Goal: Task Accomplishment & Management: Manage account settings

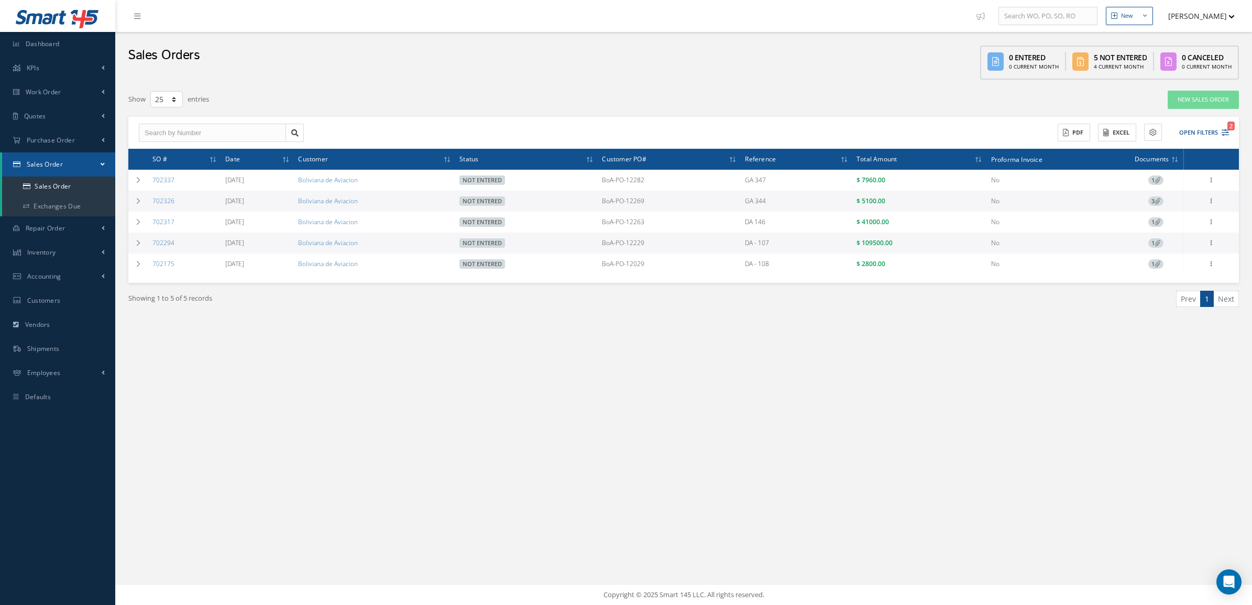
select select "25"
click at [43, 185] on link "Sales Order" at bounding box center [58, 187] width 113 height 20
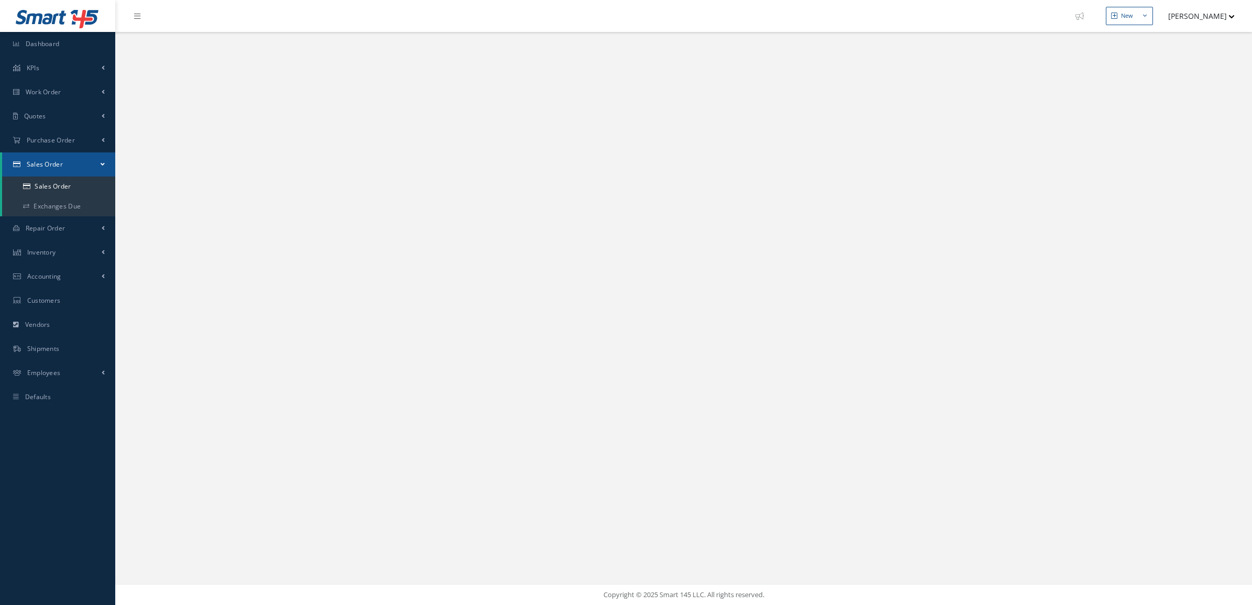
select select "25"
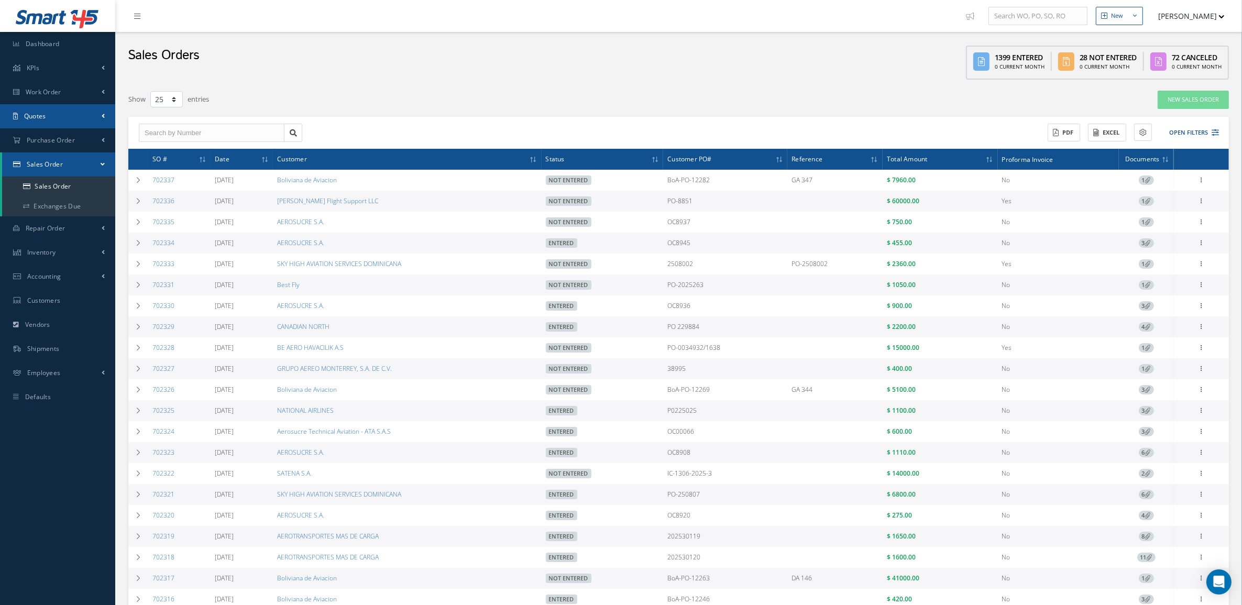
click at [48, 117] on link "Quotes" at bounding box center [57, 116] width 115 height 24
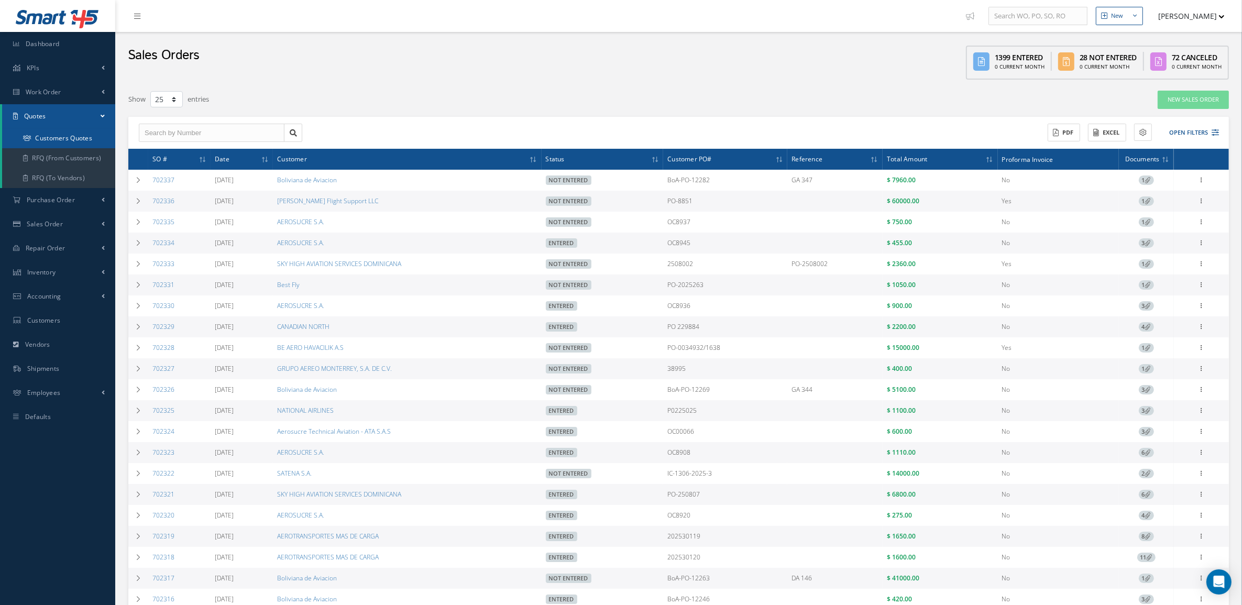
click at [45, 131] on link "Customers Quotes" at bounding box center [58, 138] width 113 height 20
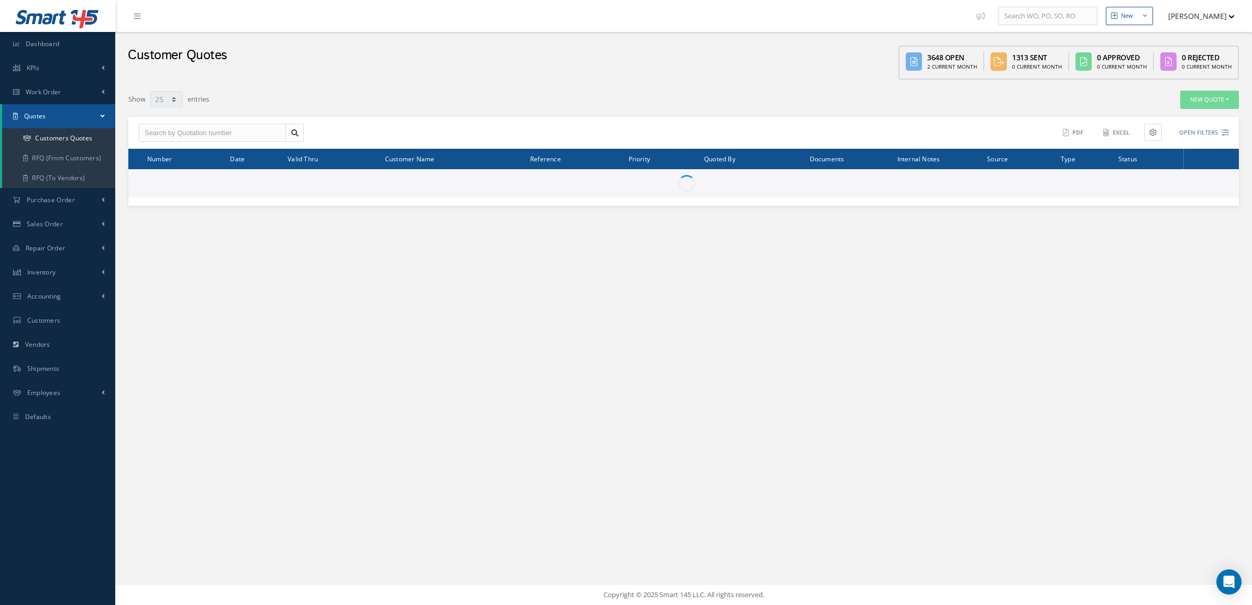
select select "25"
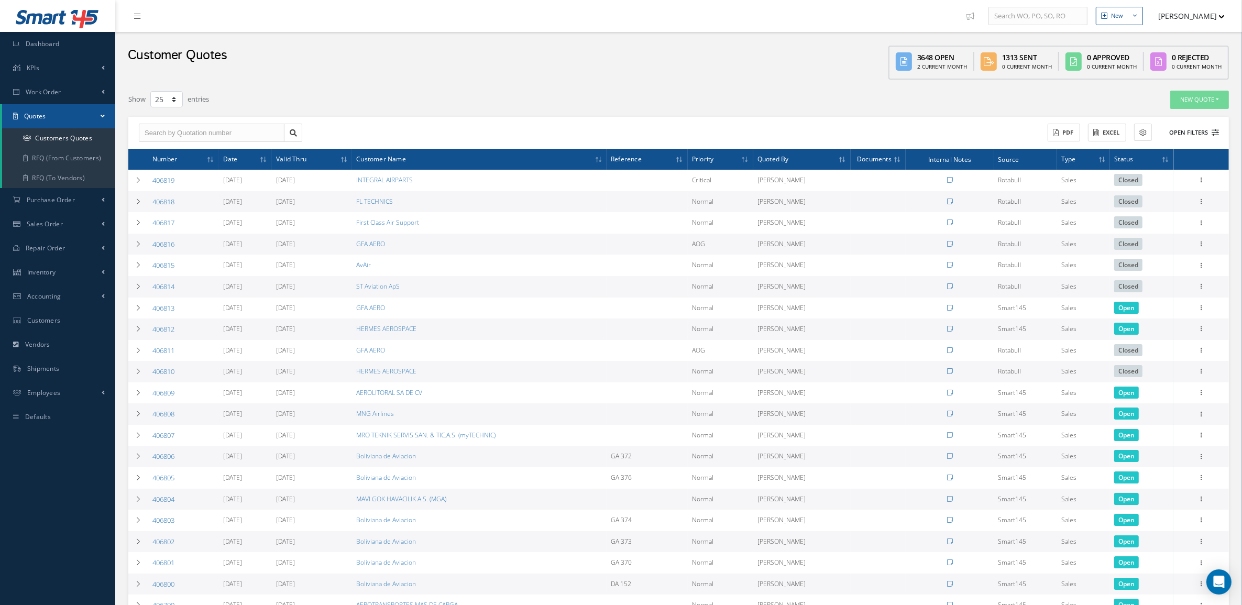
click at [1203, 133] on button "Open Filters" at bounding box center [1189, 132] width 59 height 17
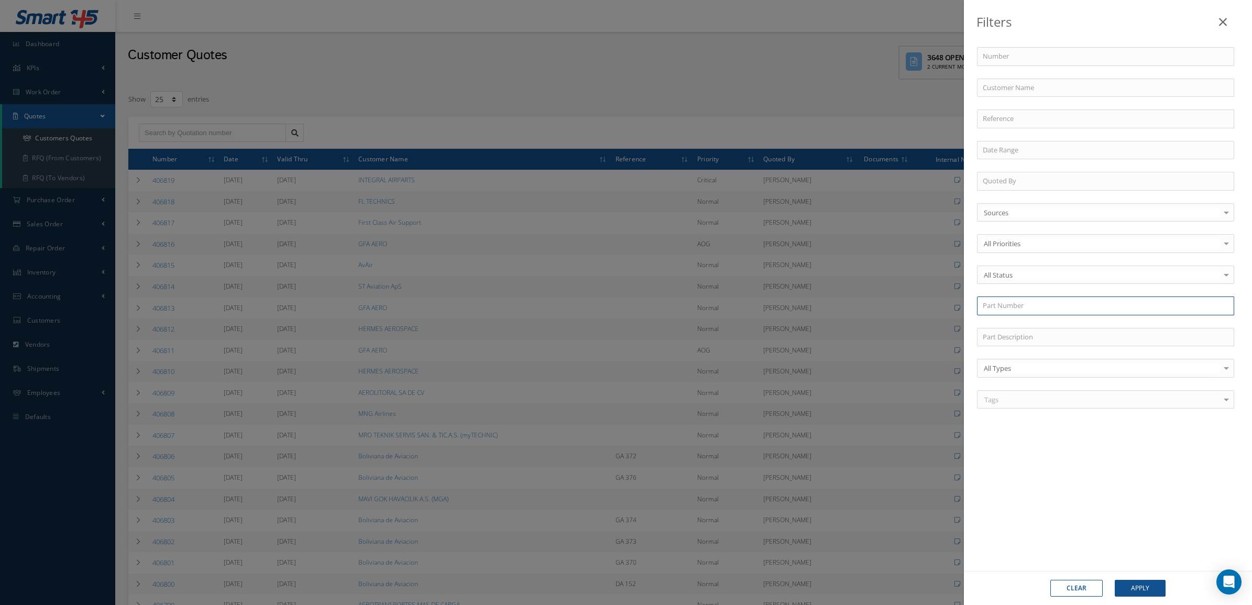
click at [1020, 301] on input "text" at bounding box center [1105, 306] width 257 height 19
paste input "WL202EED4"
type input "WL202EED4"
click at [1029, 325] on div "WL202EED4" at bounding box center [1106, 325] width 246 height 10
click at [1153, 591] on button "Apply" at bounding box center [1140, 588] width 51 height 17
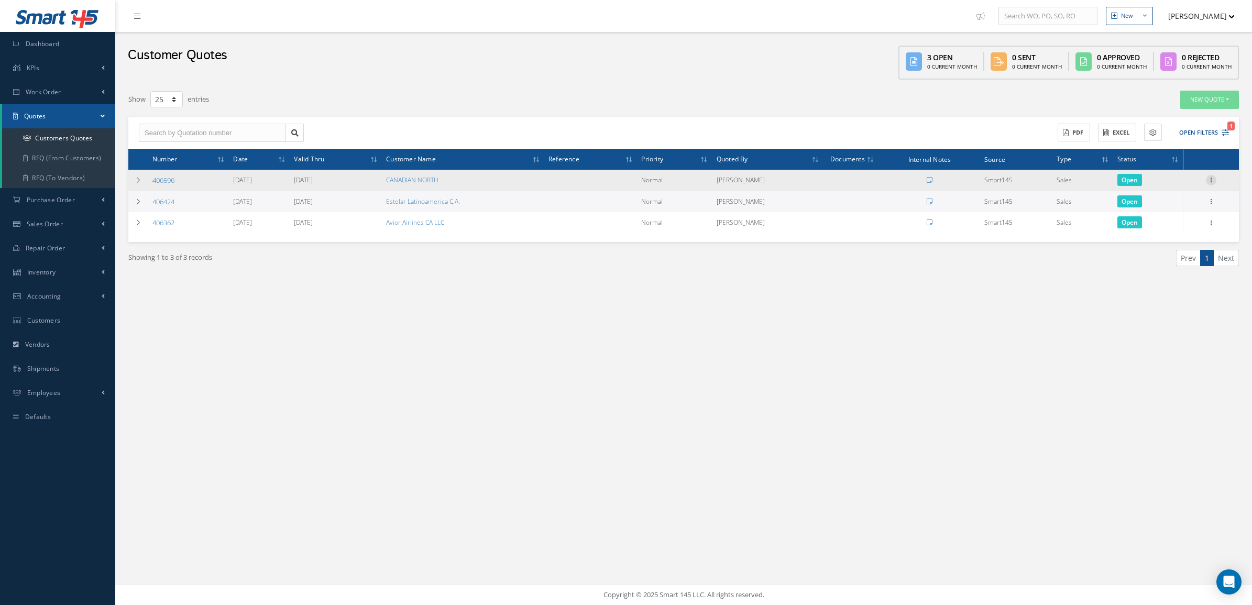
click at [1215, 179] on icon at bounding box center [1211, 179] width 10 height 8
click at [1175, 245] on link "Convert to Sales Order" at bounding box center [1163, 244] width 83 height 21
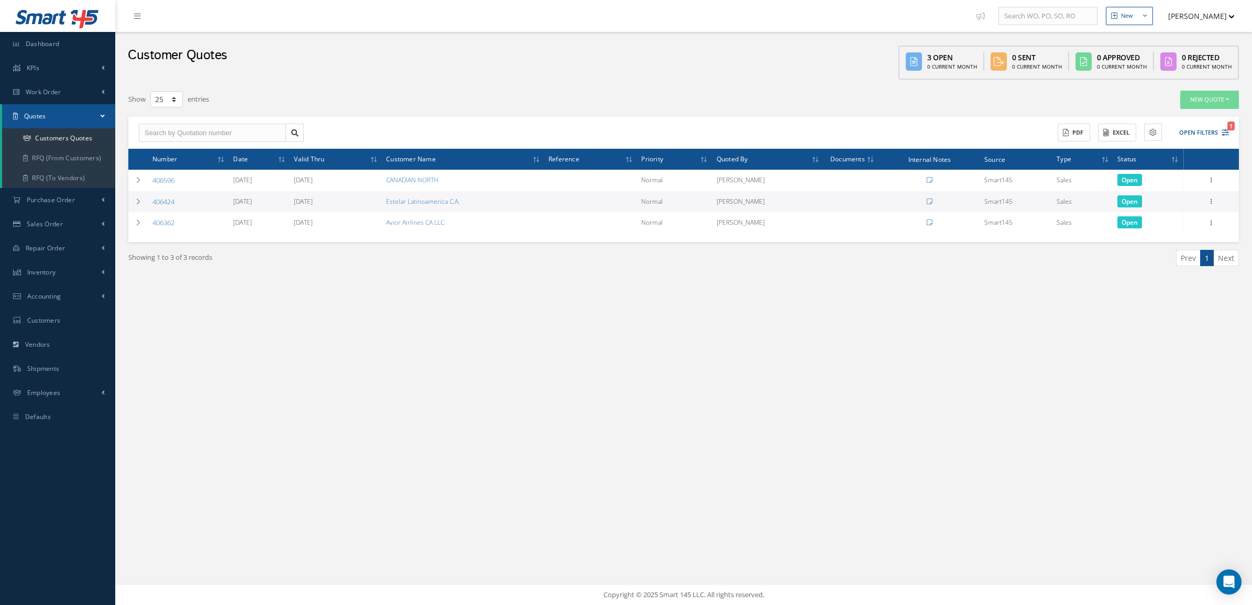
select select "25"
click at [1209, 202] on icon at bounding box center [1211, 200] width 10 height 8
click at [1174, 267] on link "Convert to Sales Order" at bounding box center [1163, 266] width 83 height 21
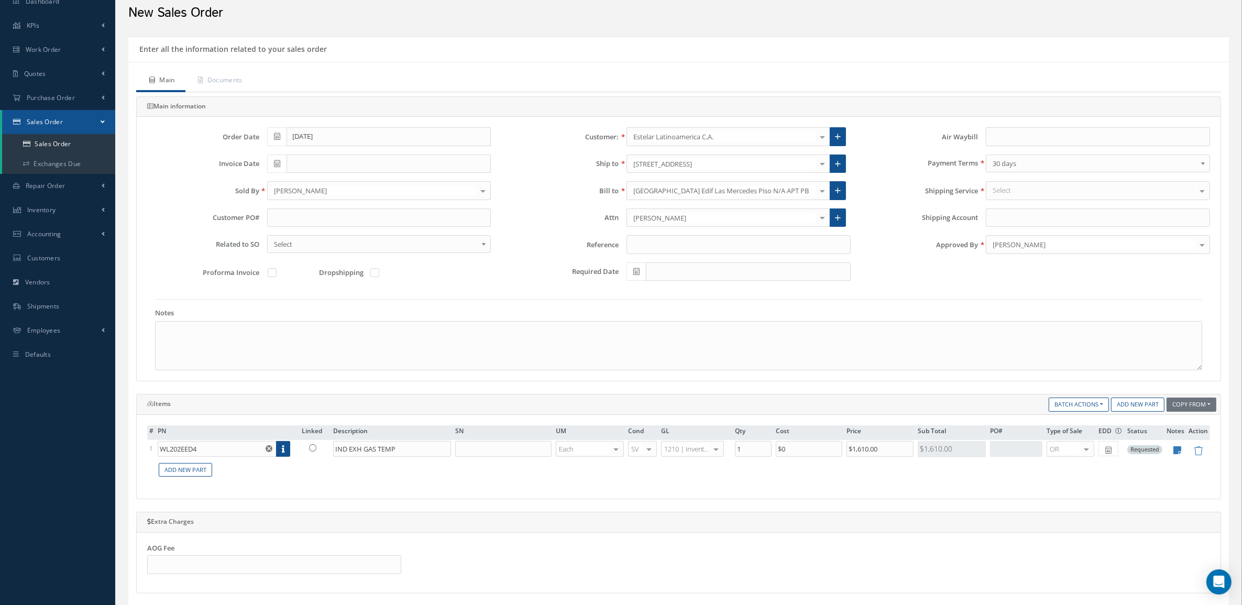
scroll to position [65, 0]
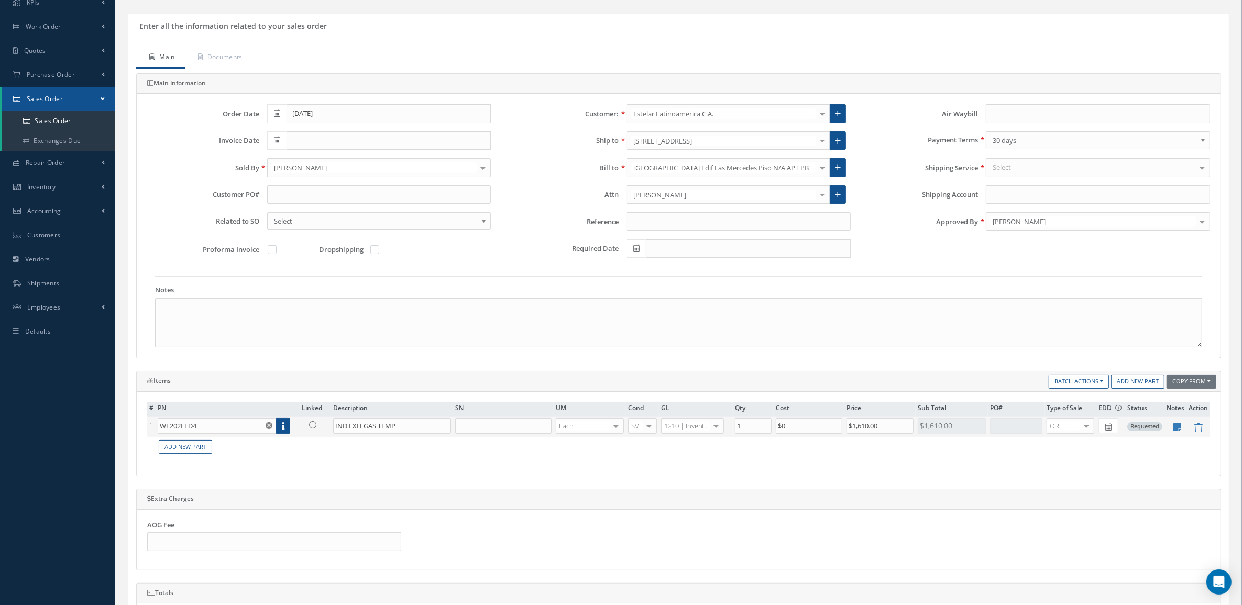
click at [314, 431] on link at bounding box center [315, 424] width 27 height 13
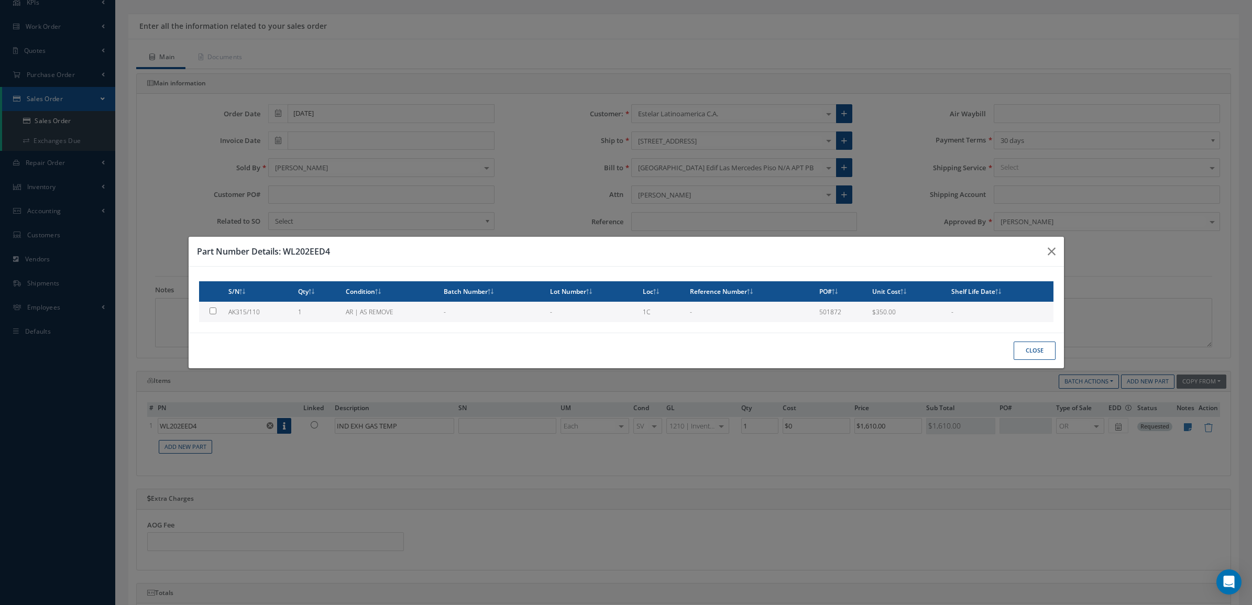
click at [1042, 346] on button "Close" at bounding box center [1035, 351] width 42 height 18
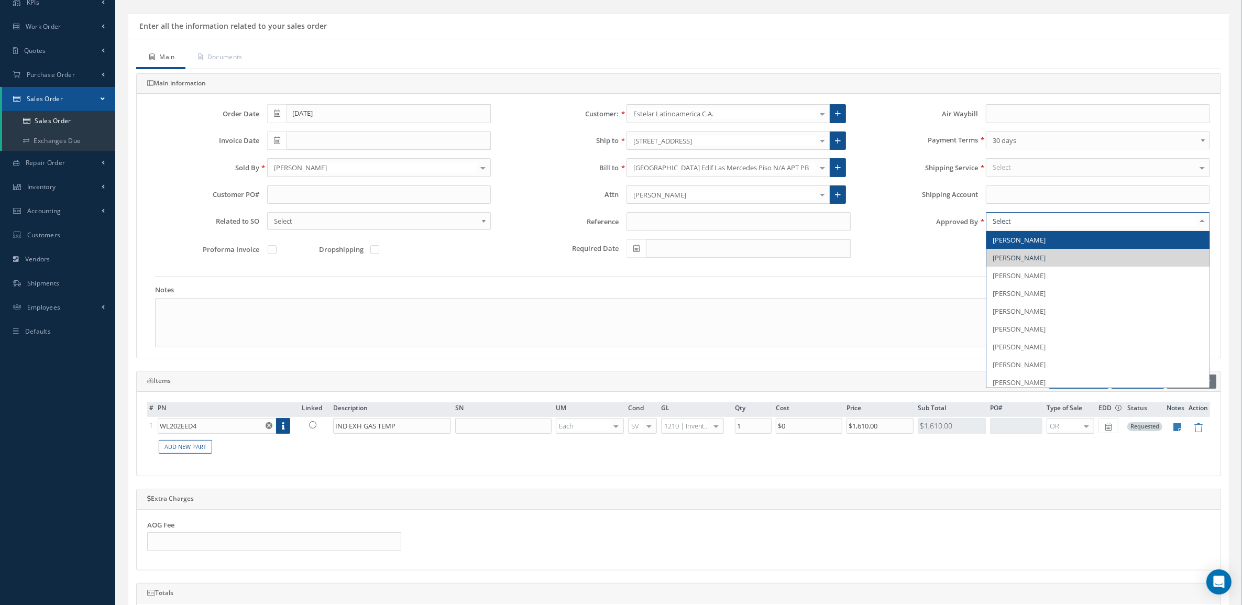
click at [1103, 229] on div at bounding box center [1098, 221] width 224 height 19
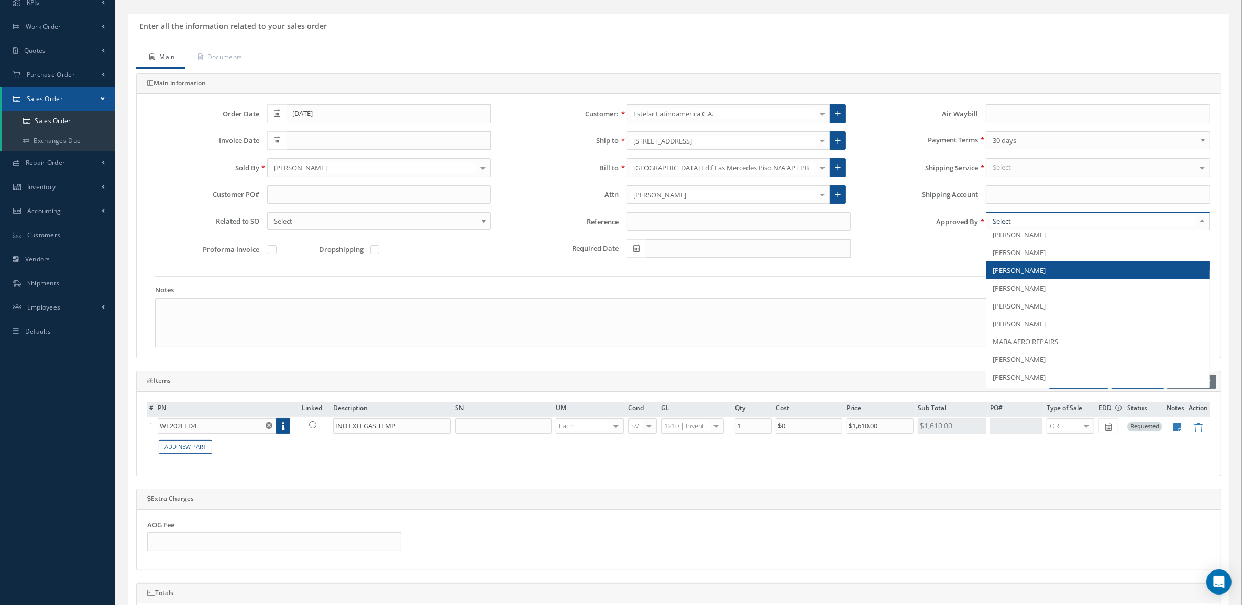
scroll to position [163, 0]
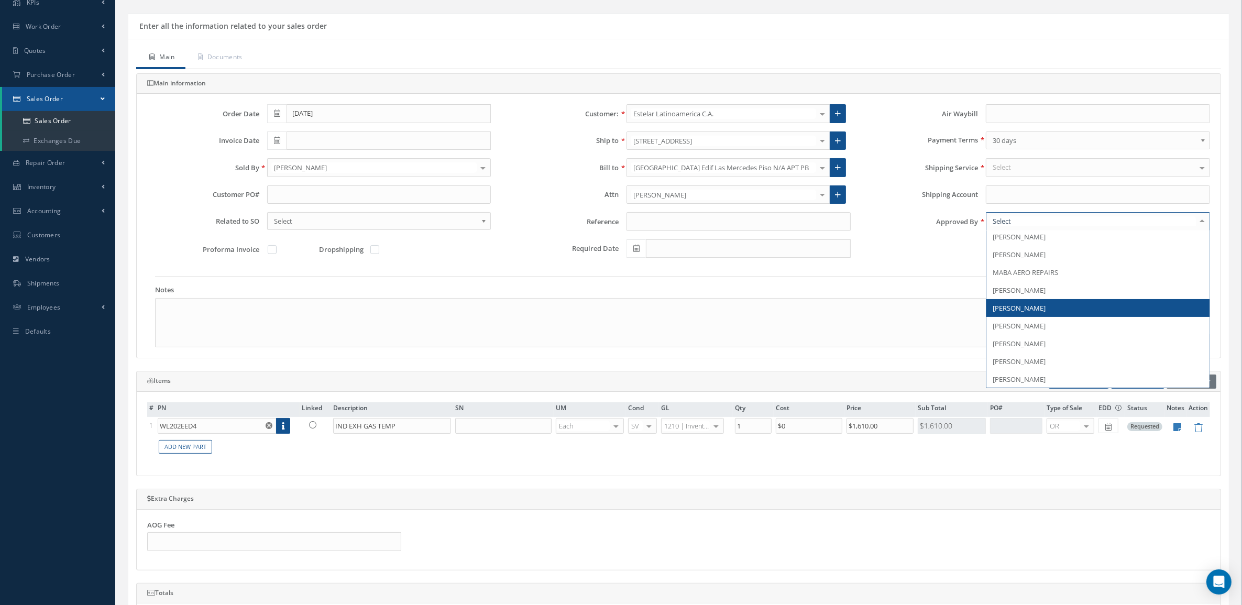
click at [1070, 307] on span "[PERSON_NAME]" at bounding box center [1098, 308] width 223 height 18
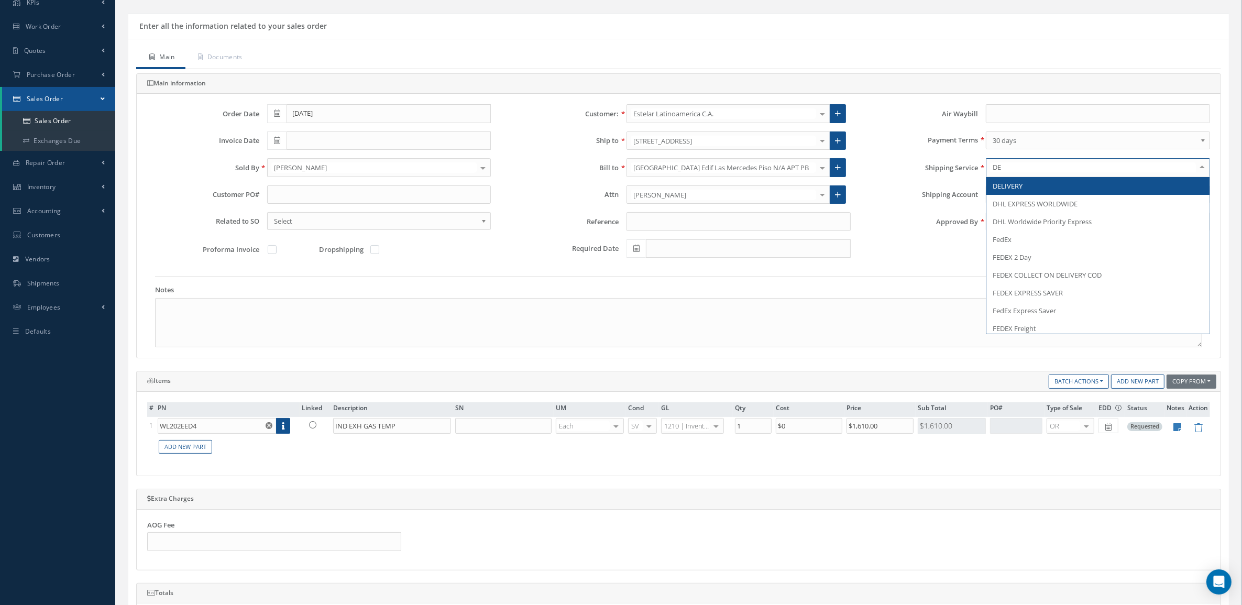
type input "DEL"
click at [1001, 188] on span "DELIVERY" at bounding box center [1008, 185] width 30 height 9
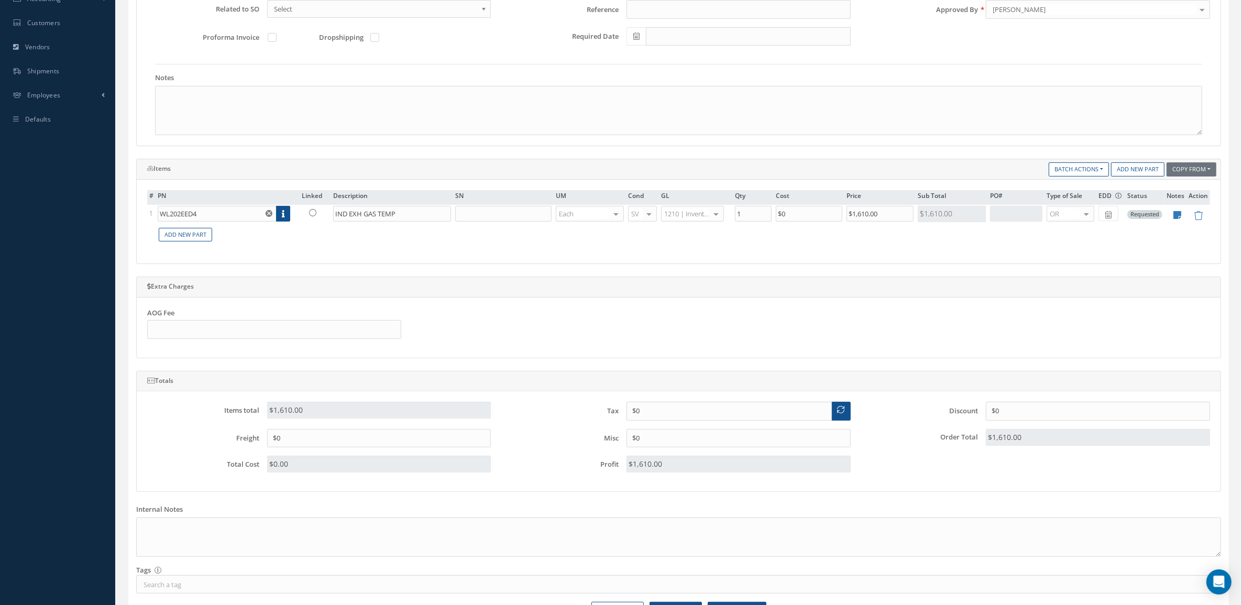
scroll to position [327, 0]
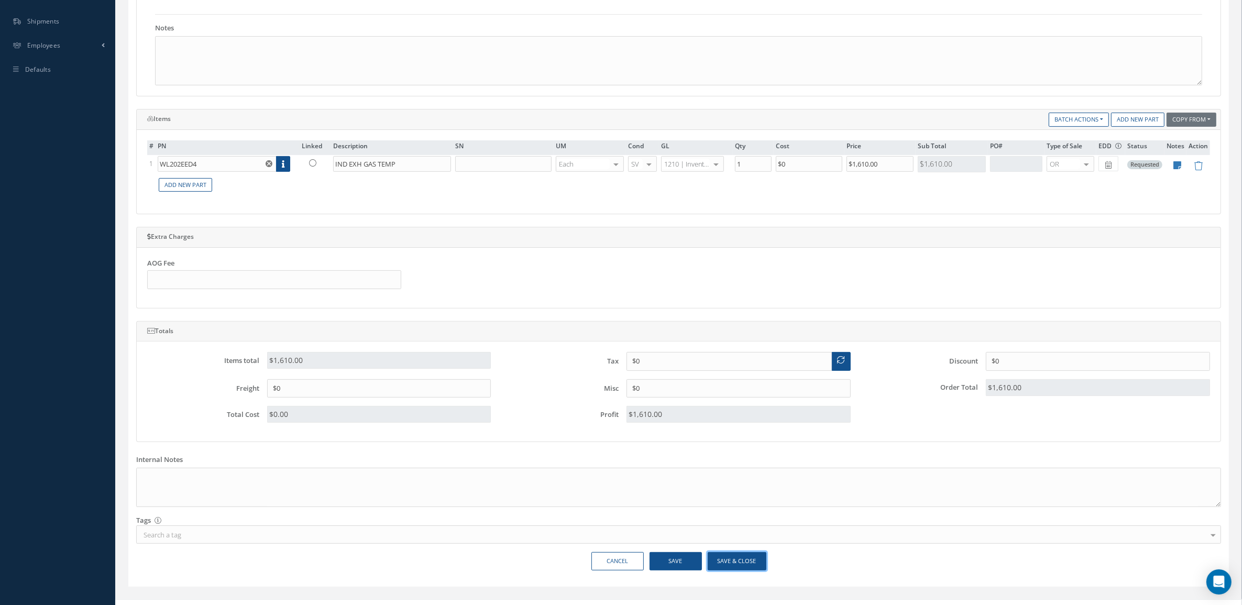
click at [724, 561] on button "Save & Close" at bounding box center [737, 561] width 59 height 18
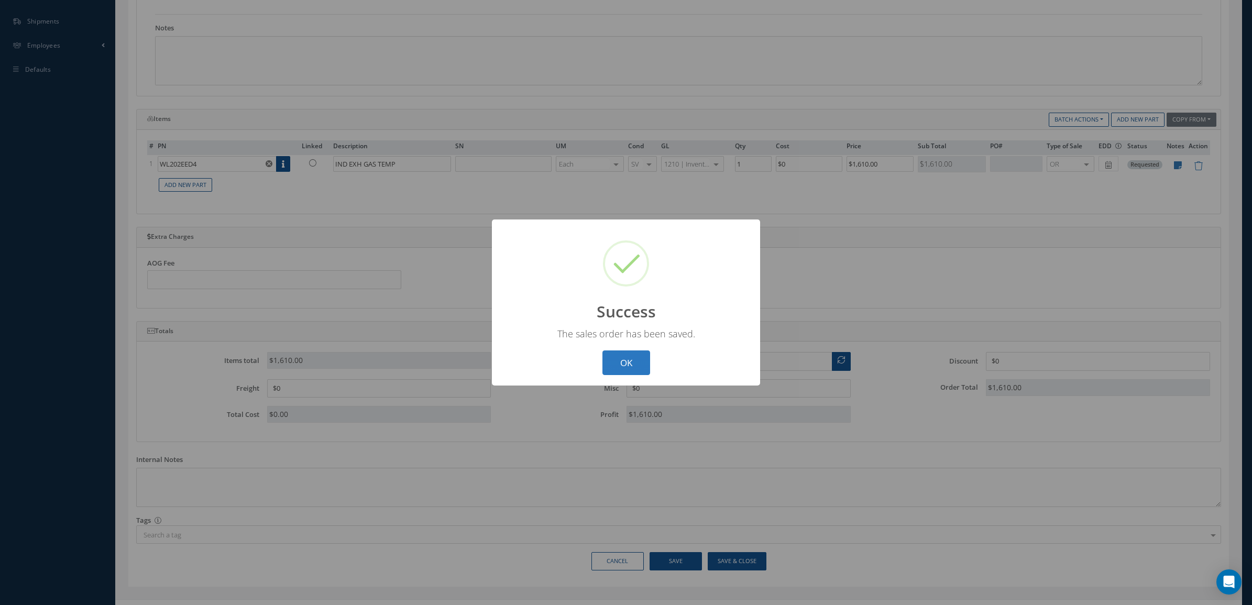
drag, startPoint x: 635, startPoint y: 363, endPoint x: 638, endPoint y: 354, distance: 10.1
click at [635, 363] on button "OK" at bounding box center [627, 363] width 48 height 25
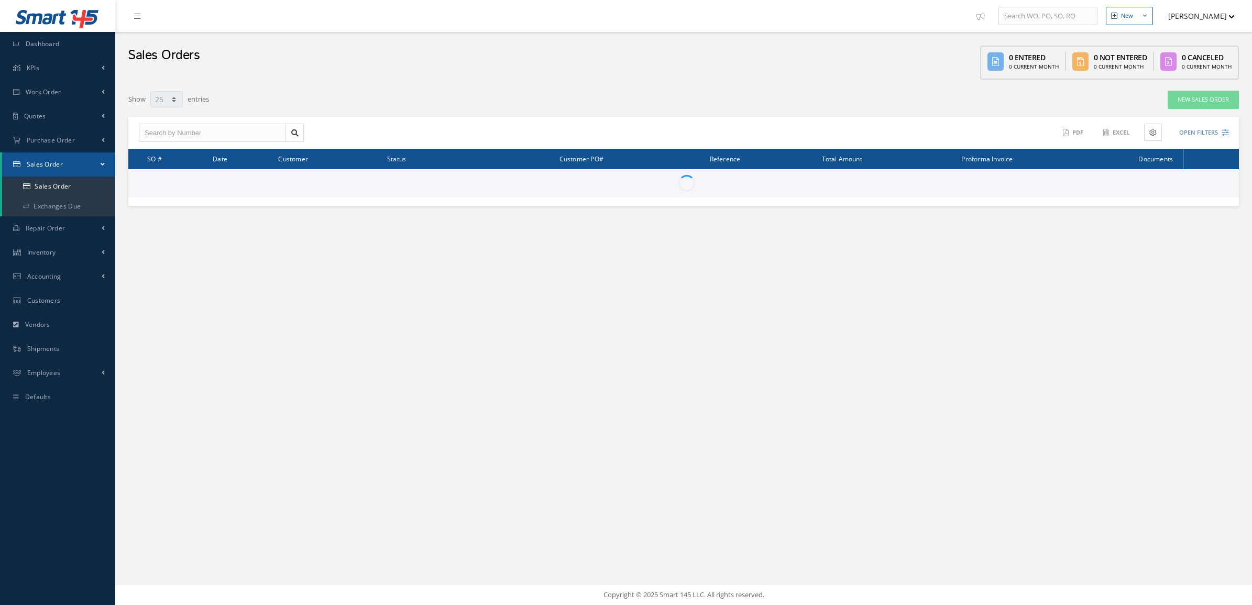
select select "25"
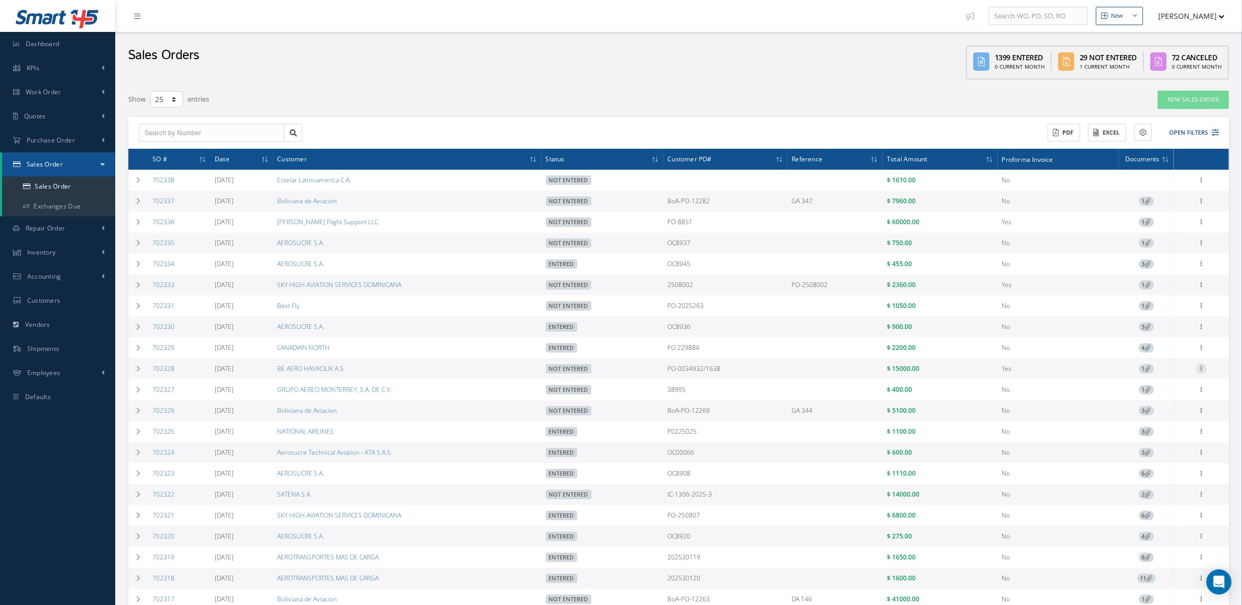
click at [1202, 372] on icon at bounding box center [1202, 368] width 10 height 8
click at [1154, 380] on link "Edit" at bounding box center [1153, 376] width 83 height 14
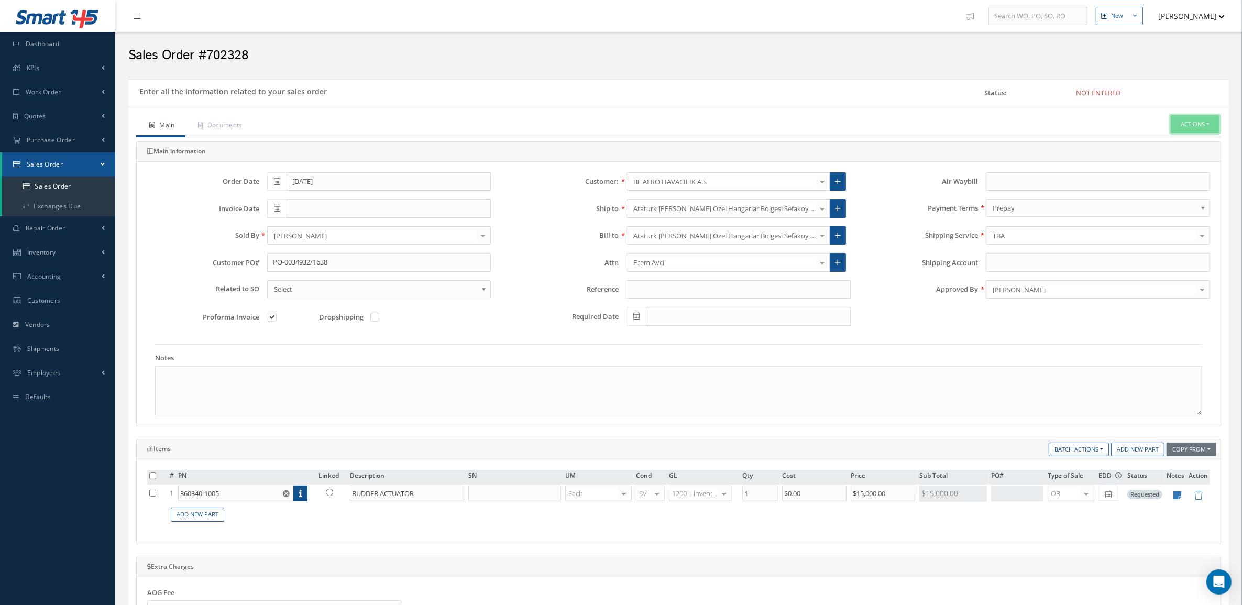
click at [1180, 124] on button "Actions" at bounding box center [1195, 124] width 49 height 18
click at [214, 122] on link "Documents" at bounding box center [219, 126] width 68 height 22
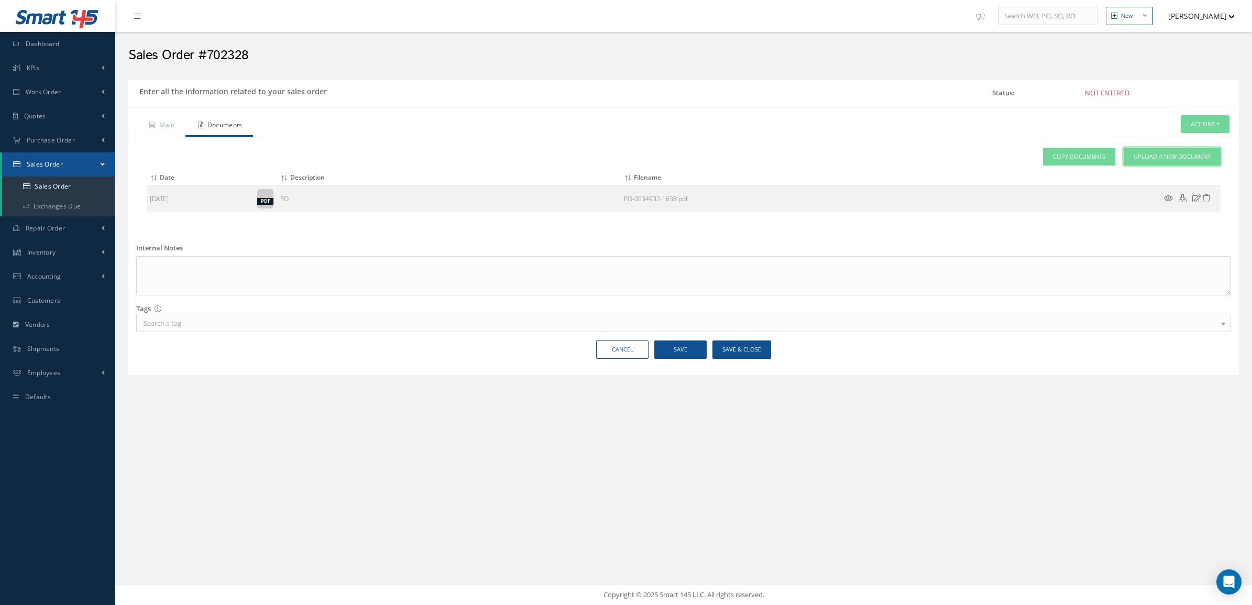
click at [1137, 163] on link "Upload a New Document" at bounding box center [1172, 157] width 97 height 18
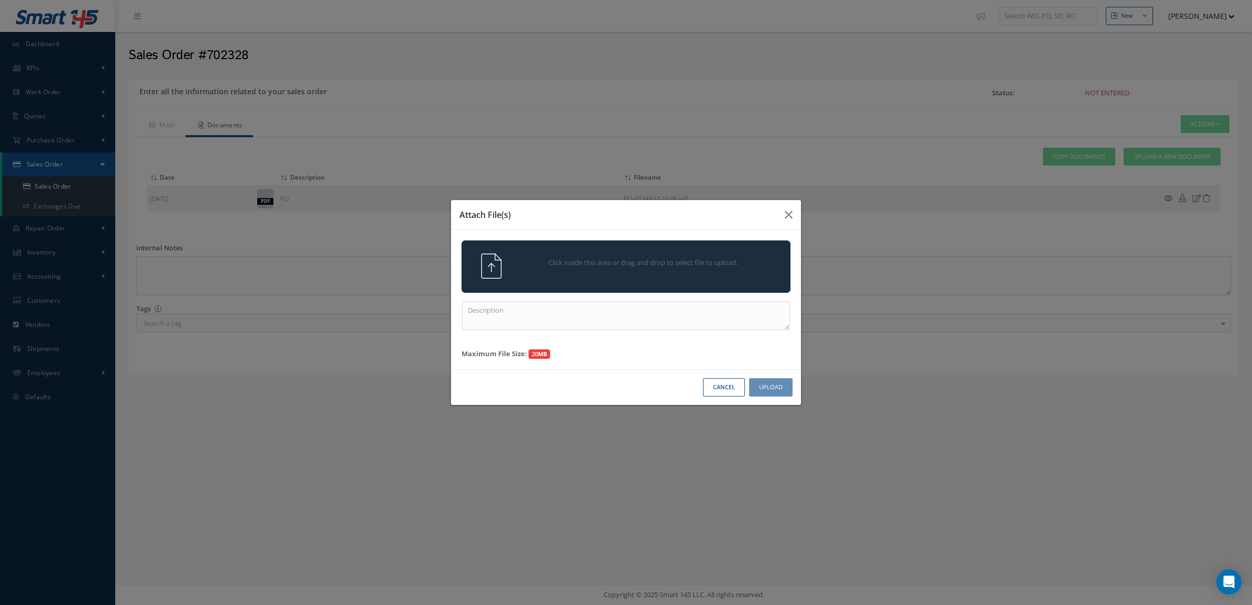
click at [644, 268] on div "Click inside this area or drag and drop to select file to upload." at bounding box center [640, 264] width 259 height 21
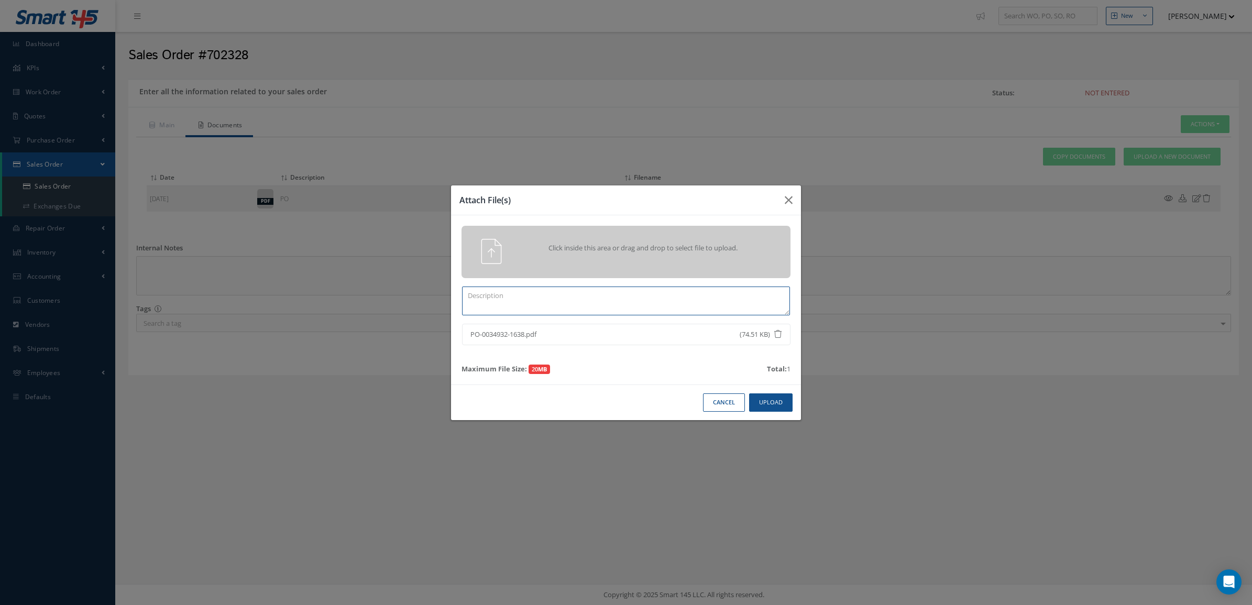
click at [682, 302] on textarea at bounding box center [626, 301] width 328 height 29
type textarea "REVISED PO"
click at [784, 407] on button "Upload" at bounding box center [770, 402] width 43 height 18
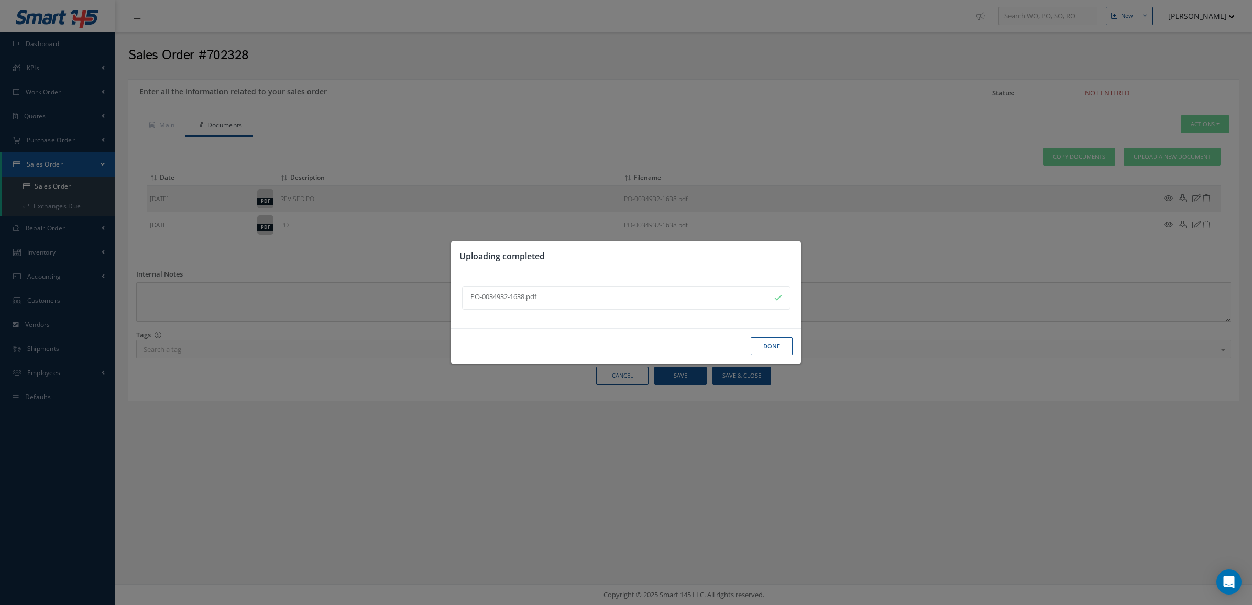
click at [766, 347] on button "Done" at bounding box center [772, 346] width 42 height 18
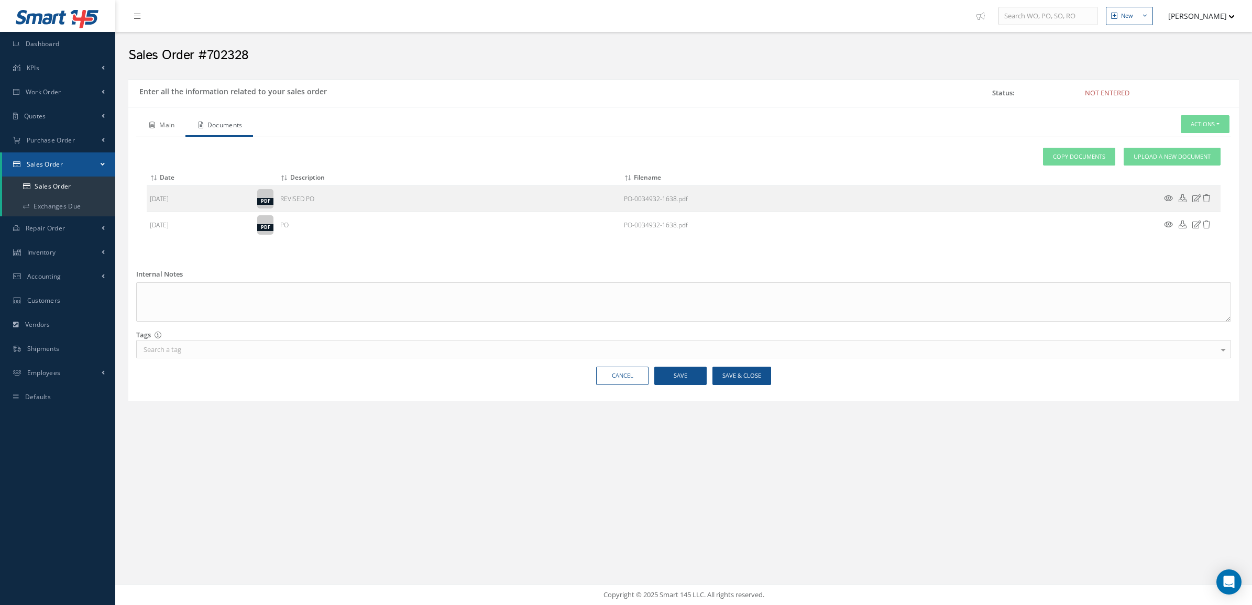
click at [170, 124] on link "Main" at bounding box center [160, 126] width 49 height 22
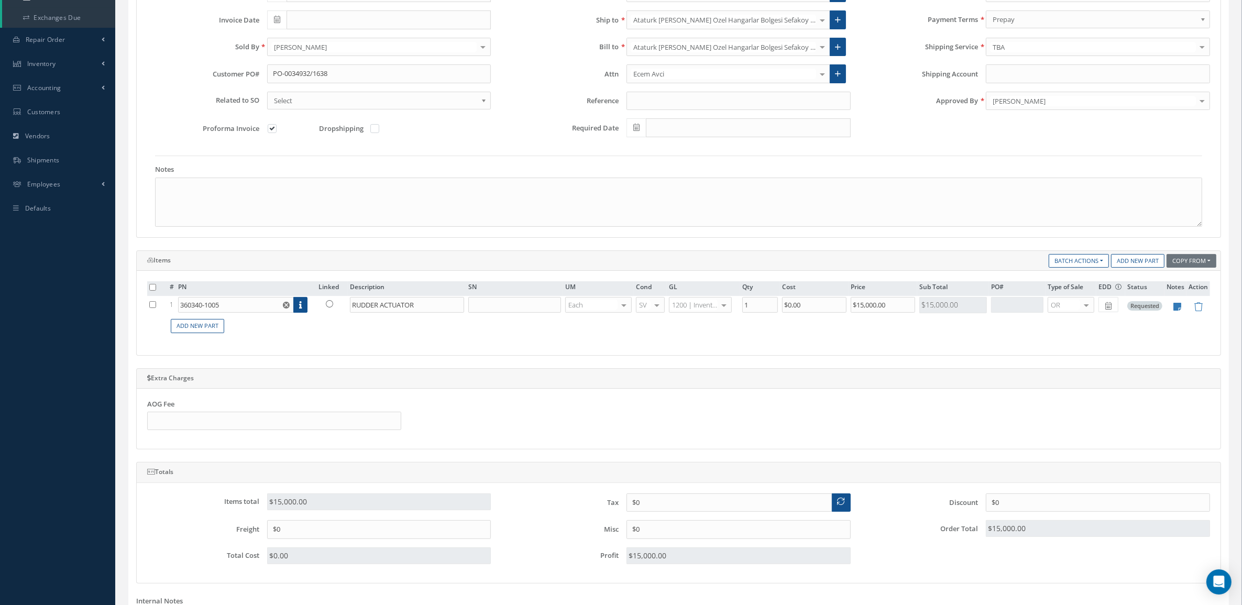
scroll to position [196, 0]
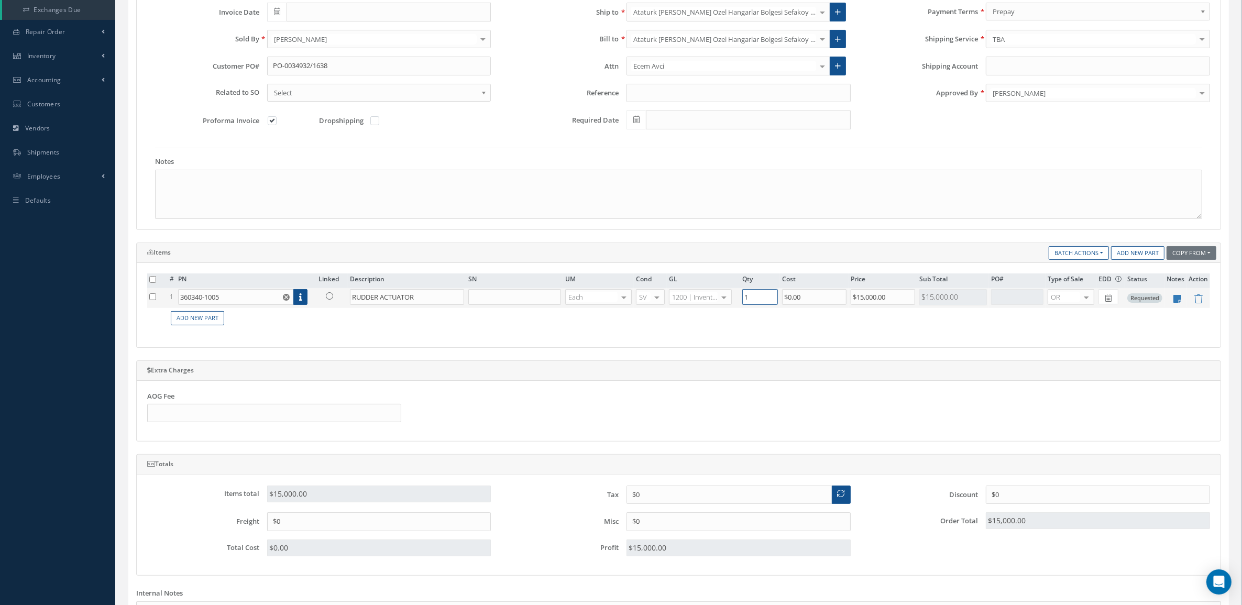
drag, startPoint x: 758, startPoint y: 299, endPoint x: 708, endPoint y: 305, distance: 50.2
click at [708, 305] on tr "1 360340-1005 Part Number Description SN Condition PO# Qty Location Warehouse R…" at bounding box center [678, 298] width 1063 height 20
type input "2"
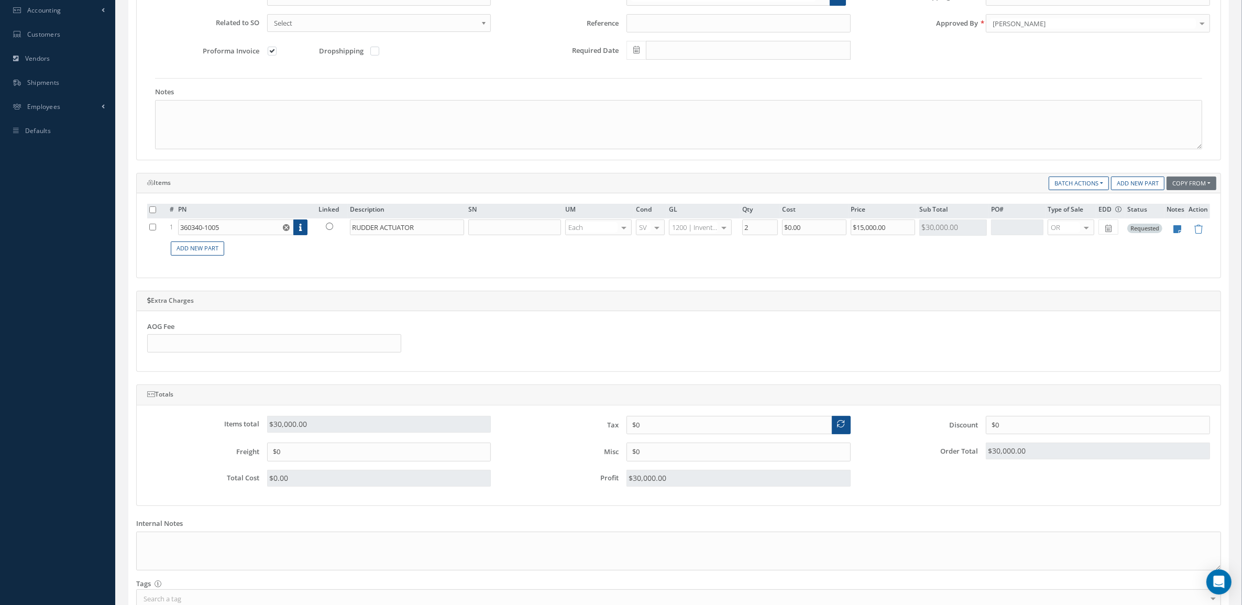
scroll to position [350, 0]
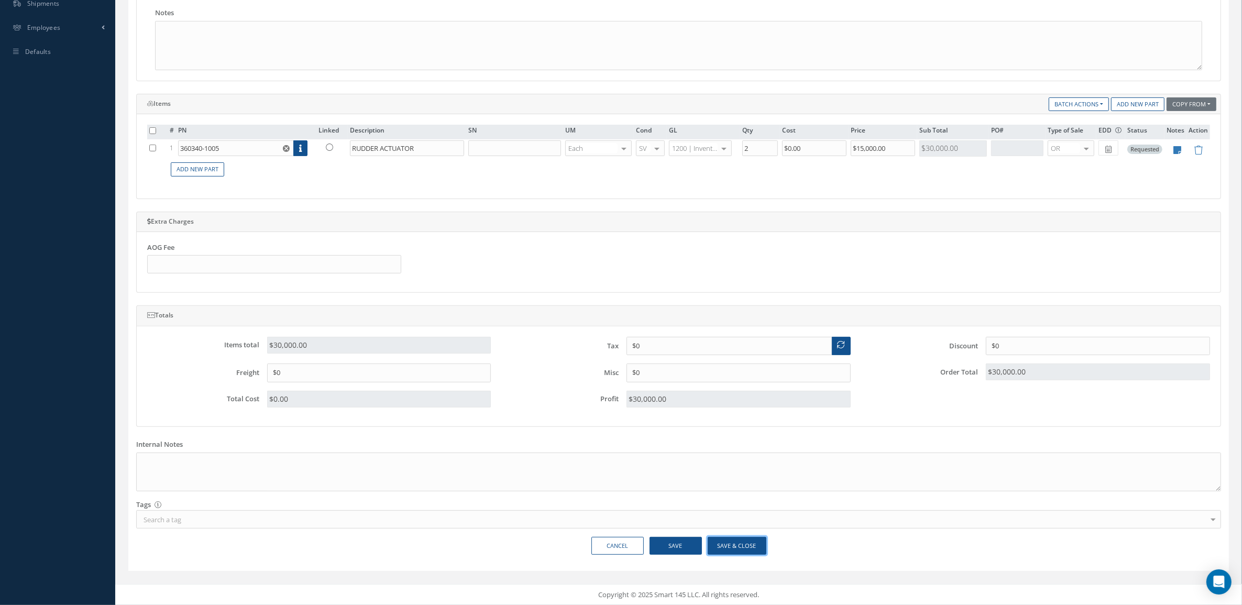
click at [744, 537] on button "Save & Close" at bounding box center [737, 546] width 59 height 18
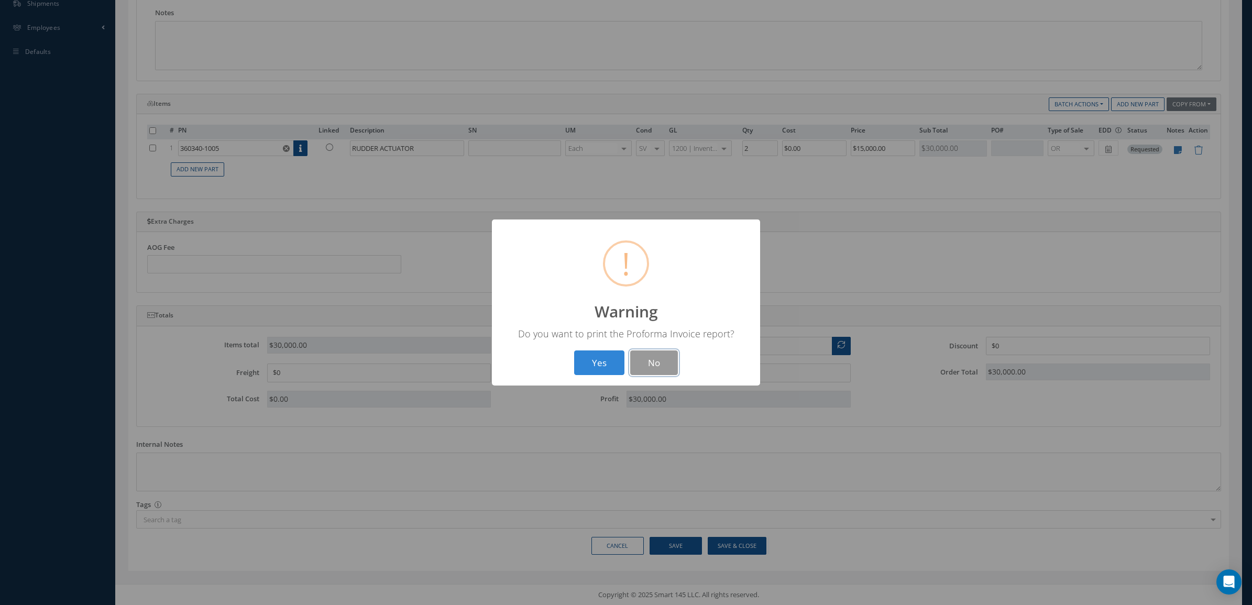
click at [646, 365] on button "No" at bounding box center [654, 363] width 48 height 25
click at [646, 365] on button "OK" at bounding box center [627, 363] width 48 height 25
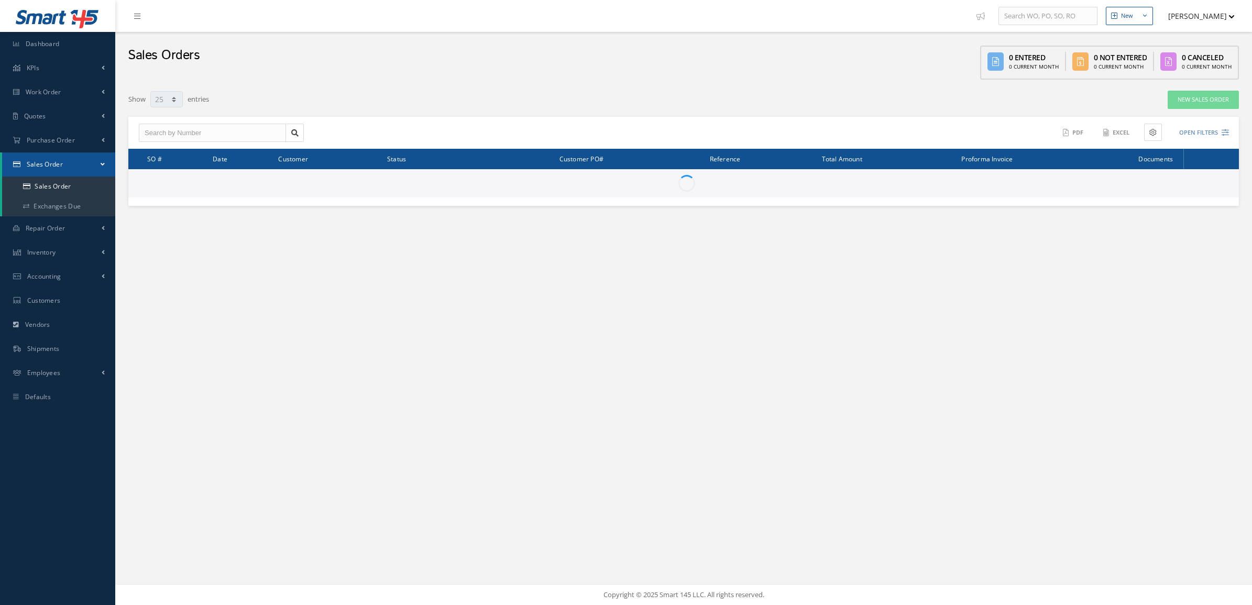
select select "25"
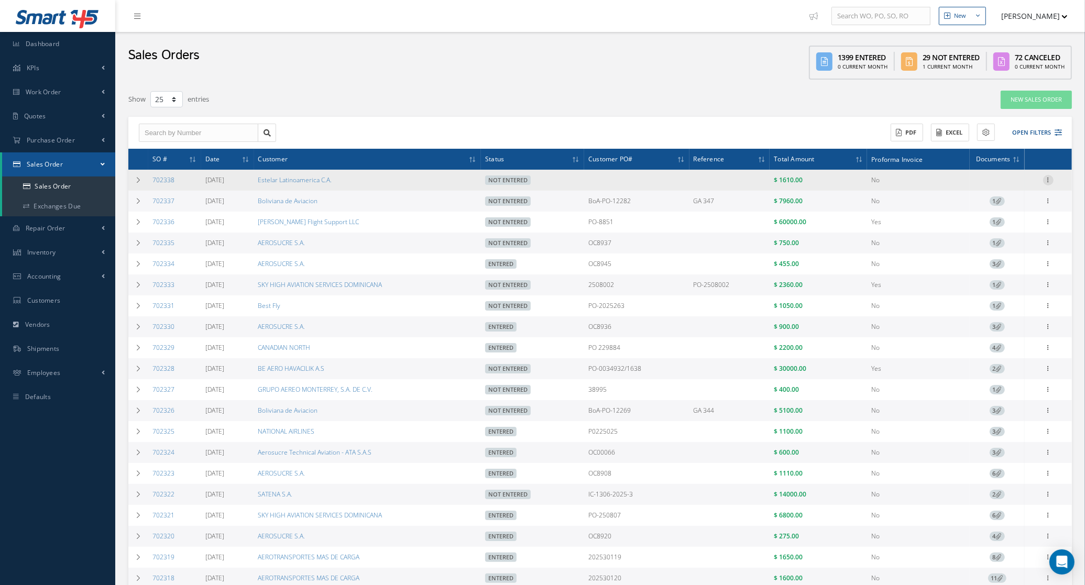
click at [1048, 181] on icon at bounding box center [1048, 179] width 10 height 8
click at [996, 205] on link "Edit" at bounding box center [1000, 201] width 83 height 14
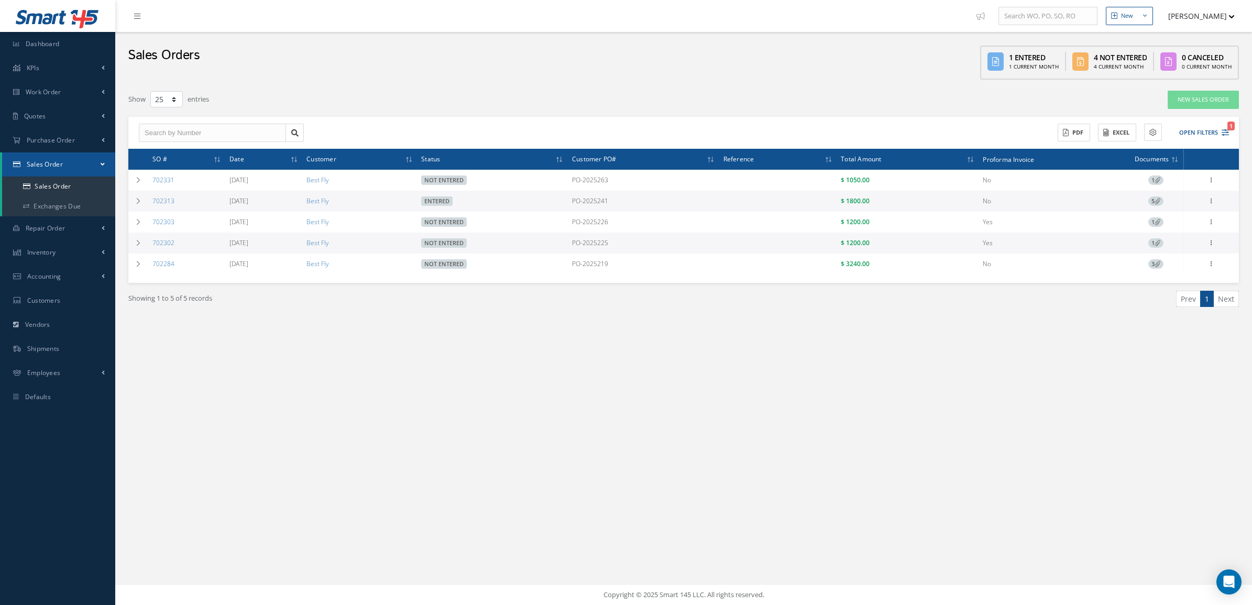
select select "25"
click at [81, 184] on link "Sales Order" at bounding box center [58, 187] width 113 height 20
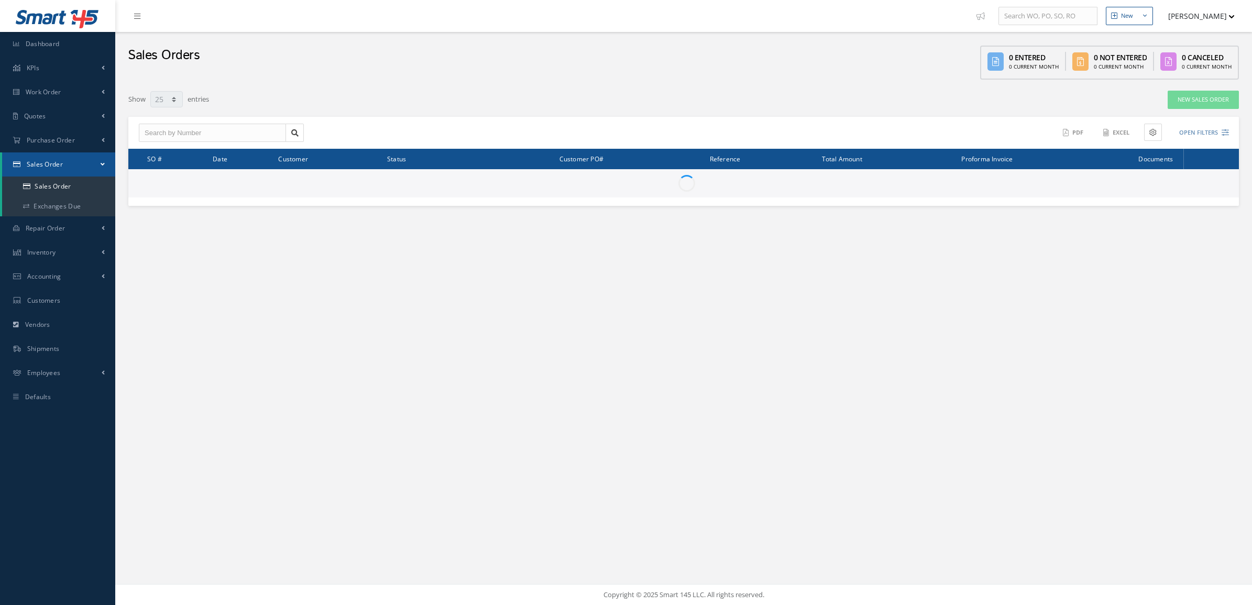
select select "25"
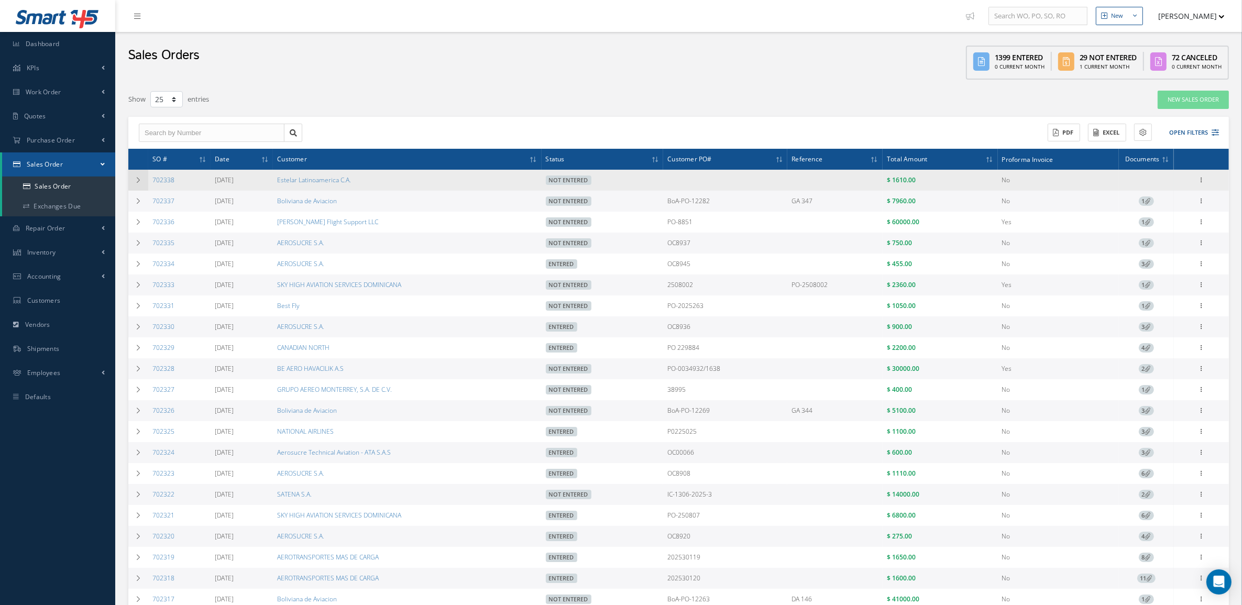
click at [139, 177] on icon at bounding box center [138, 180] width 7 height 6
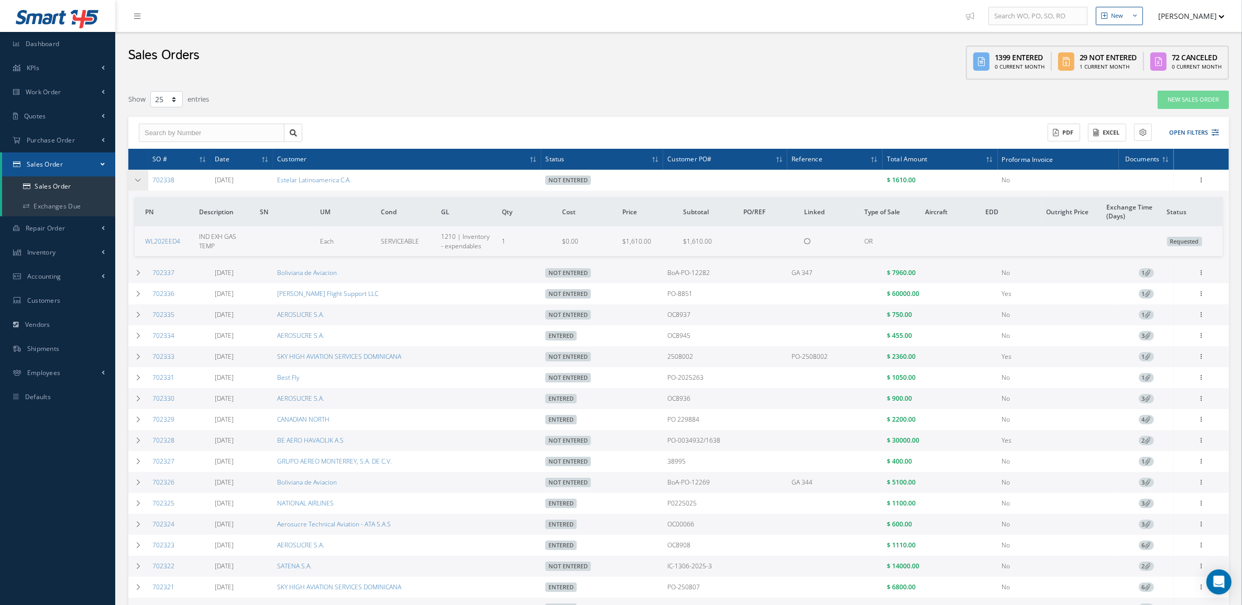
click at [139, 177] on icon at bounding box center [138, 180] width 7 height 6
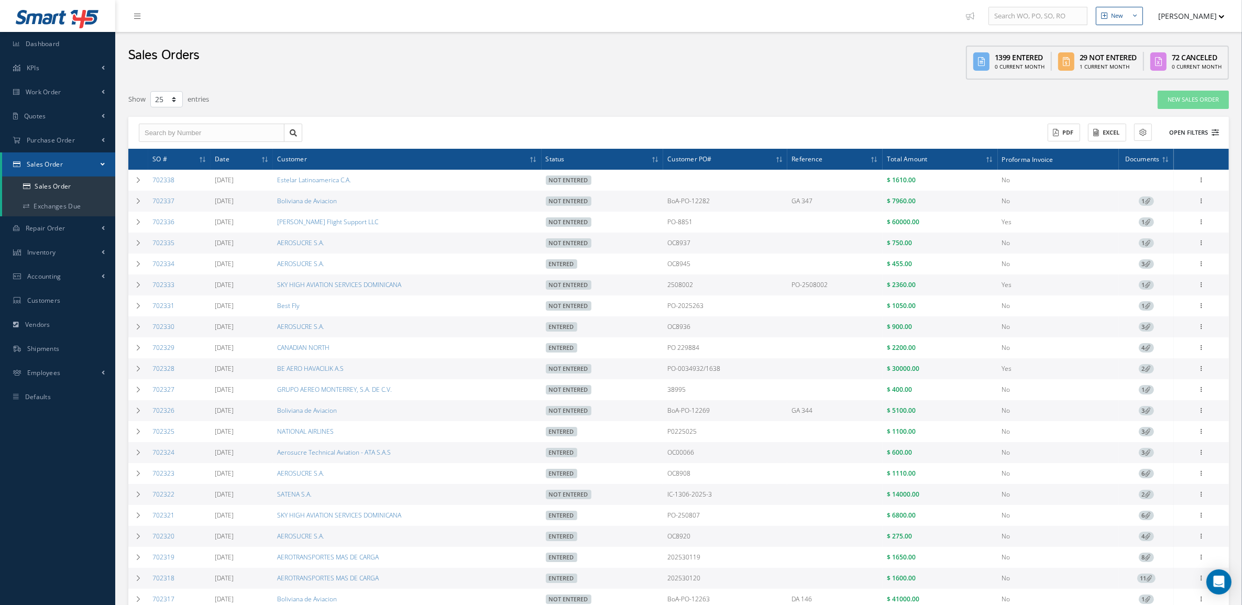
click at [1201, 124] on button "Open Filters" at bounding box center [1189, 132] width 59 height 17
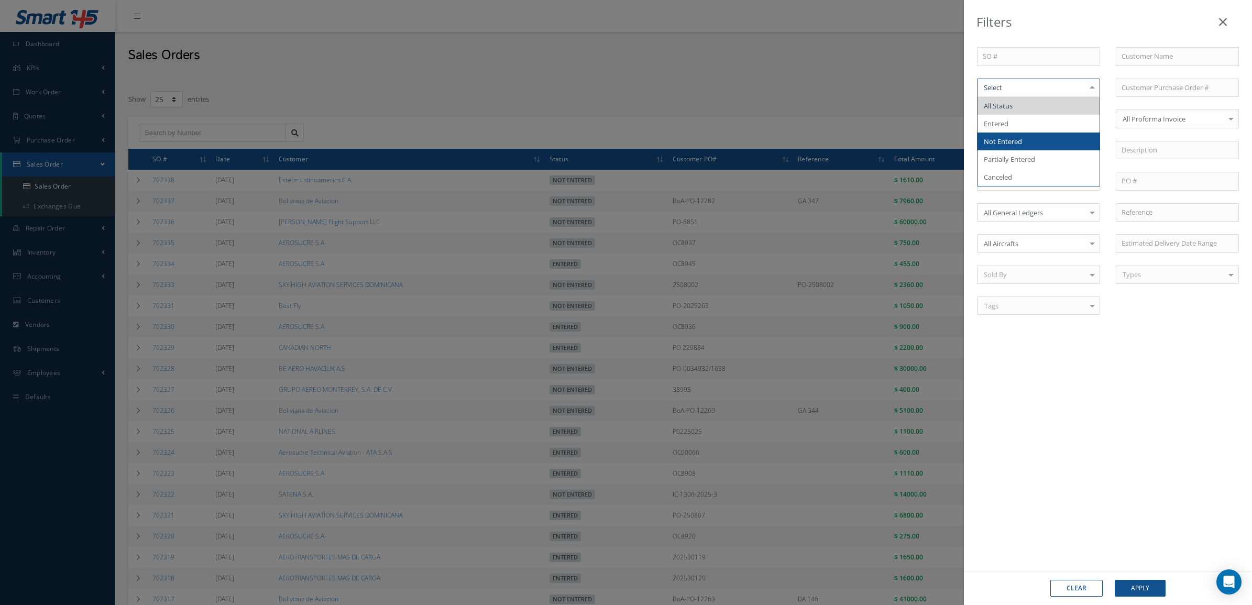
click at [1027, 134] on span "Not Entered" at bounding box center [1039, 142] width 122 height 18
click at [1132, 588] on button "Apply" at bounding box center [1140, 588] width 51 height 17
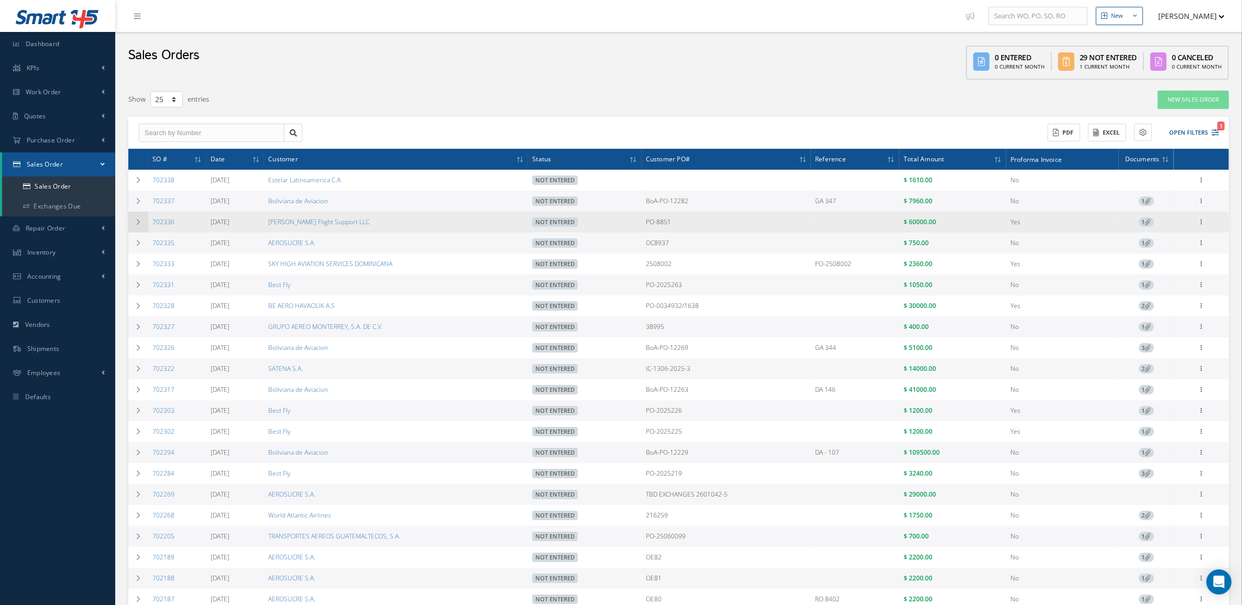
click at [130, 224] on td at bounding box center [138, 222] width 20 height 21
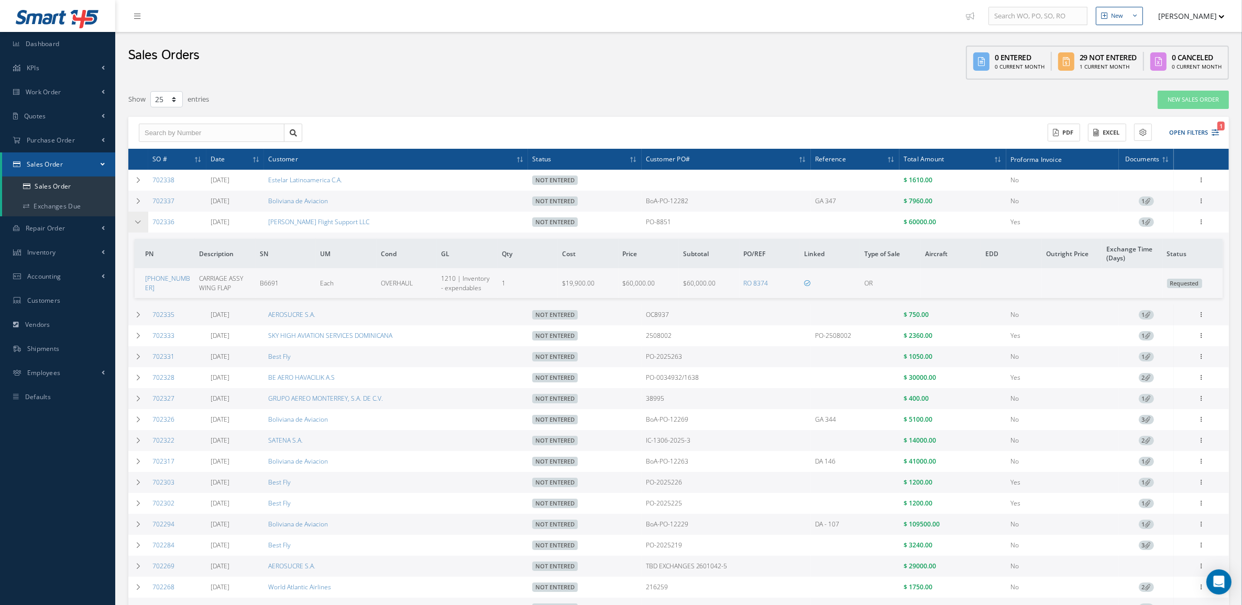
click at [129, 226] on td at bounding box center [138, 222] width 20 height 21
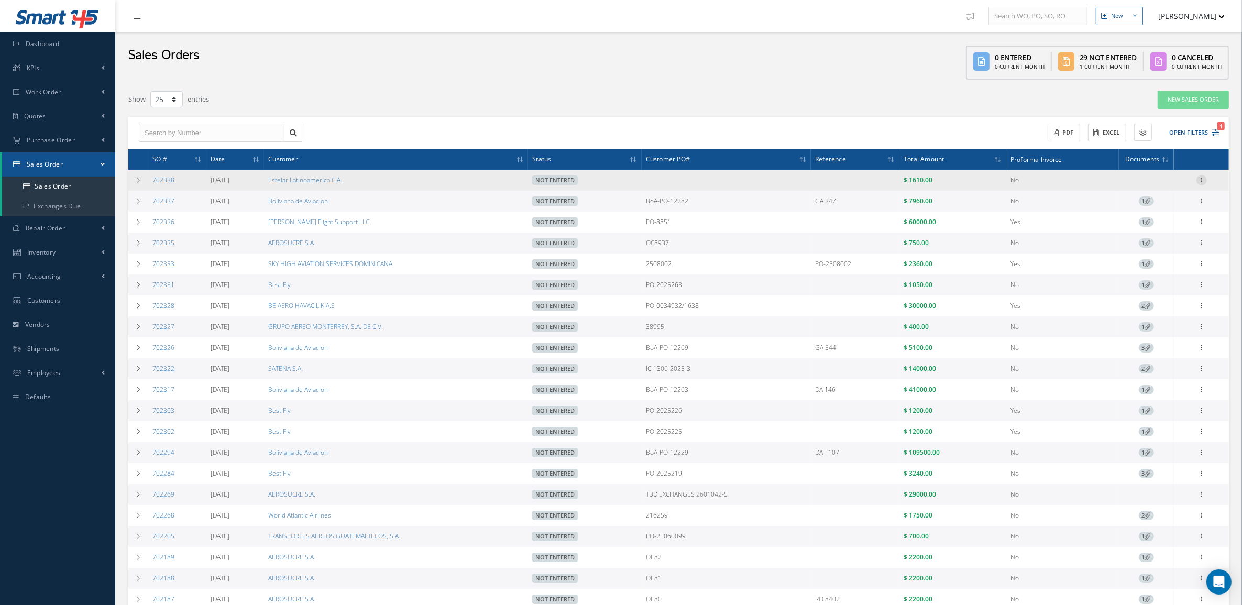
click at [1206, 179] on icon at bounding box center [1202, 179] width 10 height 8
click at [1167, 203] on link "Edit" at bounding box center [1153, 201] width 83 height 14
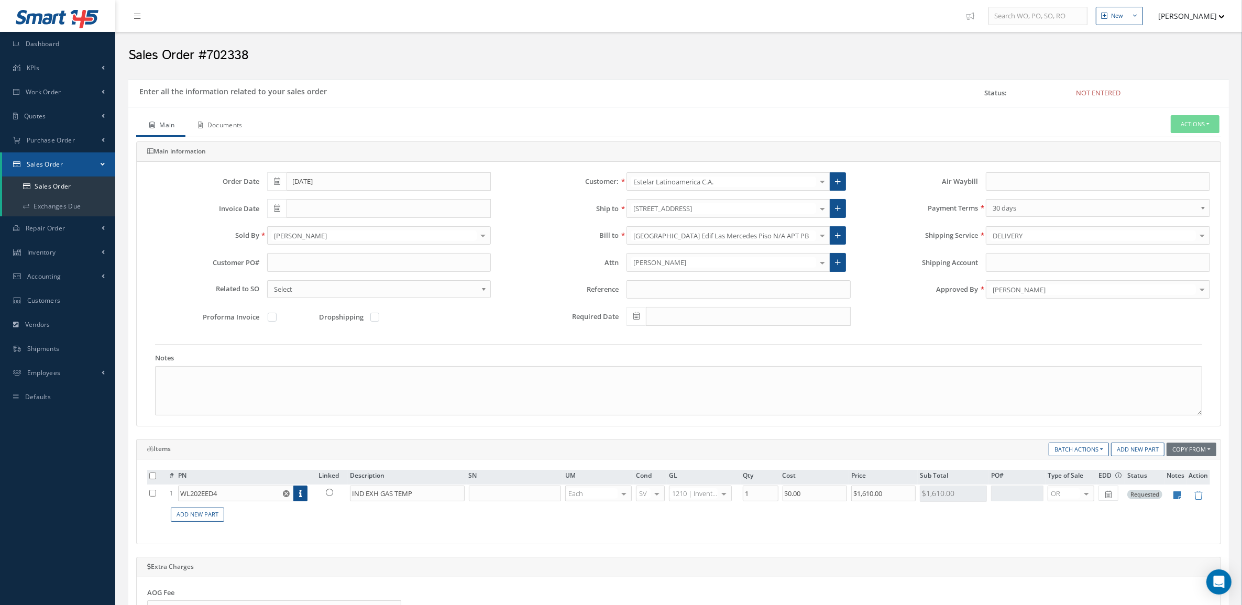
click at [237, 127] on link "Documents" at bounding box center [219, 126] width 68 height 22
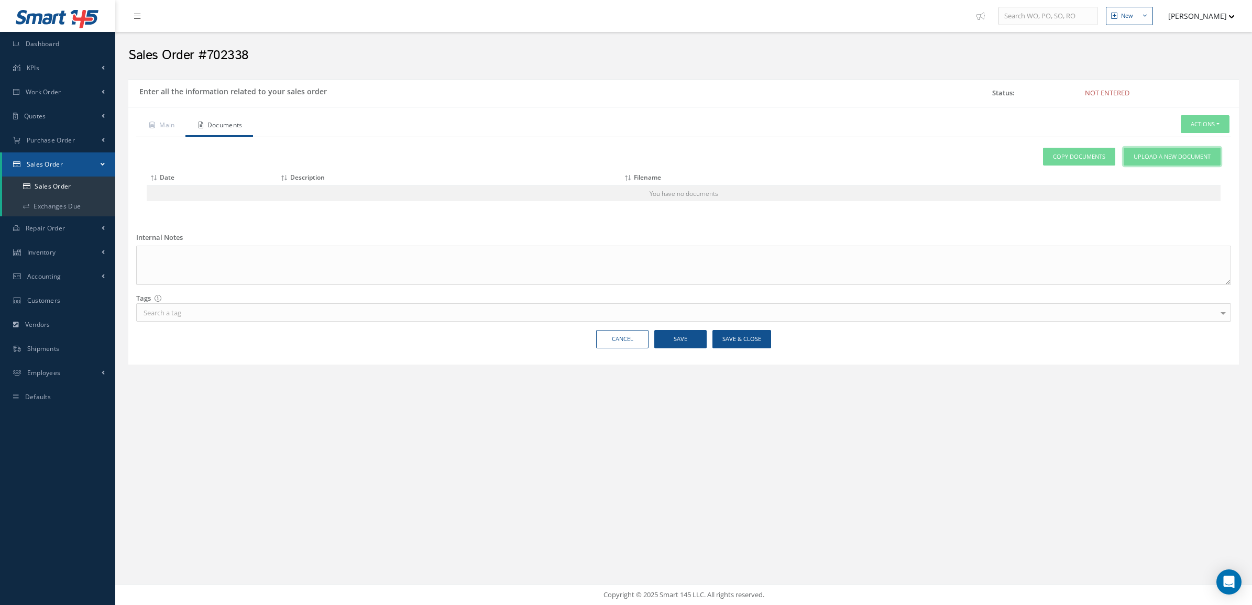
click at [1142, 157] on span "Upload a New Document" at bounding box center [1172, 156] width 77 height 9
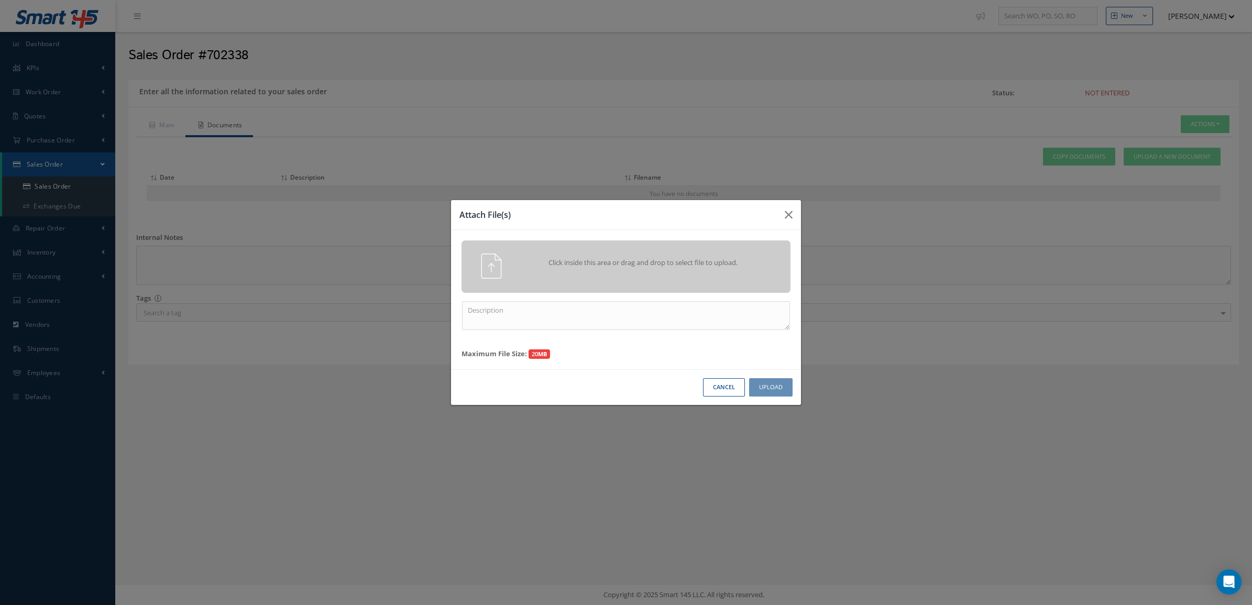
click at [718, 258] on span "Click inside this area or drag and drop to select file to upload." at bounding box center [643, 263] width 238 height 10
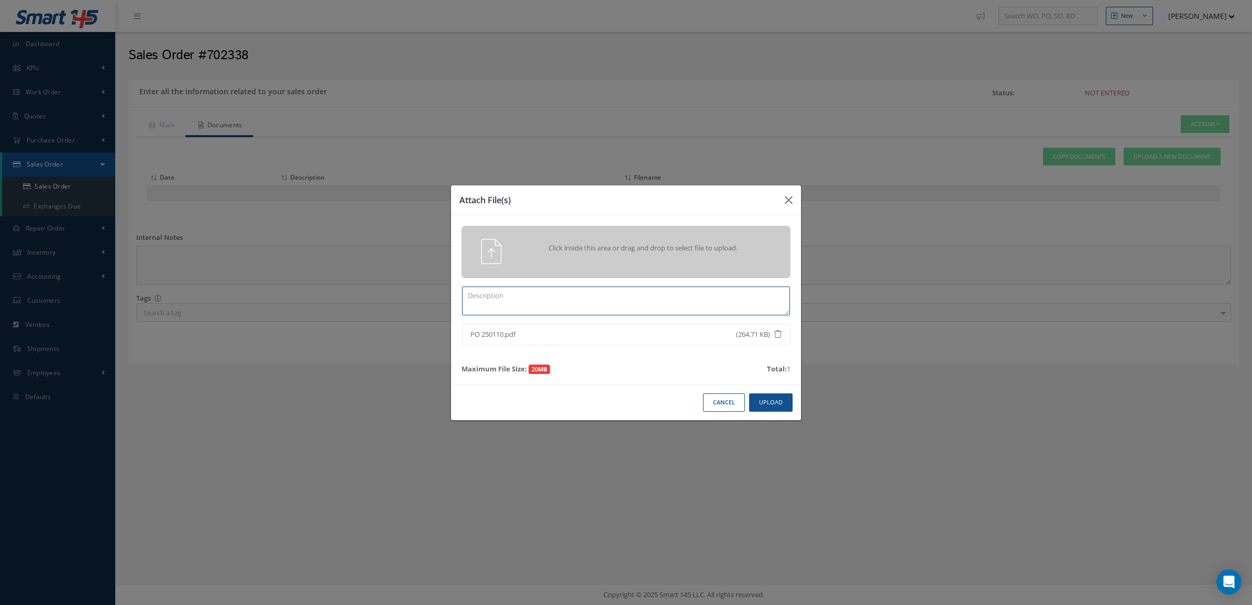
click at [727, 292] on textarea at bounding box center [626, 301] width 328 height 29
click at [775, 420] on div "Attach File(s) Click inside this area or drag and drop to select file to upload…" at bounding box center [626, 302] width 1252 height 605
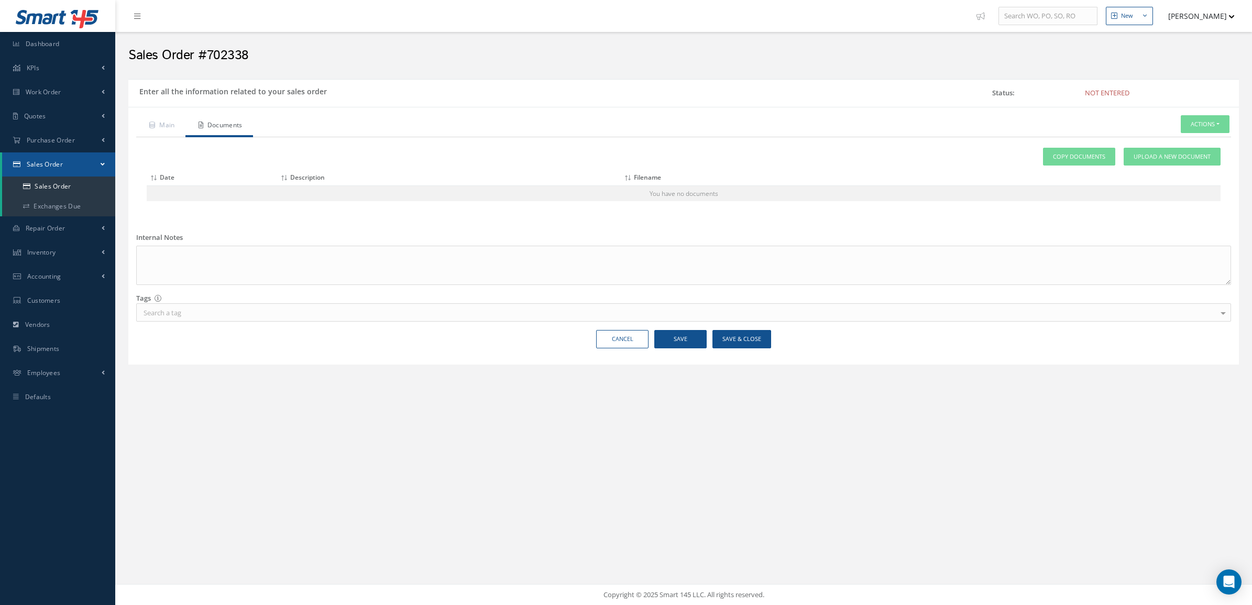
click at [772, 412] on div "New New Work Order New Purchase Order New Customer Quote New Sales Order New Re…" at bounding box center [683, 302] width 1137 height 605
click at [1145, 153] on span "Upload a New Document" at bounding box center [1172, 156] width 77 height 9
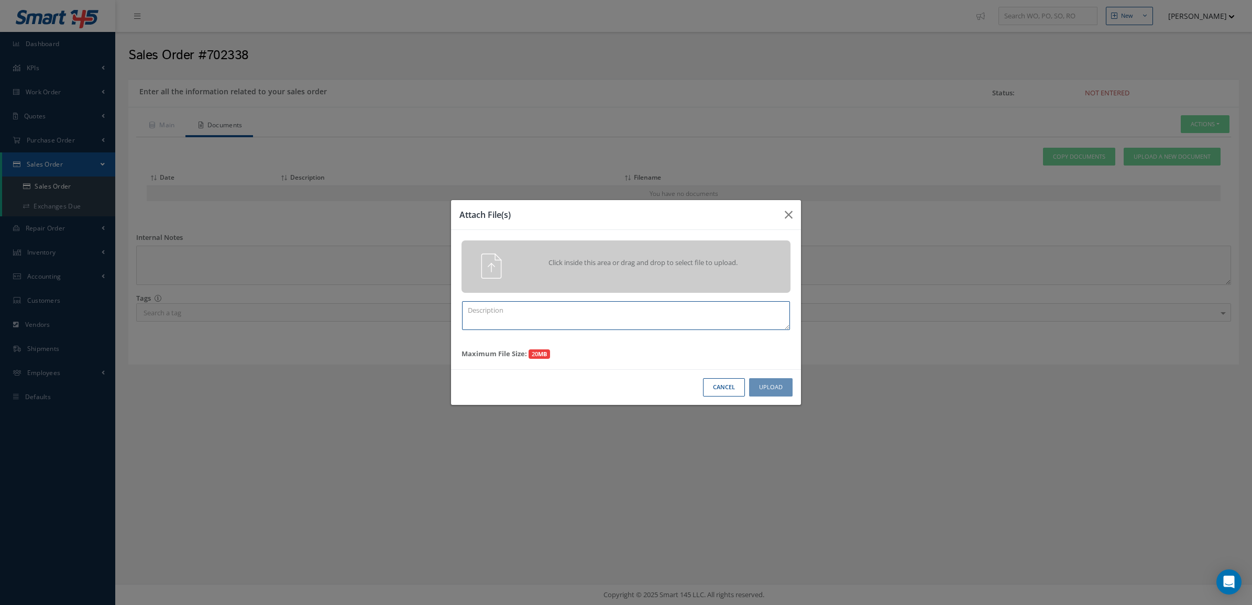
drag, startPoint x: 533, startPoint y: 327, endPoint x: 529, endPoint y: 318, distance: 10.6
click at [532, 327] on textarea at bounding box center [626, 315] width 328 height 29
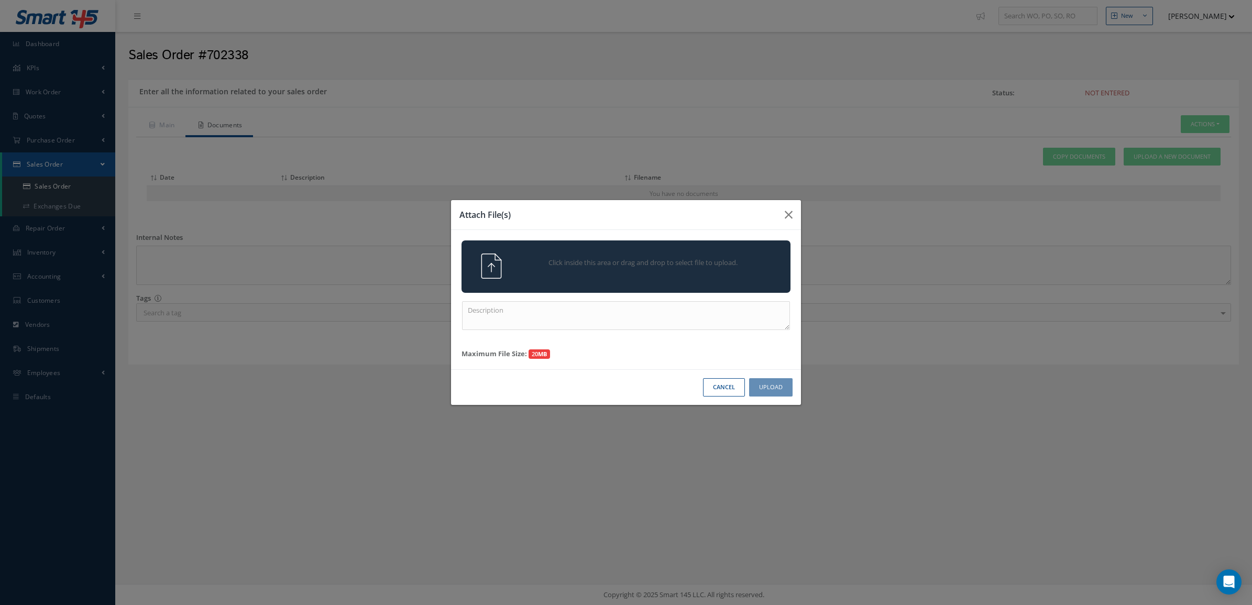
click at [529, 271] on div "Click inside this area or drag and drop to select file to upload." at bounding box center [640, 264] width 259 height 21
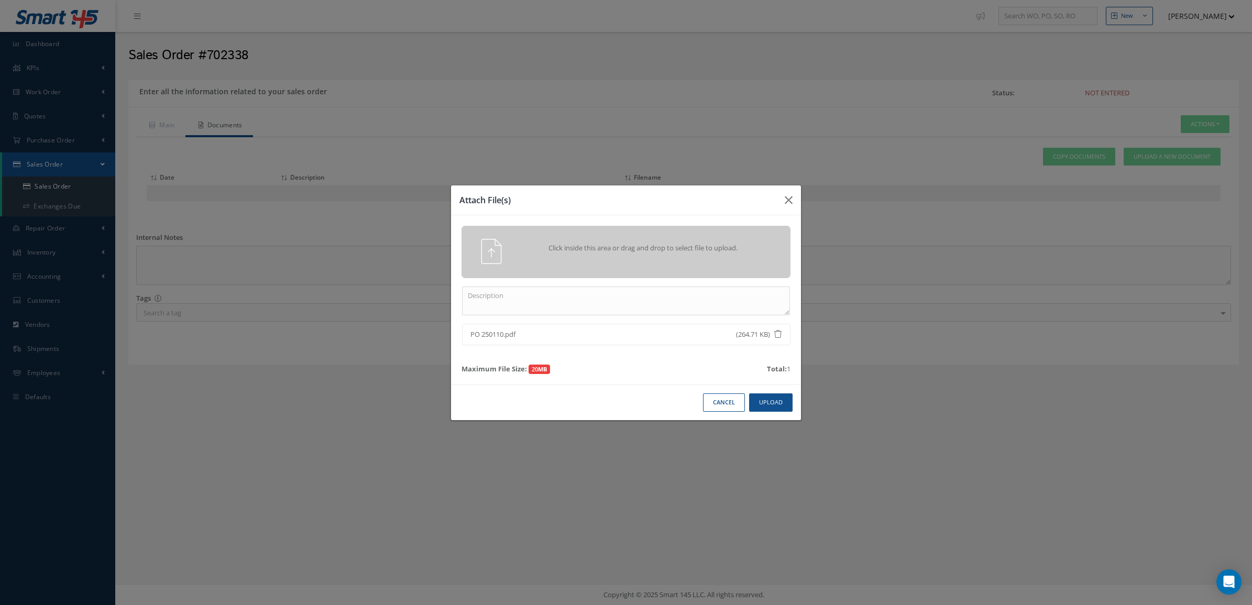
click at [721, 316] on div "Click inside this area or drag and drop to select file to upload. PO 250110.pdf…" at bounding box center [626, 300] width 350 height 170
click at [713, 313] on textarea at bounding box center [626, 301] width 328 height 29
type textarea "PO"
click at [784, 403] on button "Upload" at bounding box center [770, 402] width 43 height 18
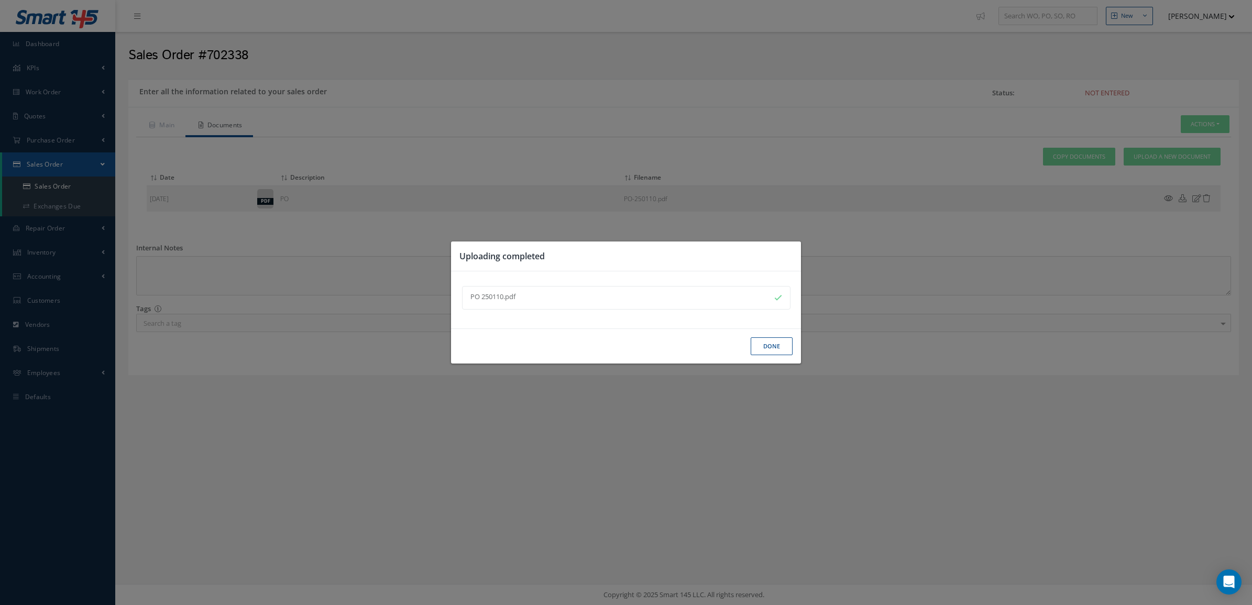
click at [774, 352] on button "Done" at bounding box center [772, 346] width 42 height 18
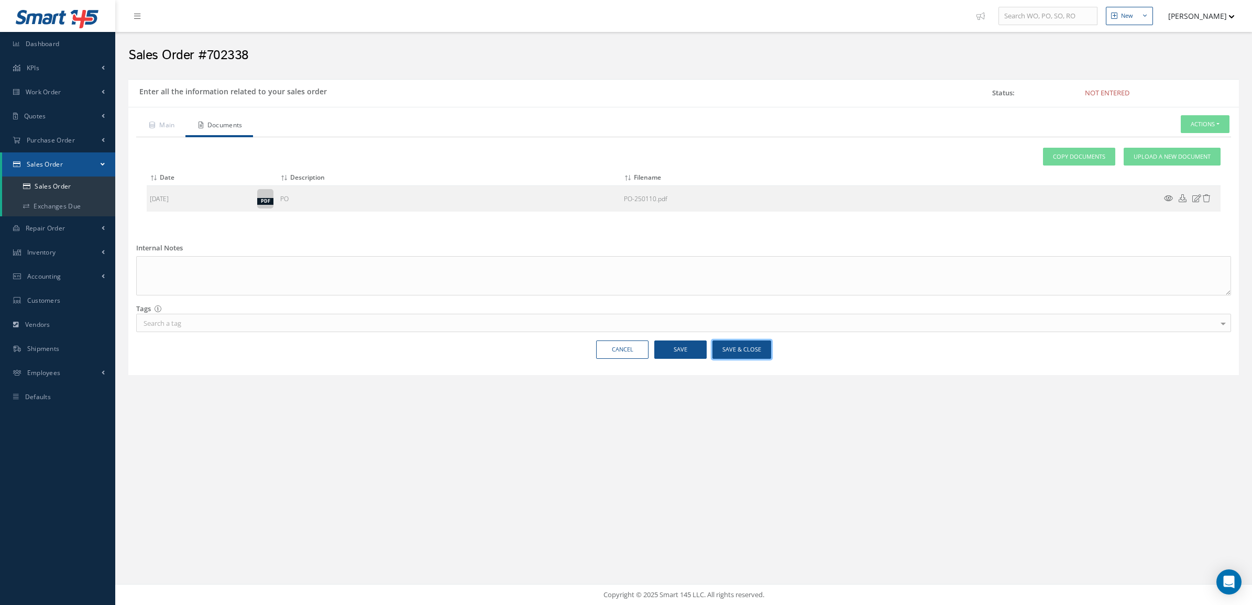
click at [734, 342] on button "Save & Close" at bounding box center [742, 350] width 59 height 18
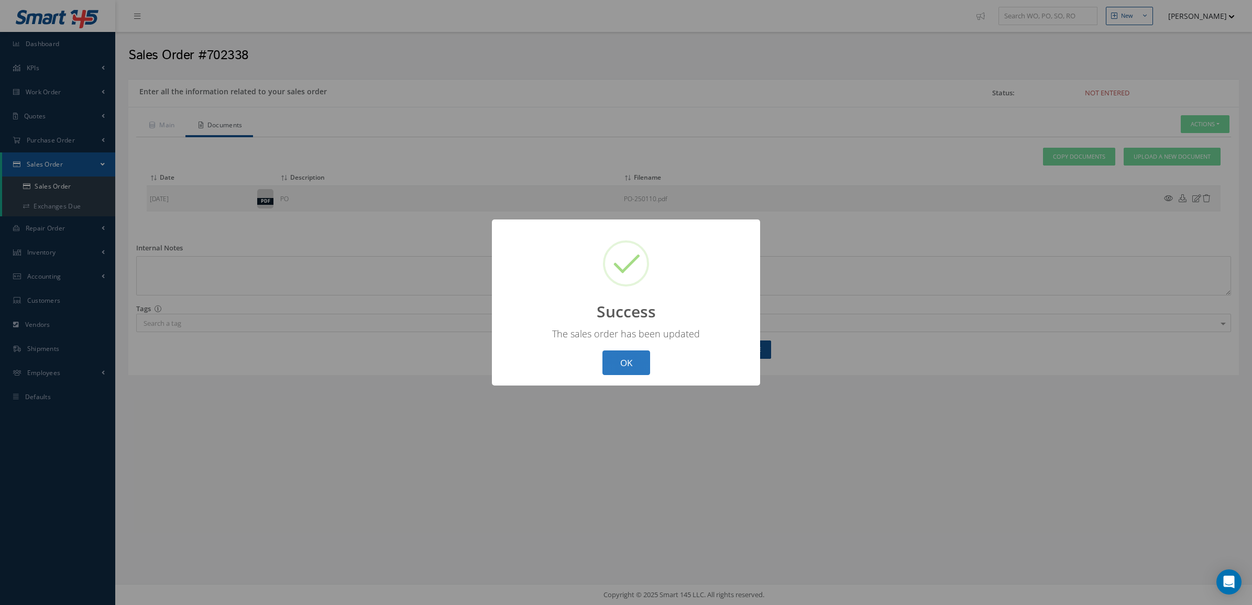
click at [642, 353] on button "OK" at bounding box center [627, 363] width 48 height 25
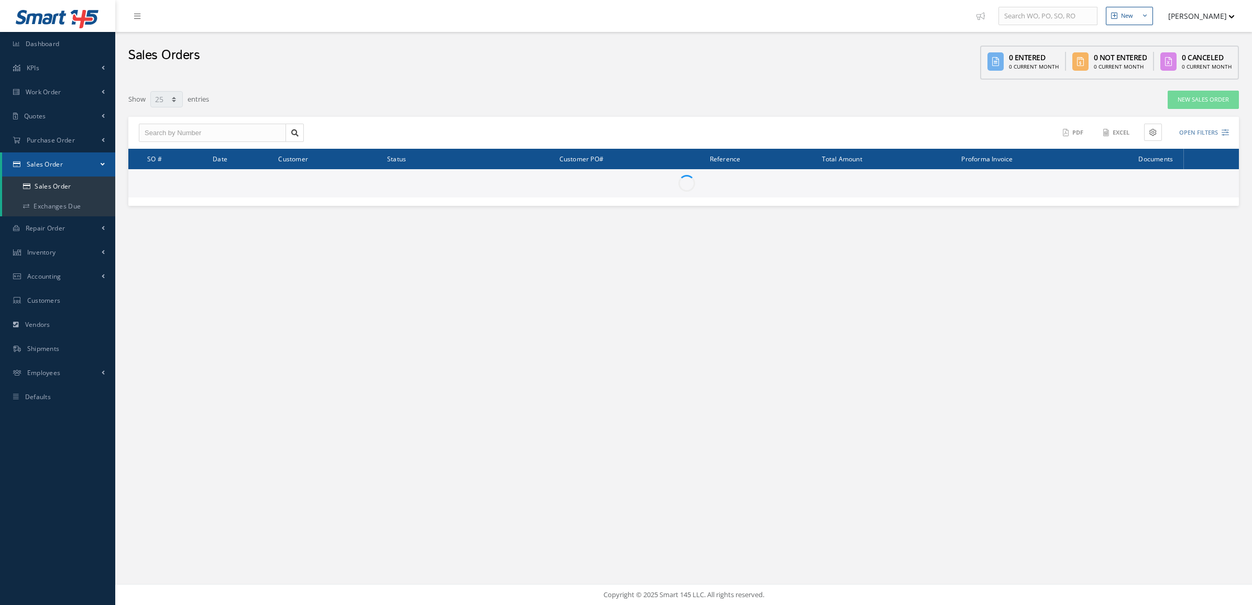
select select "25"
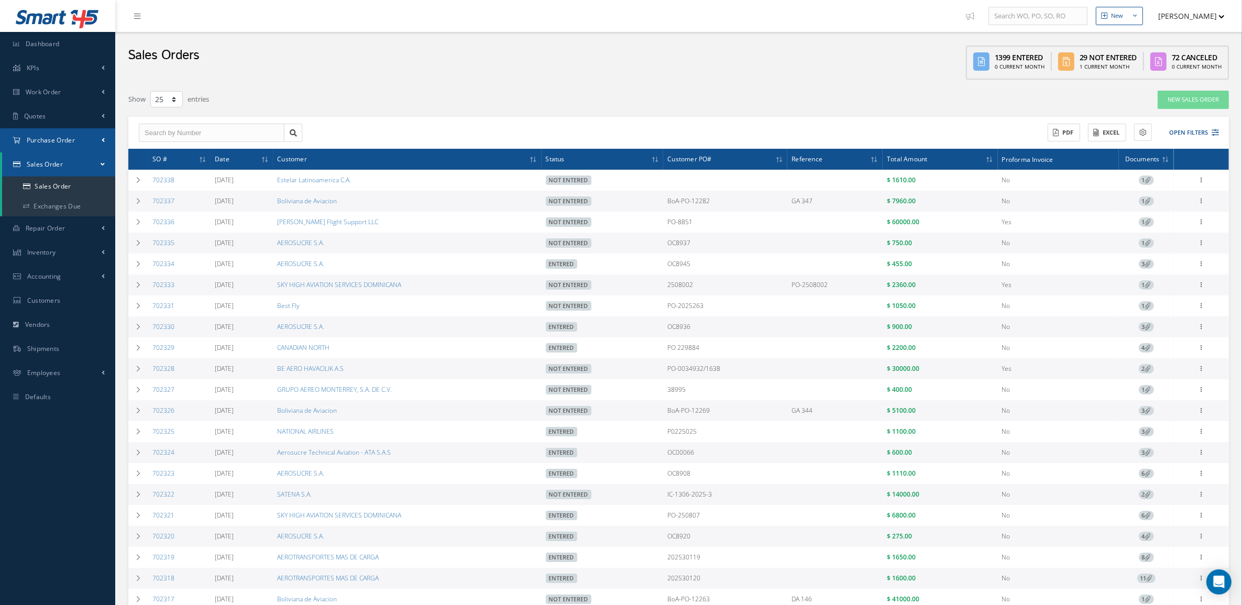
click at [52, 138] on span "Purchase Order" at bounding box center [51, 140] width 48 height 9
click at [66, 162] on a=1&status_id=2&status_id=3&status_id=5&collapsedFilters"] "Purchase Orders" at bounding box center [58, 162] width 113 height 20
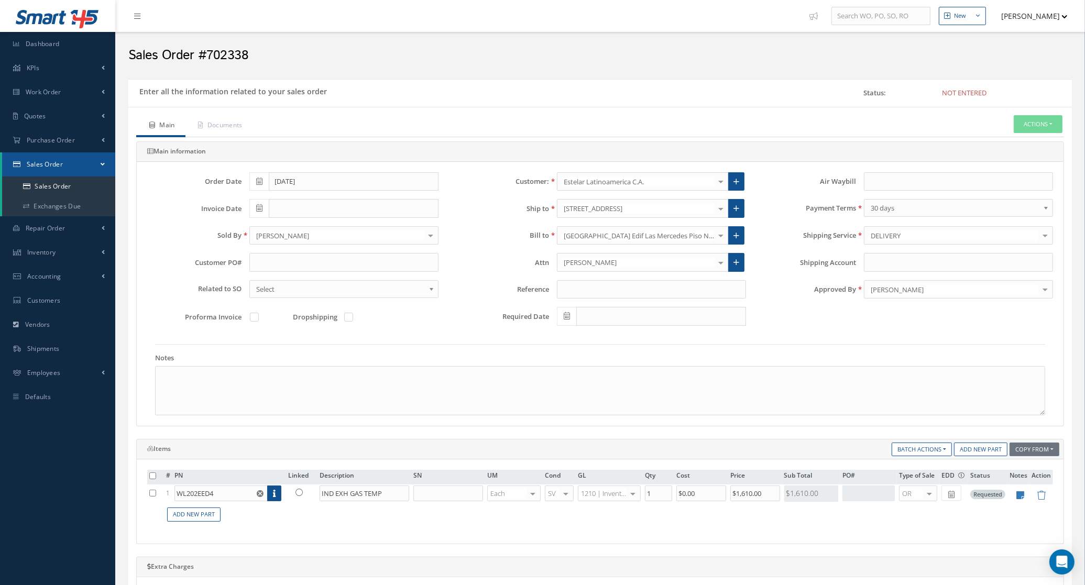
drag, startPoint x: 336, startPoint y: 278, endPoint x: 332, endPoint y: 266, distance: 12.9
click at [335, 278] on div "Customer PO#" at bounding box center [292, 266] width 307 height 27
click at [332, 266] on input "text" at bounding box center [343, 262] width 189 height 19
paste input "25-0110"
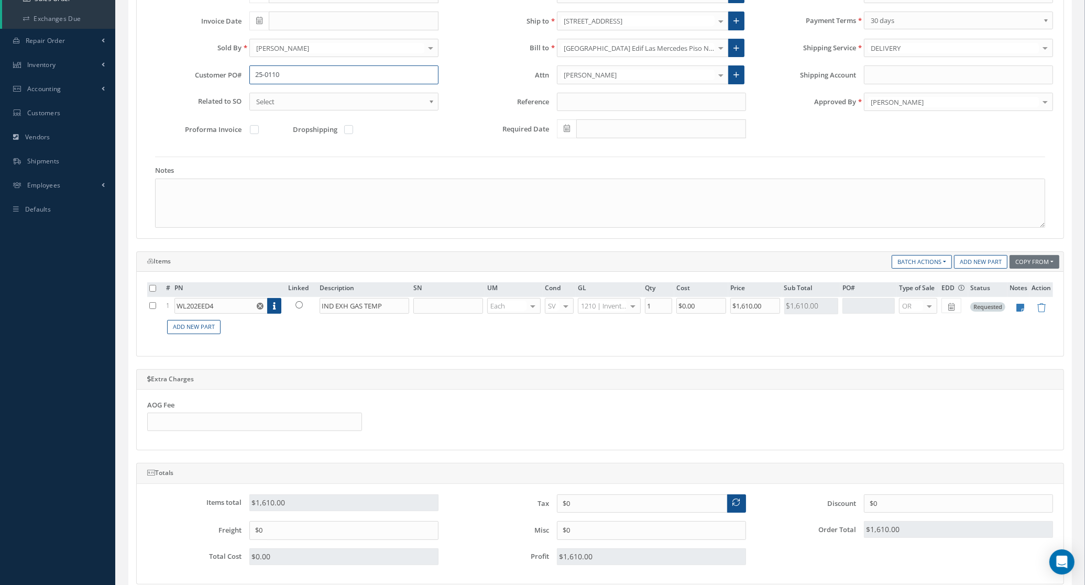
scroll to position [370, 0]
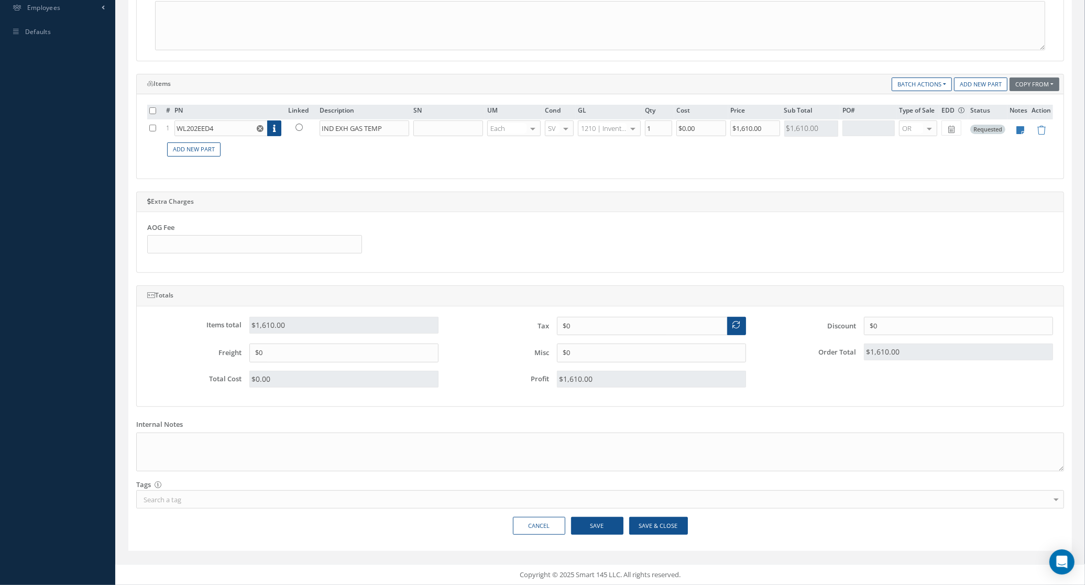
type input "25-0110"
click at [677, 524] on button "Save & Close" at bounding box center [658, 526] width 59 height 18
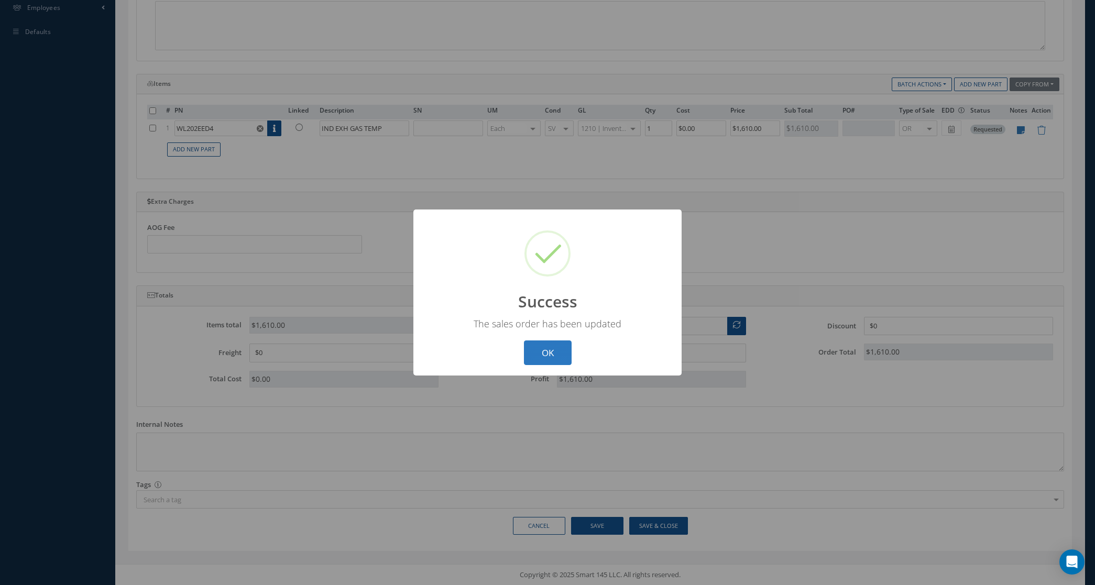
drag, startPoint x: 540, startPoint y: 338, endPoint x: 538, endPoint y: 345, distance: 7.1
click at [540, 338] on div "? ! i Success × The sales order has been updated OK Cancel" at bounding box center [547, 293] width 268 height 166
click at [538, 351] on button "OK" at bounding box center [548, 353] width 48 height 25
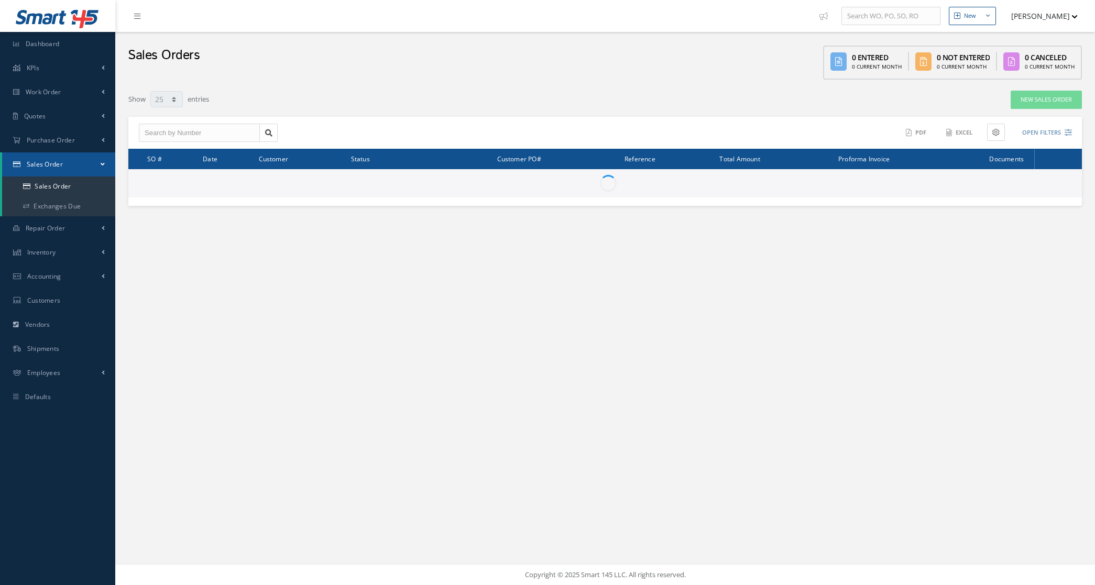
select select "25"
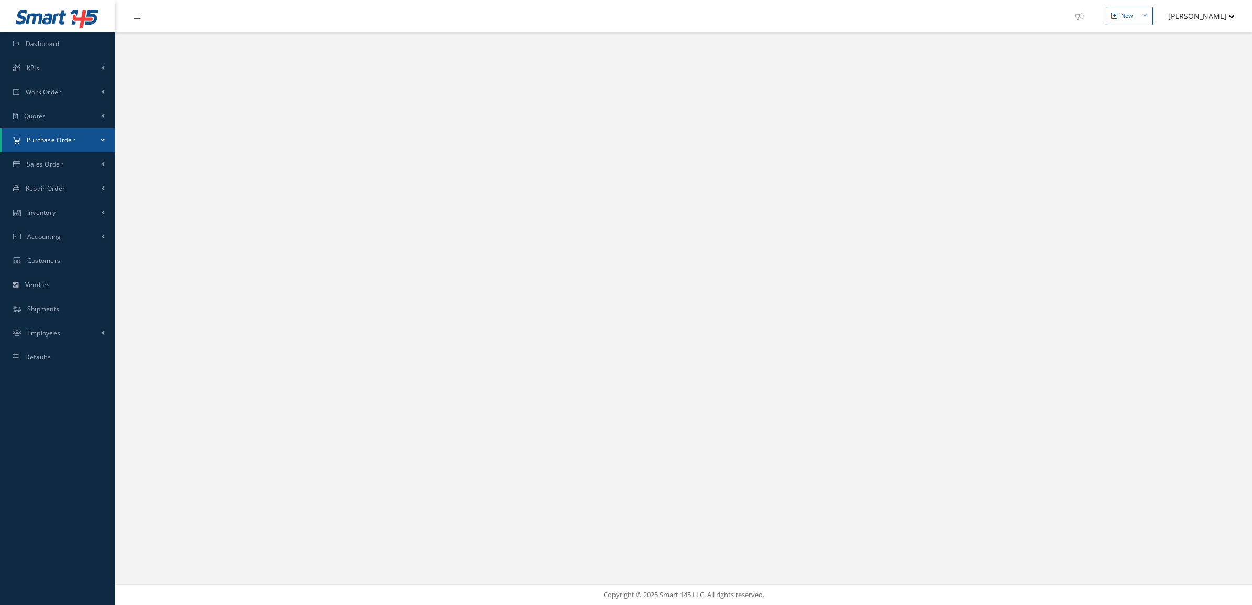
select select "25"
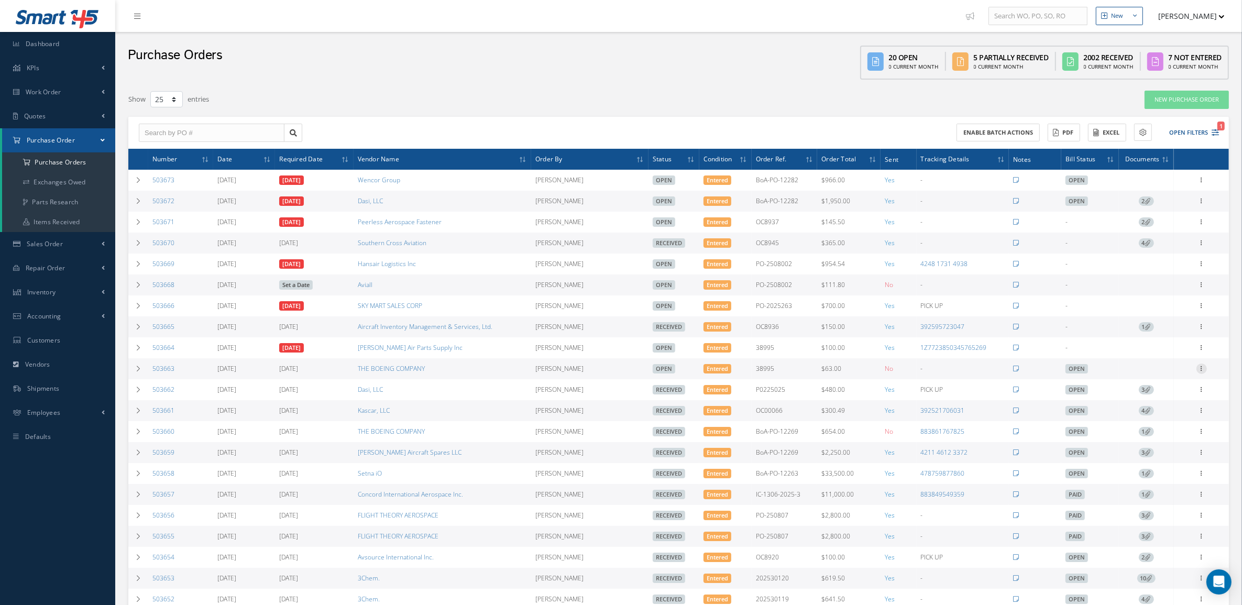
click at [1200, 368] on icon at bounding box center [1202, 368] width 10 height 8
click at [1179, 401] on link "Edit" at bounding box center [1153, 403] width 83 height 14
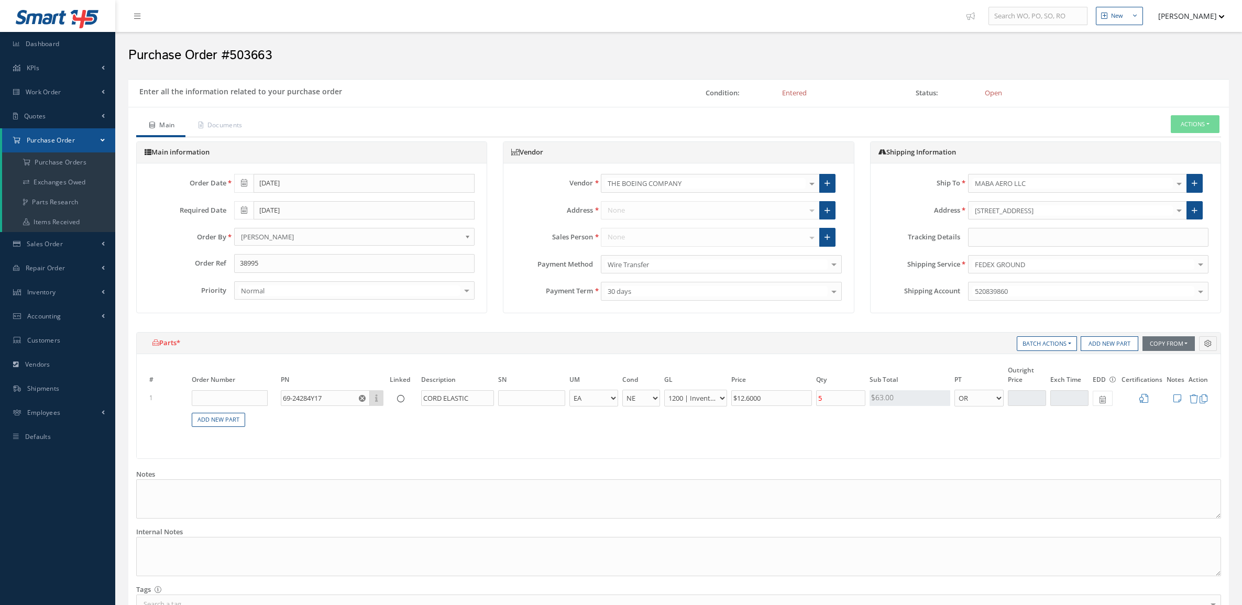
select select "5"
select select "6"
select select "1"
click at [1014, 242] on input "text" at bounding box center [1088, 237] width 240 height 19
paste input "883966435035"
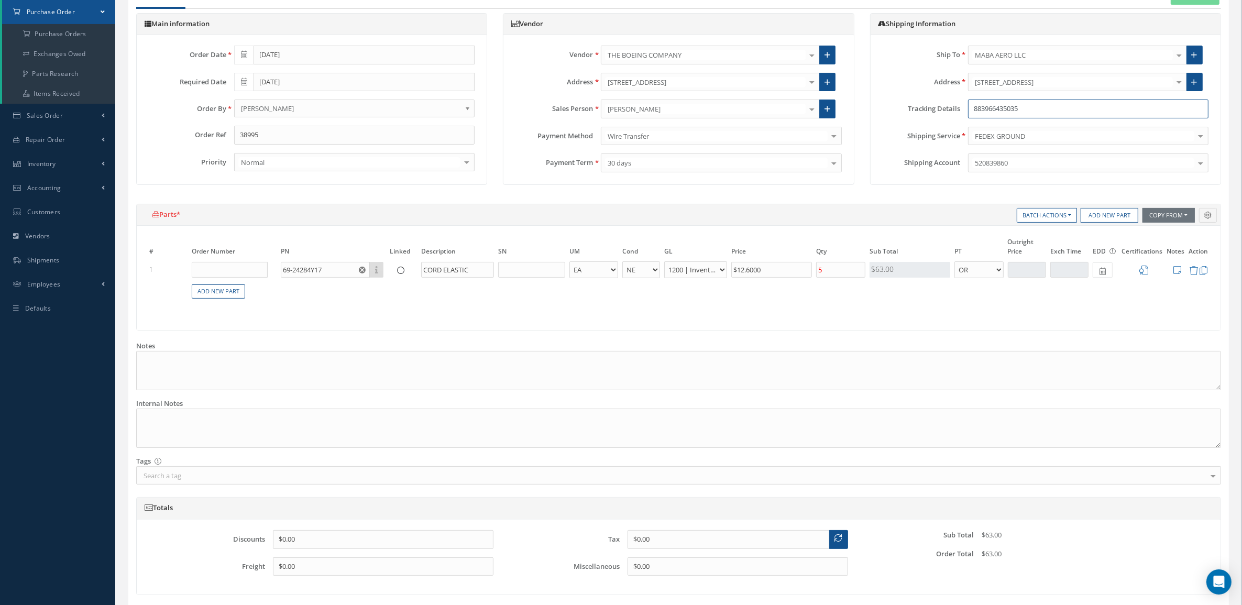
scroll to position [200, 0]
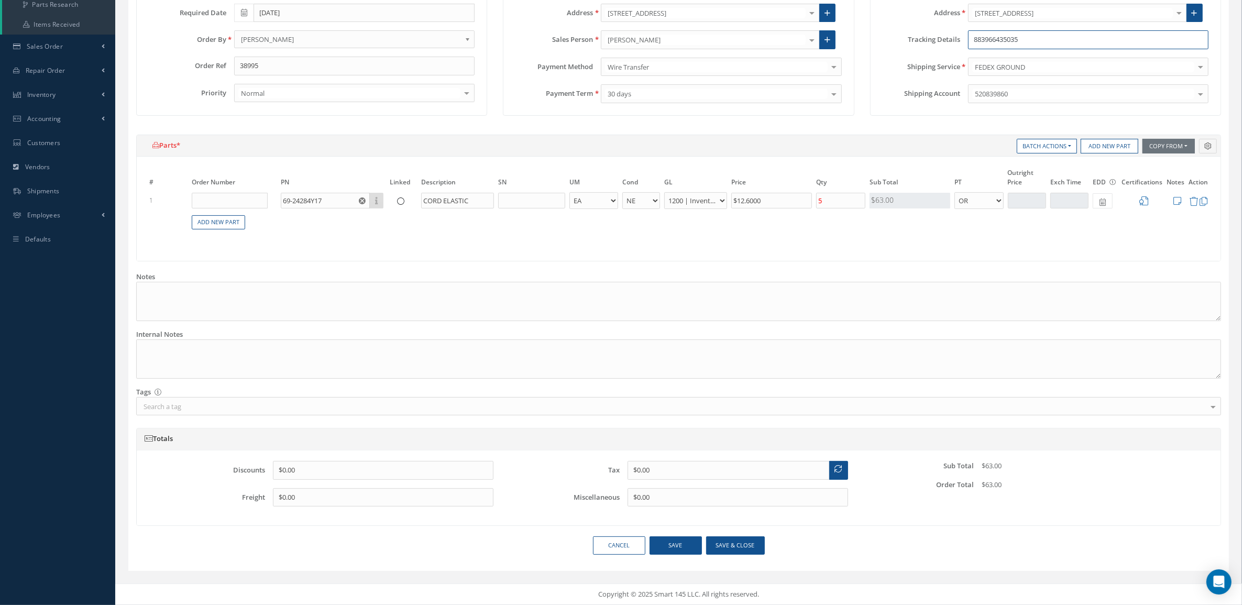
type input "883966435035"
click at [738, 537] on button "Save & close" at bounding box center [735, 546] width 59 height 18
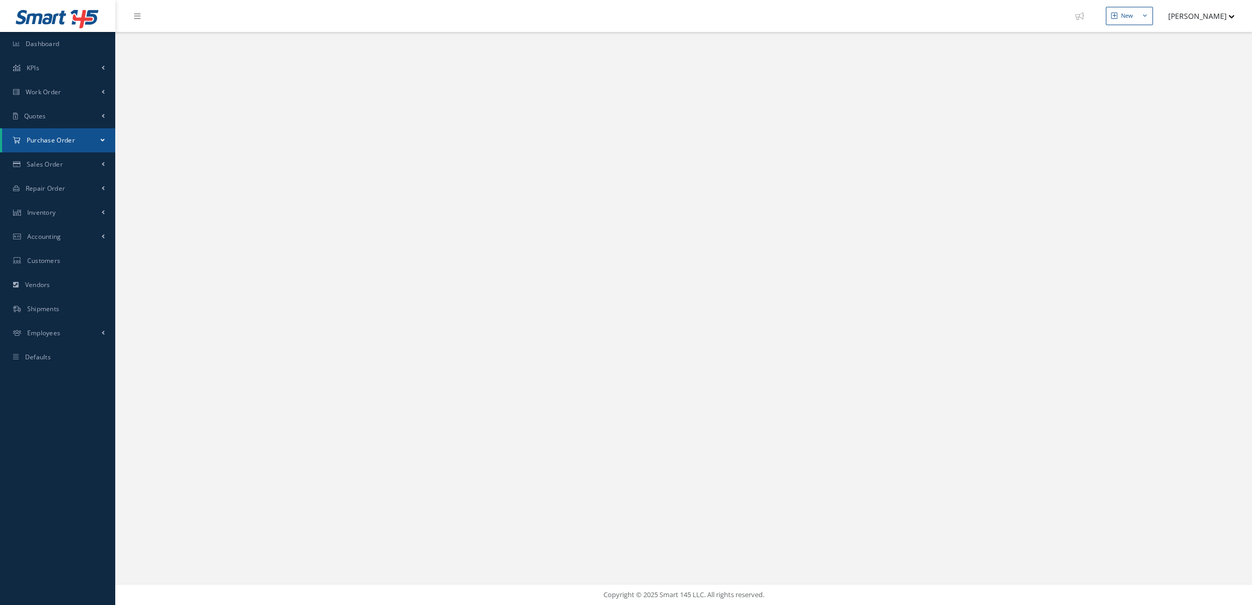
select select "25"
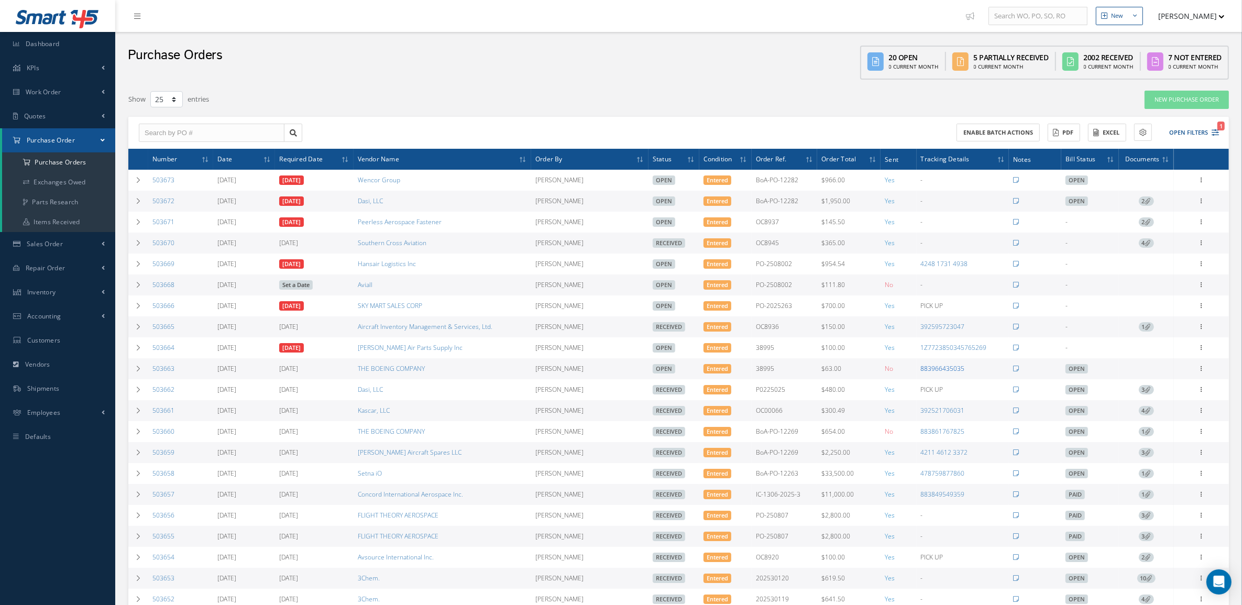
click at [938, 373] on link "883966435035" at bounding box center [943, 368] width 44 height 9
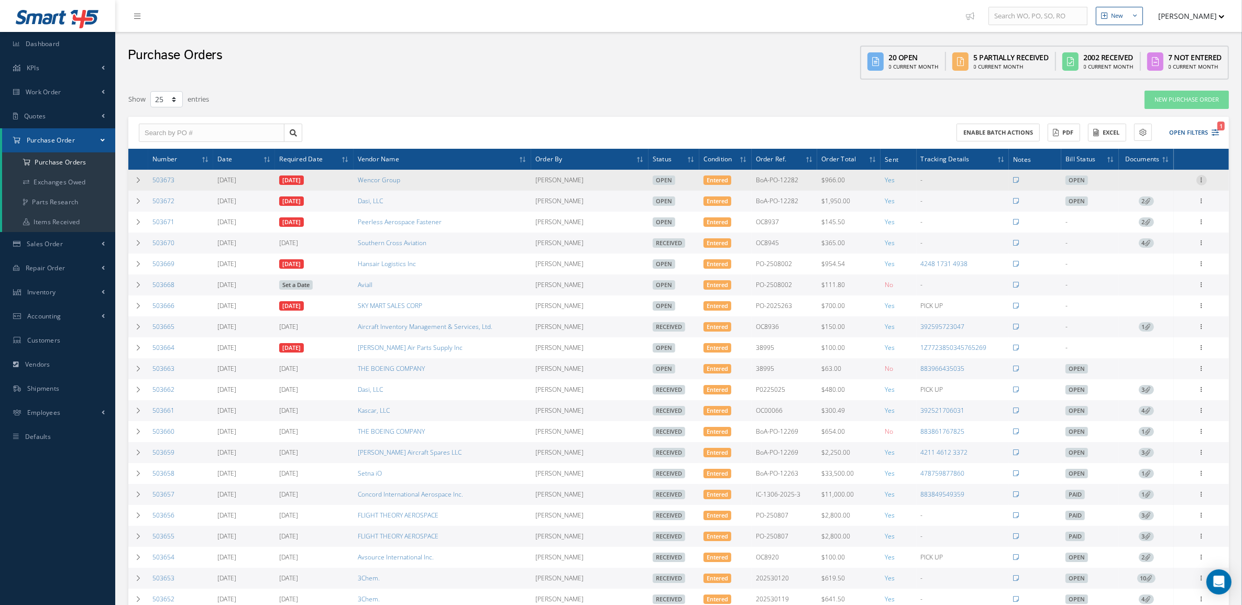
click at [1205, 179] on icon at bounding box center [1202, 179] width 10 height 8
click at [1154, 218] on link "Edit" at bounding box center [1153, 214] width 83 height 14
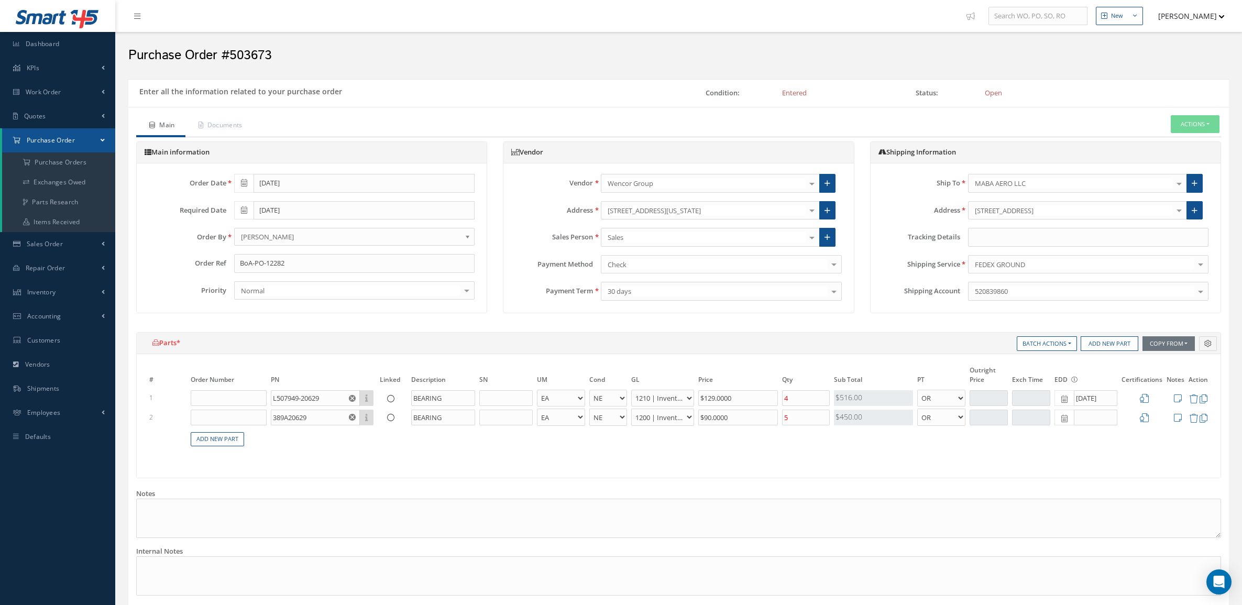
select select "5"
select select "7"
select select "1"
select select "5"
select select "6"
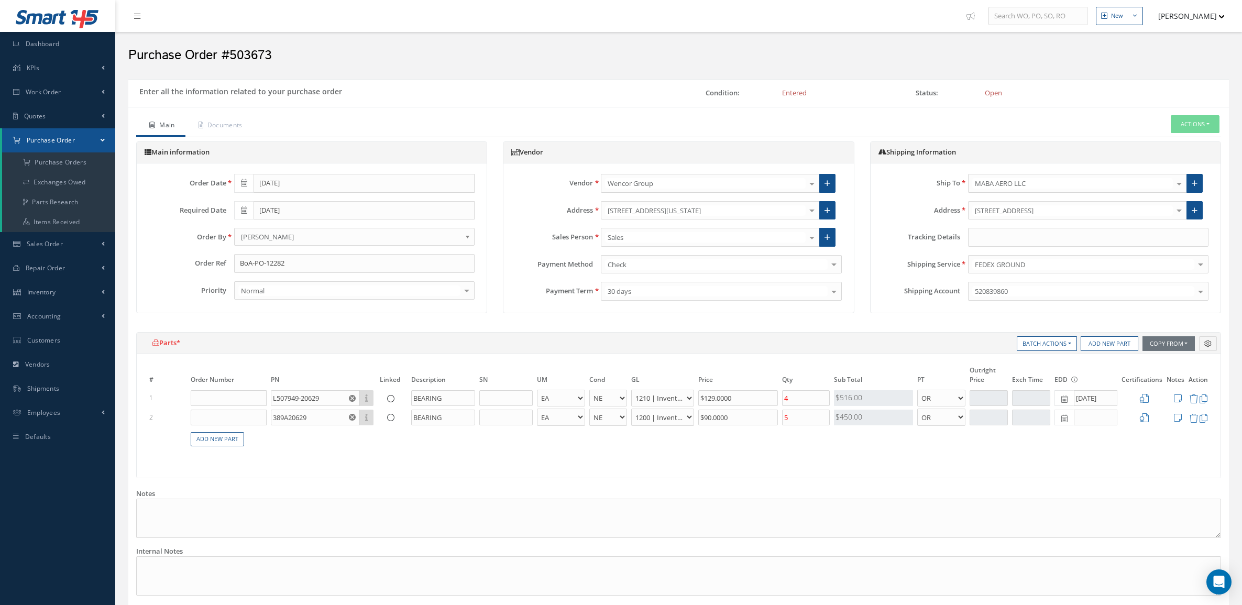
select select "1"
click at [1022, 234] on input "text" at bounding box center [1088, 237] width 240 height 19
paste input "883974916903"
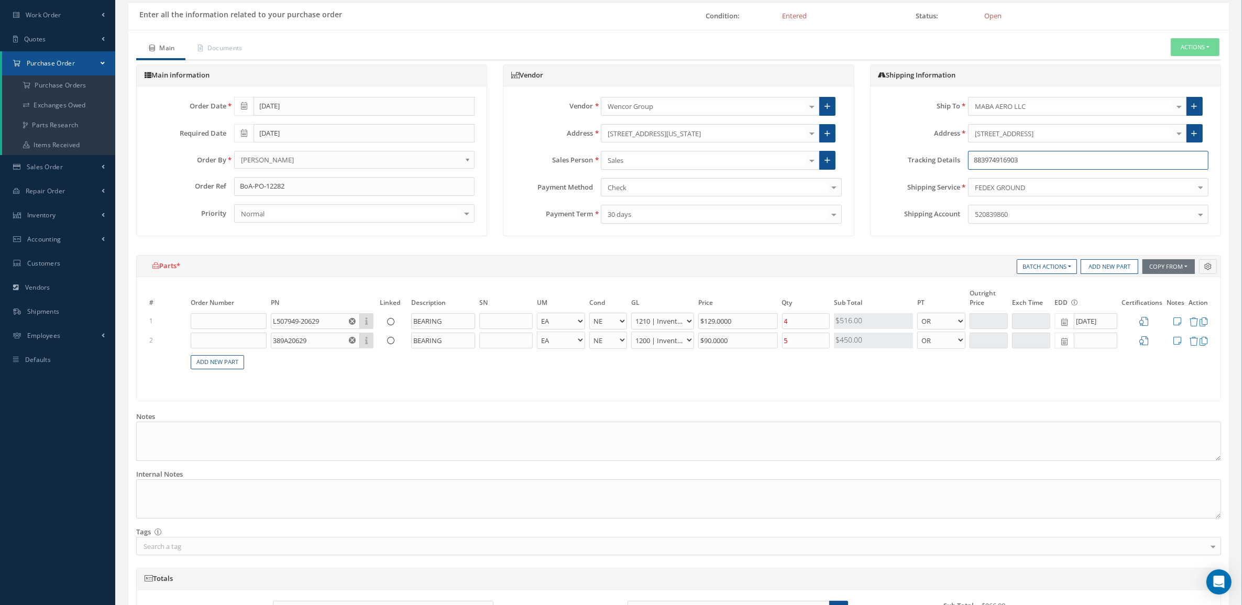
scroll to position [219, 0]
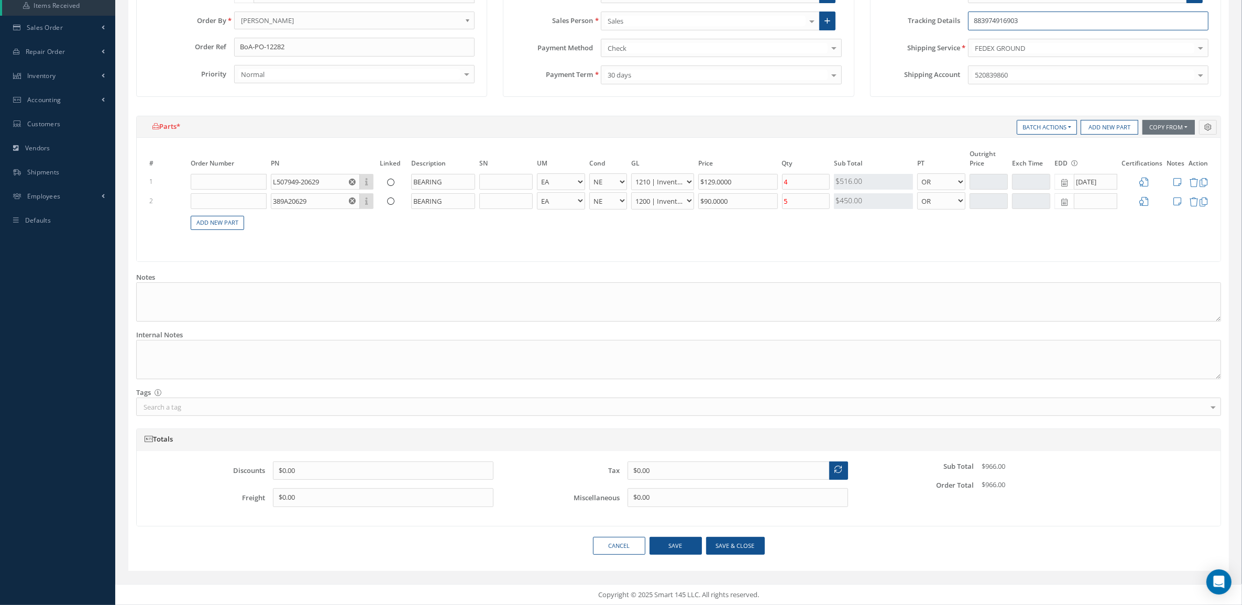
type input "883974916903"
click at [748, 538] on button "Save & close" at bounding box center [735, 546] width 59 height 18
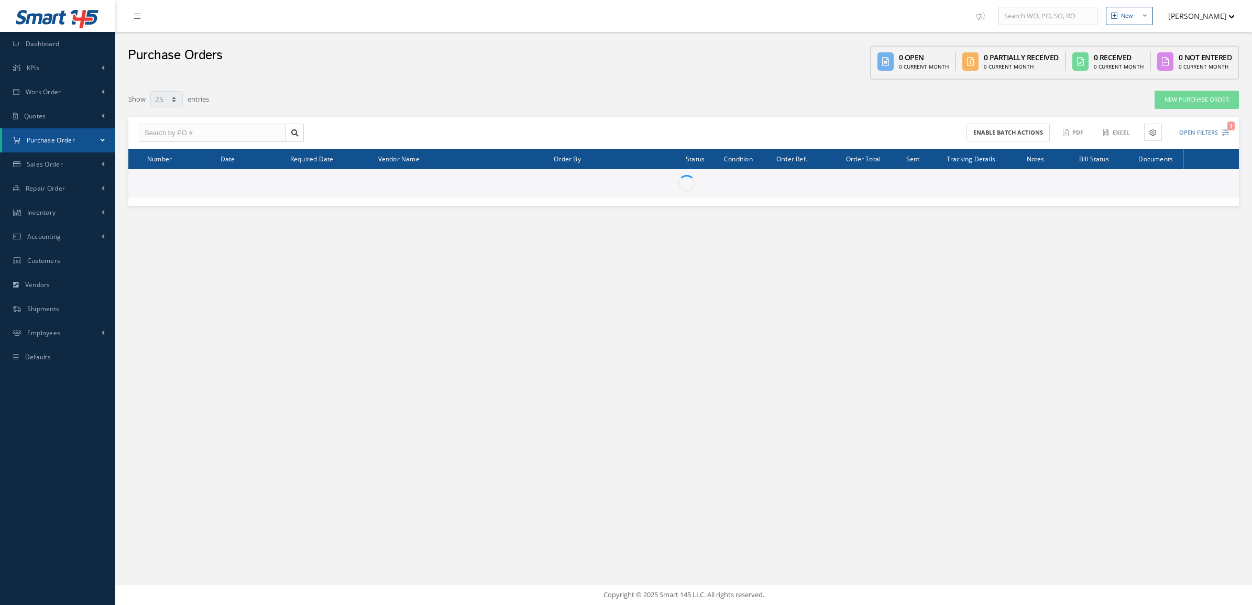
select select "25"
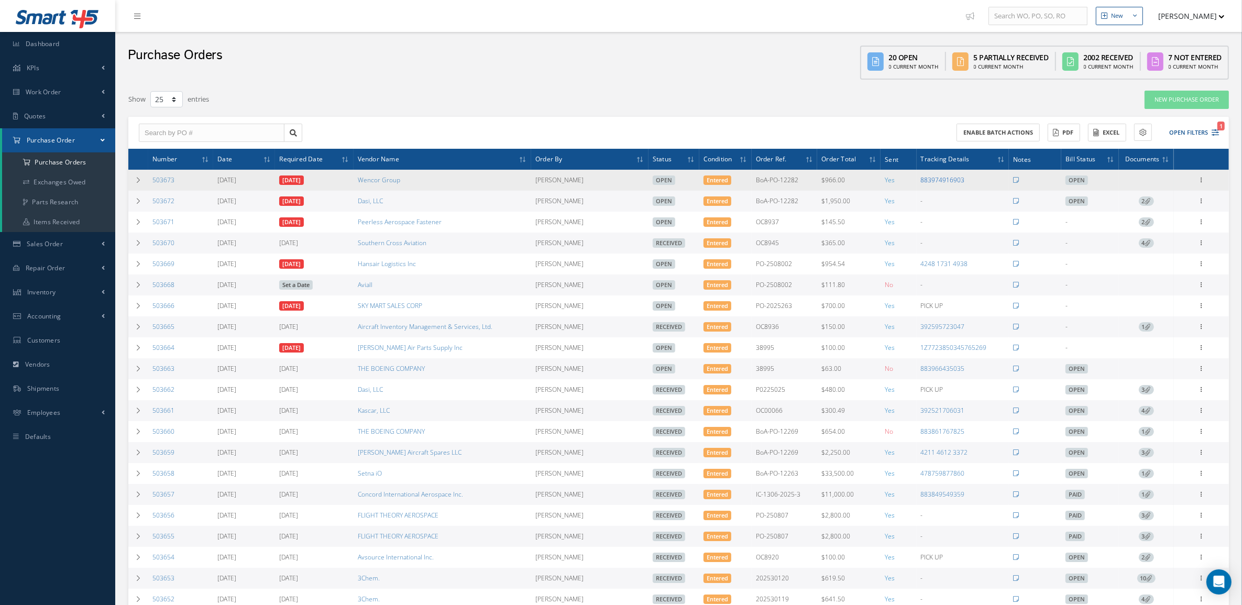
click at [954, 181] on link "883974916903" at bounding box center [943, 180] width 44 height 9
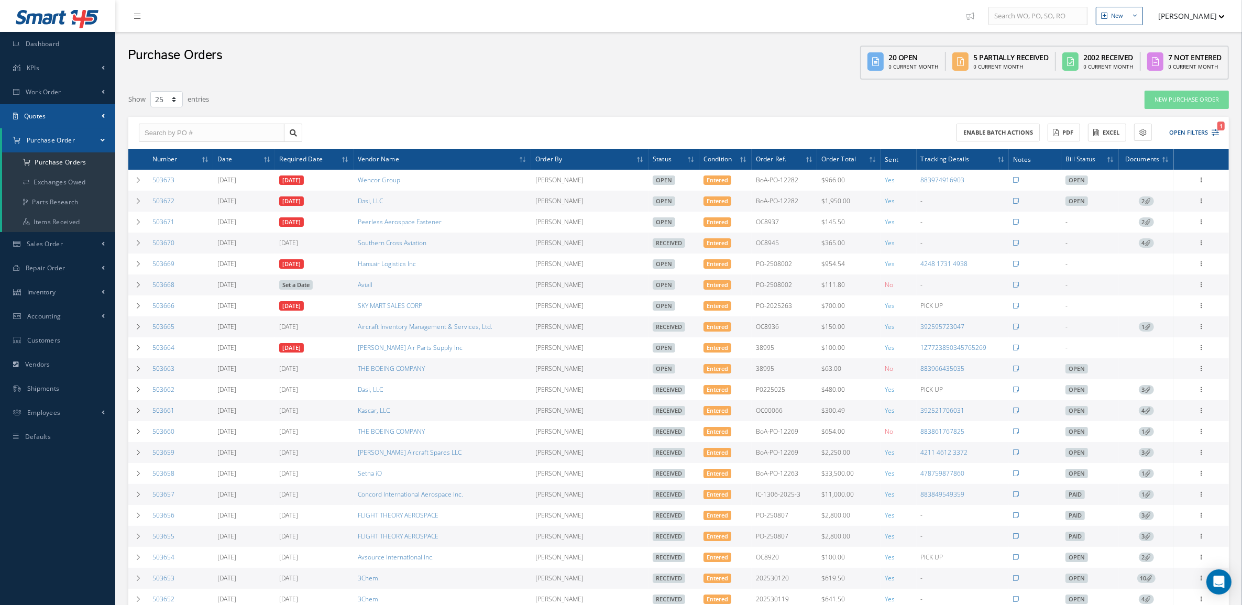
click at [13, 114] on icon at bounding box center [15, 116] width 5 height 6
click at [32, 140] on link "Customers Quotes" at bounding box center [58, 138] width 113 height 20
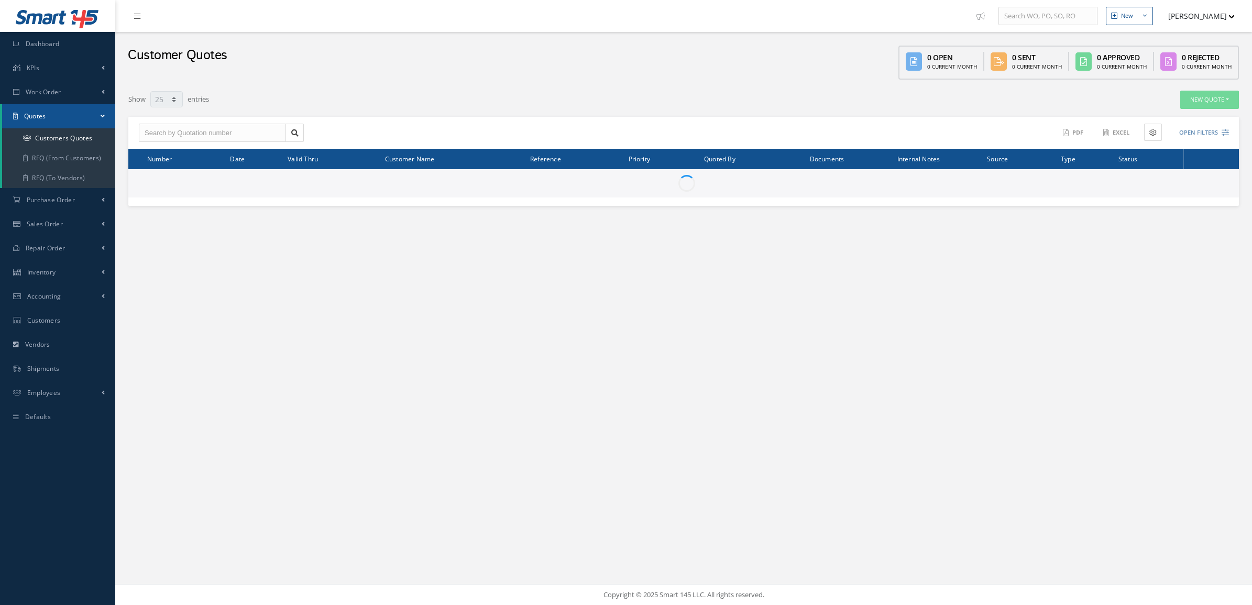
select select "25"
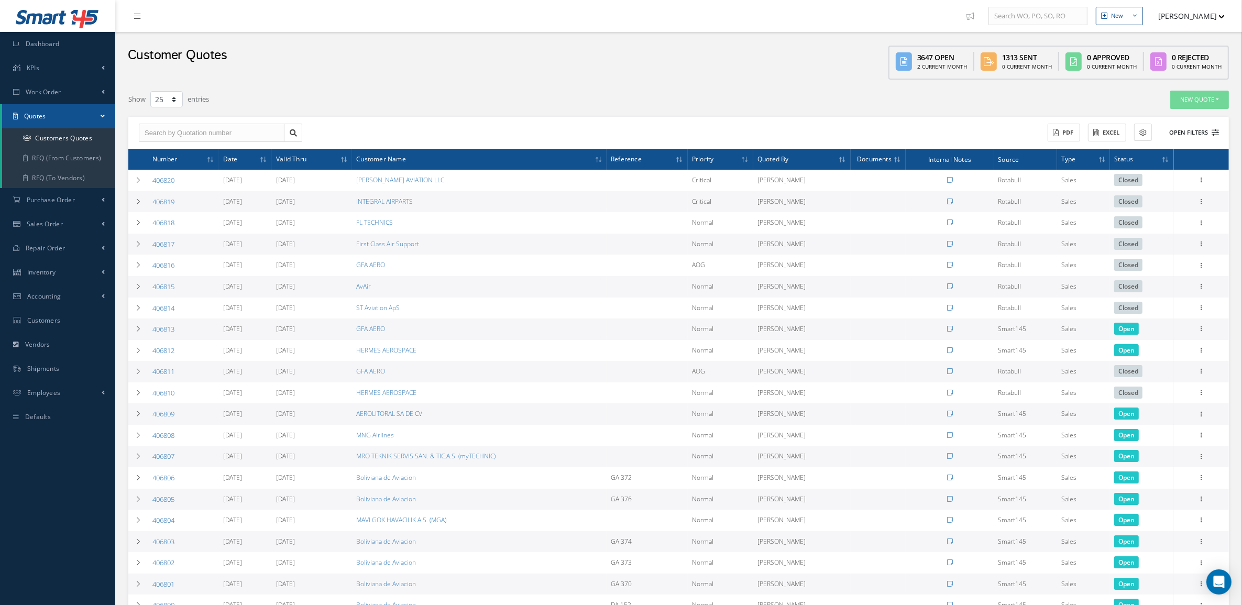
click at [1196, 134] on button "Open Filters" at bounding box center [1189, 132] width 59 height 17
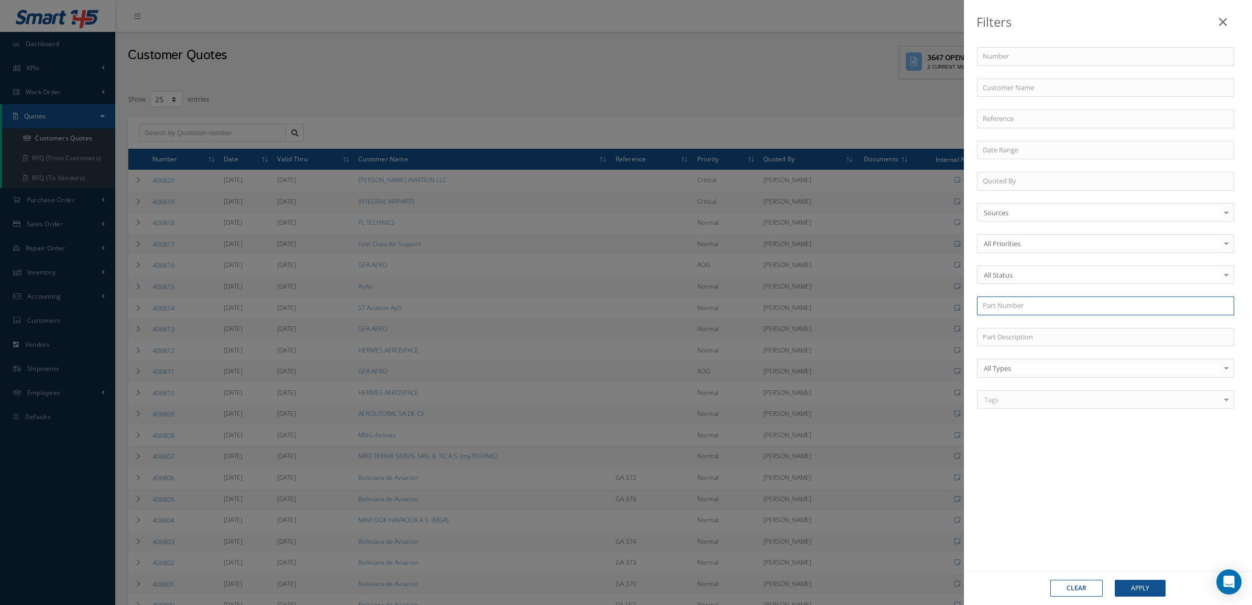
click at [1036, 302] on input "text" at bounding box center [1105, 306] width 257 height 19
type input "814829-1"
click at [1090, 321] on div "814829-1" at bounding box center [1106, 325] width 246 height 10
click at [1131, 587] on button "Apply" at bounding box center [1140, 588] width 51 height 17
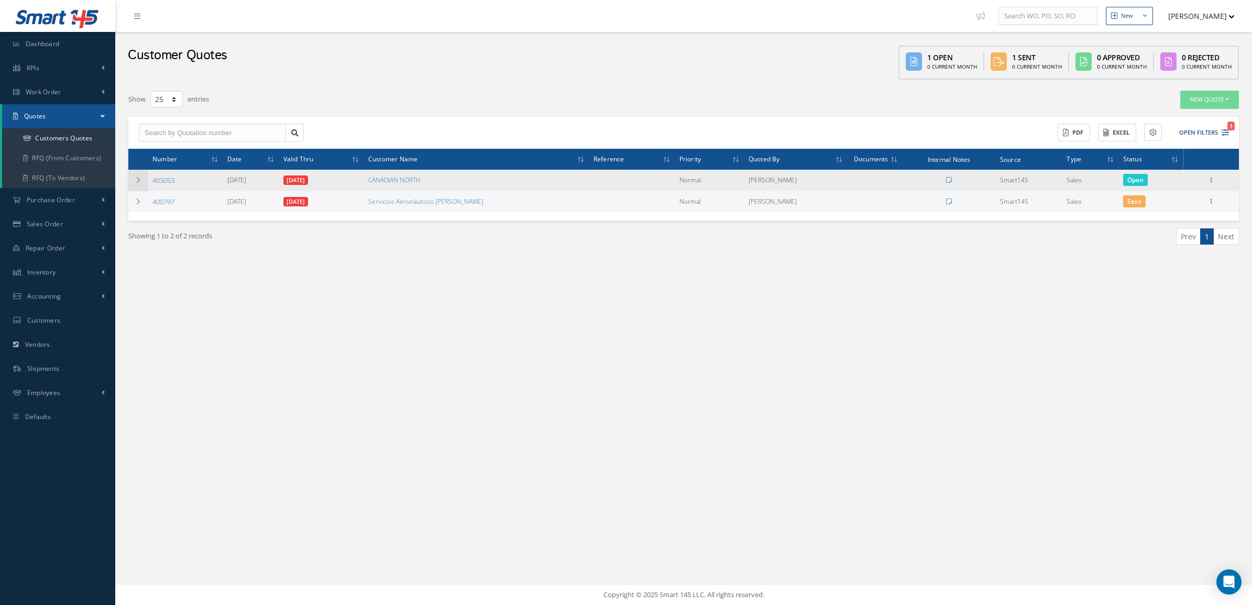
click at [143, 187] on td at bounding box center [138, 180] width 20 height 21
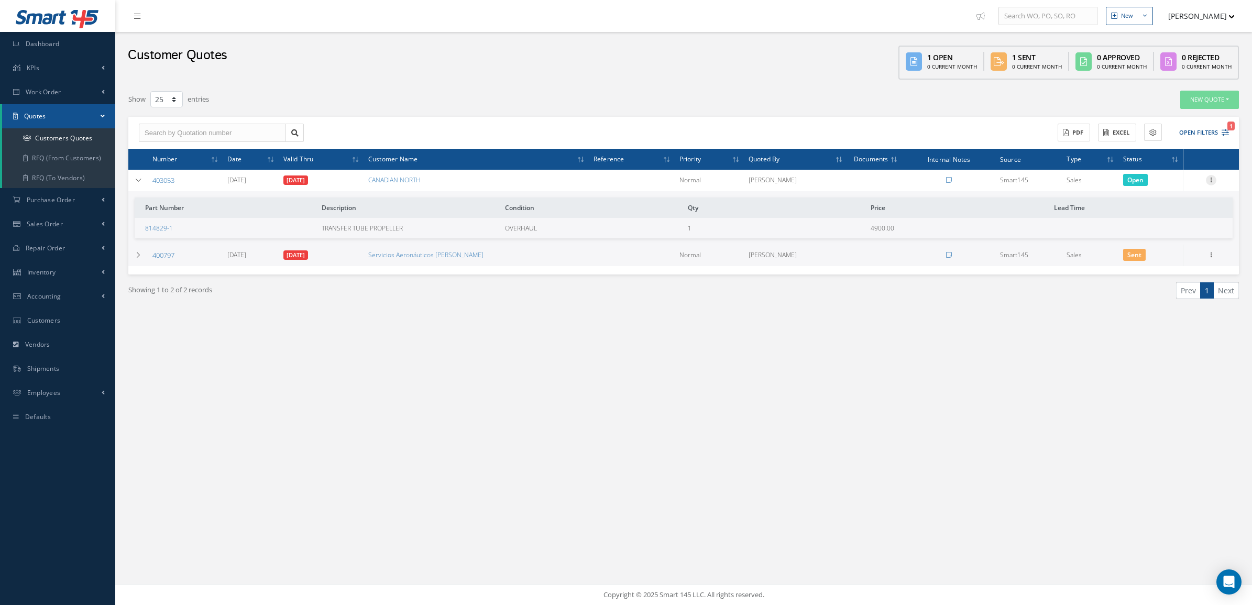
click at [1213, 178] on icon at bounding box center [1211, 179] width 10 height 8
click at [1174, 244] on link "Convert to Sales Order" at bounding box center [1163, 244] width 83 height 21
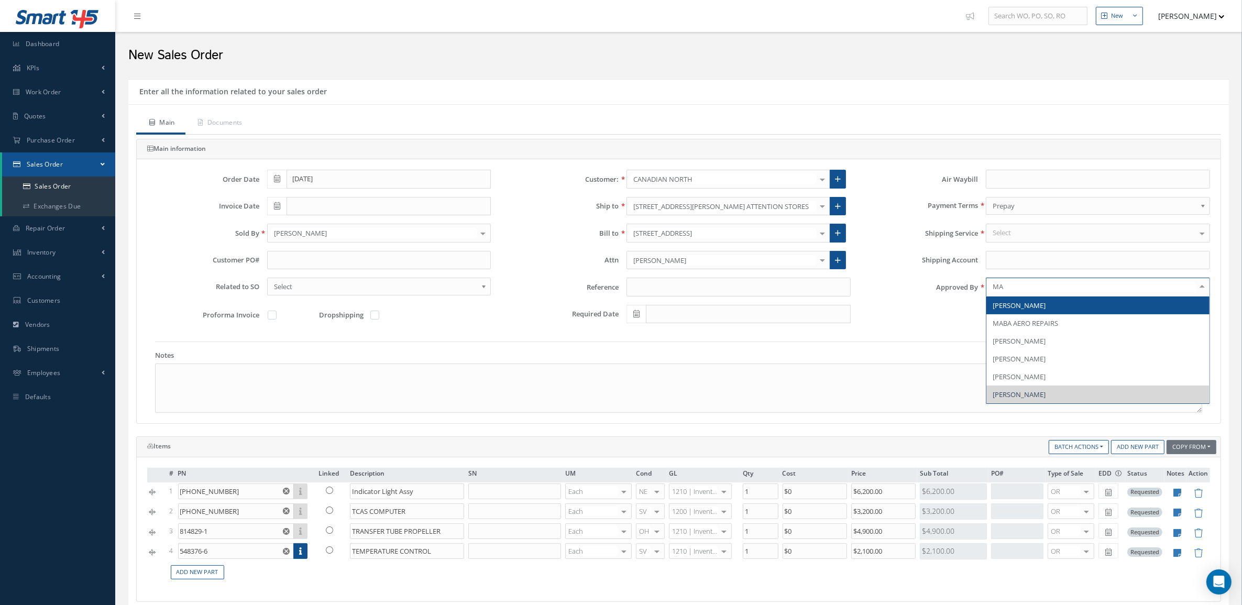
type input "MAR"
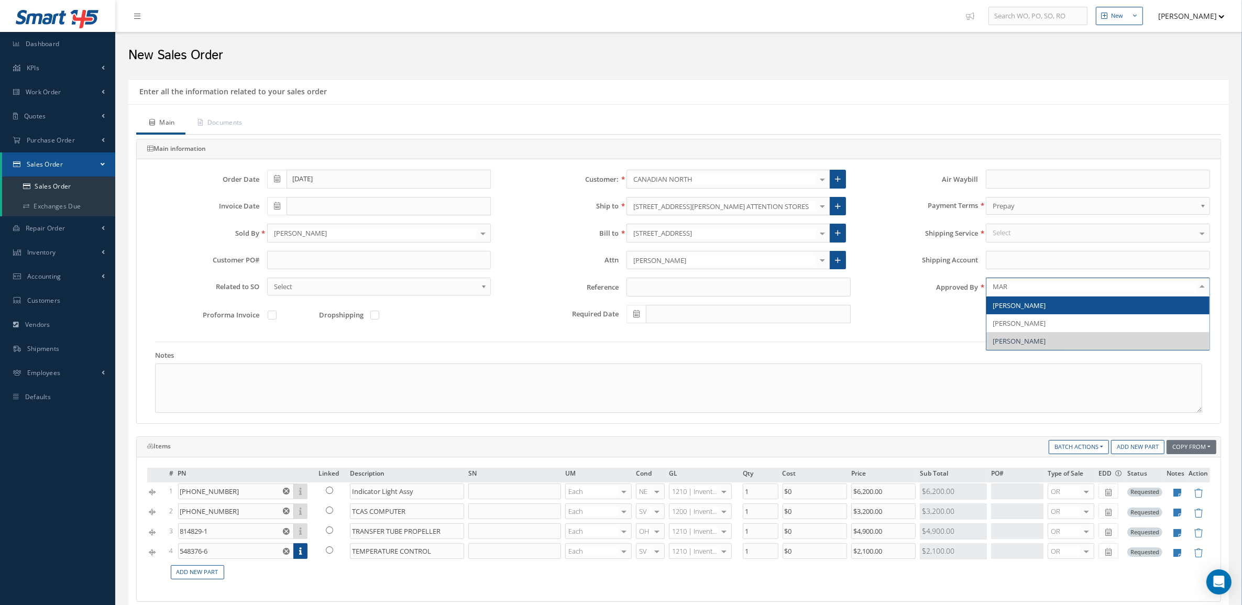
click at [1023, 305] on span "[PERSON_NAME]" at bounding box center [1019, 305] width 53 height 9
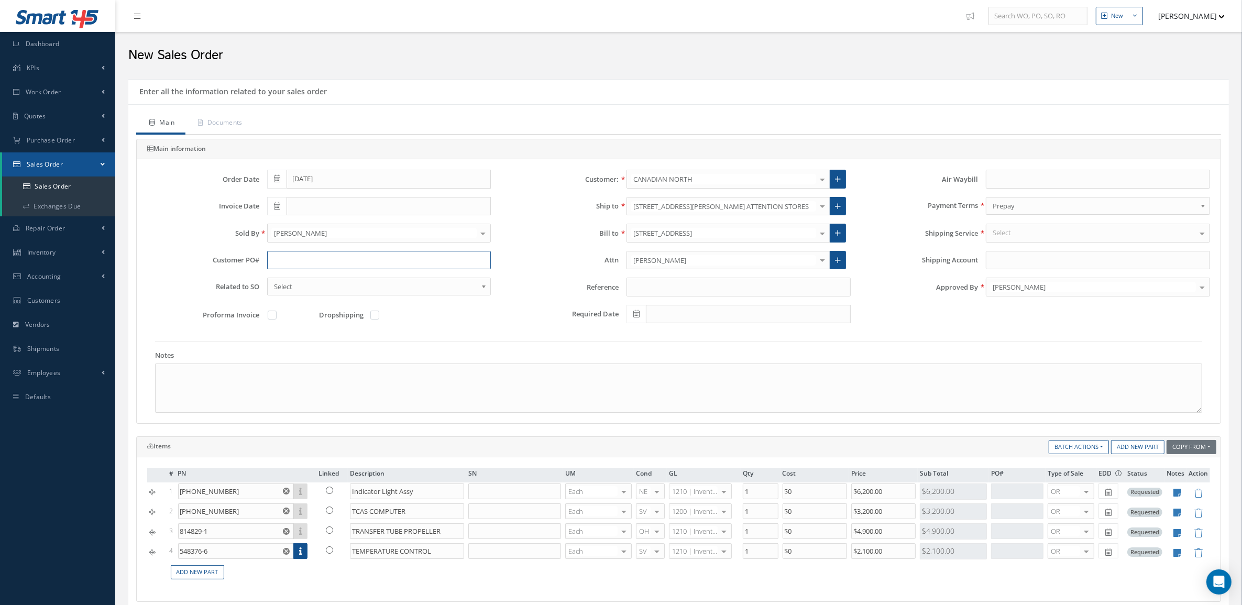
click at [401, 258] on input "text" at bounding box center [379, 260] width 224 height 19
type input "4500015535"
click at [1195, 494] on icon at bounding box center [1198, 493] width 9 height 9
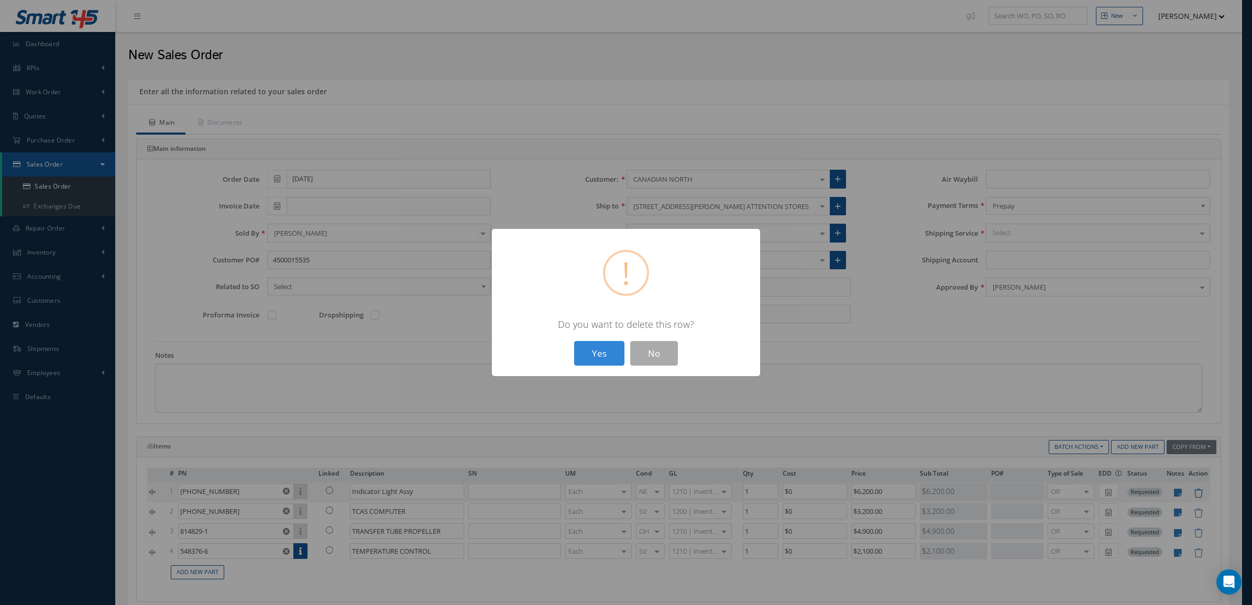
click at [574, 341] on button "Yes" at bounding box center [599, 353] width 50 height 25
type input "066-50000-2220"
type input "TCAS COMPUTER"
type input "$3,200"
type input "814829-1"
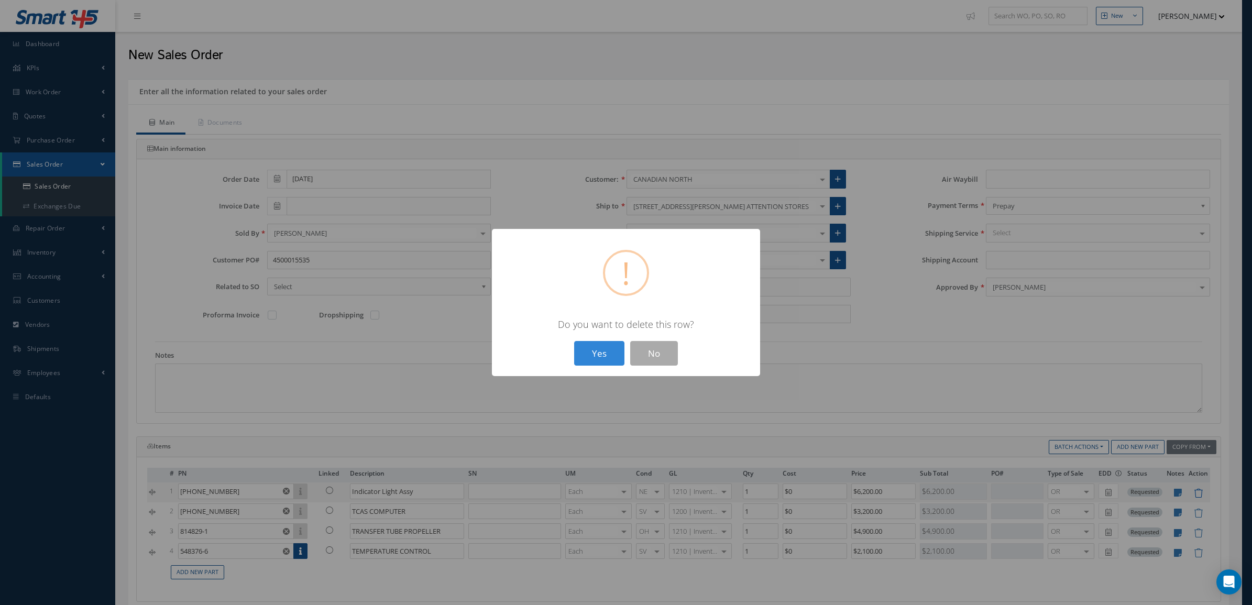
type input "TRANSFER TUBE PROPELLER"
type input "$4,900"
type input "548376-6"
type input "TEMPERATURE CONTROL"
type input "$2,100"
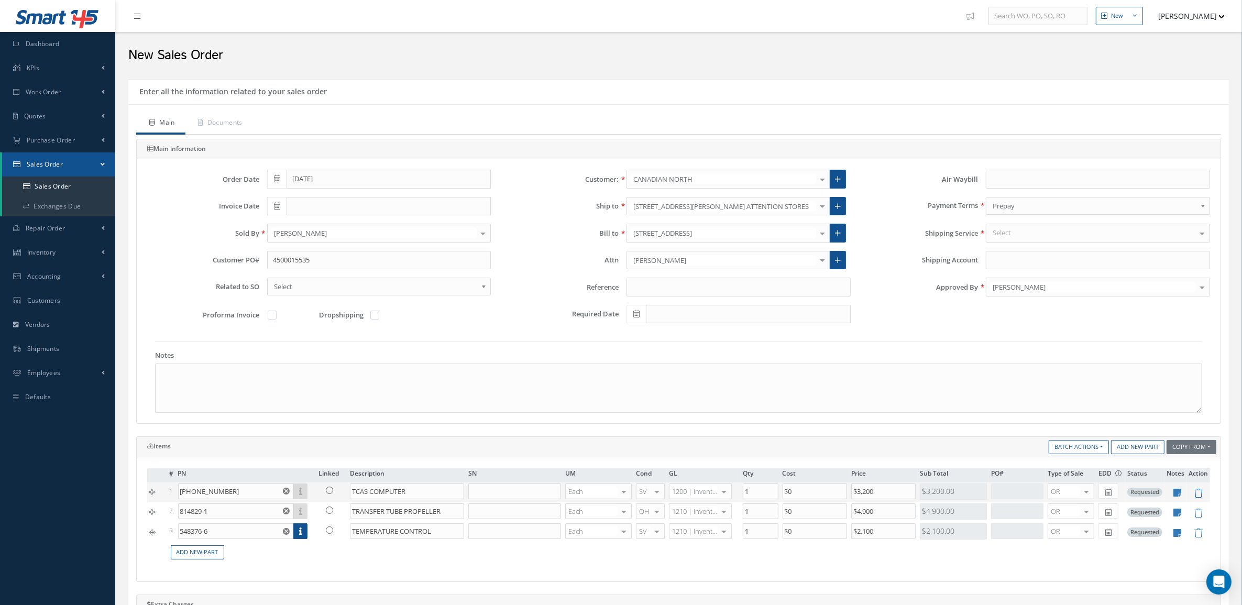
click at [1195, 494] on icon at bounding box center [1198, 493] width 9 height 9
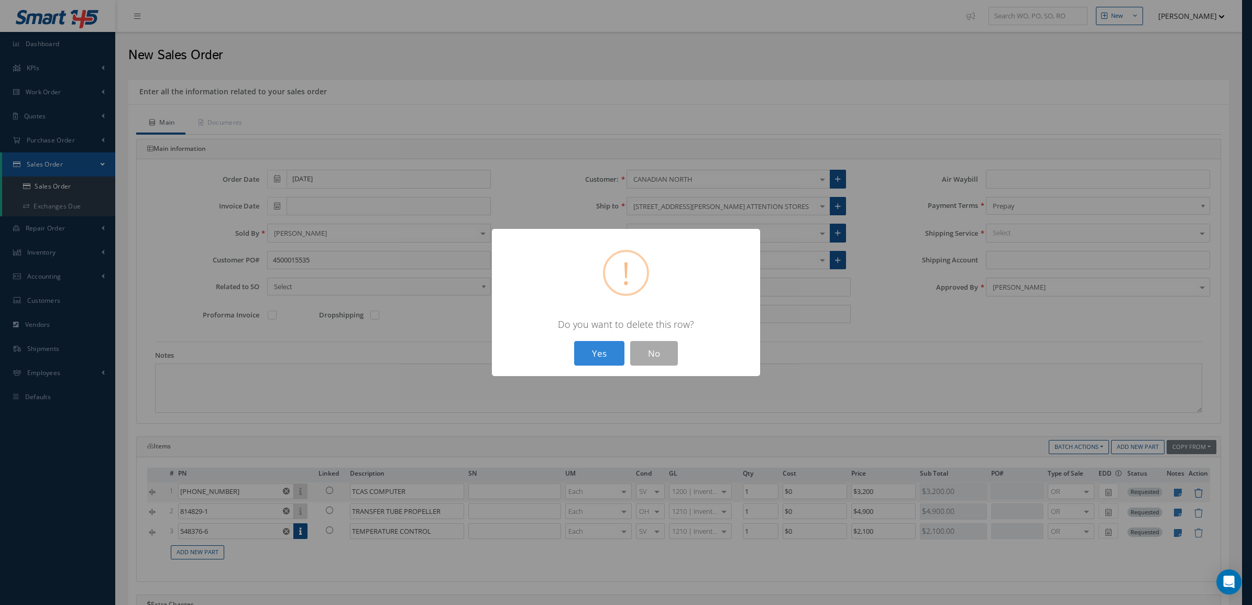
click at [574, 341] on button "Yes" at bounding box center [599, 353] width 50 height 25
type input "814829-1"
type input "TRANSFER TUBE PROPELLER"
type input "$4,900"
type input "548376-6"
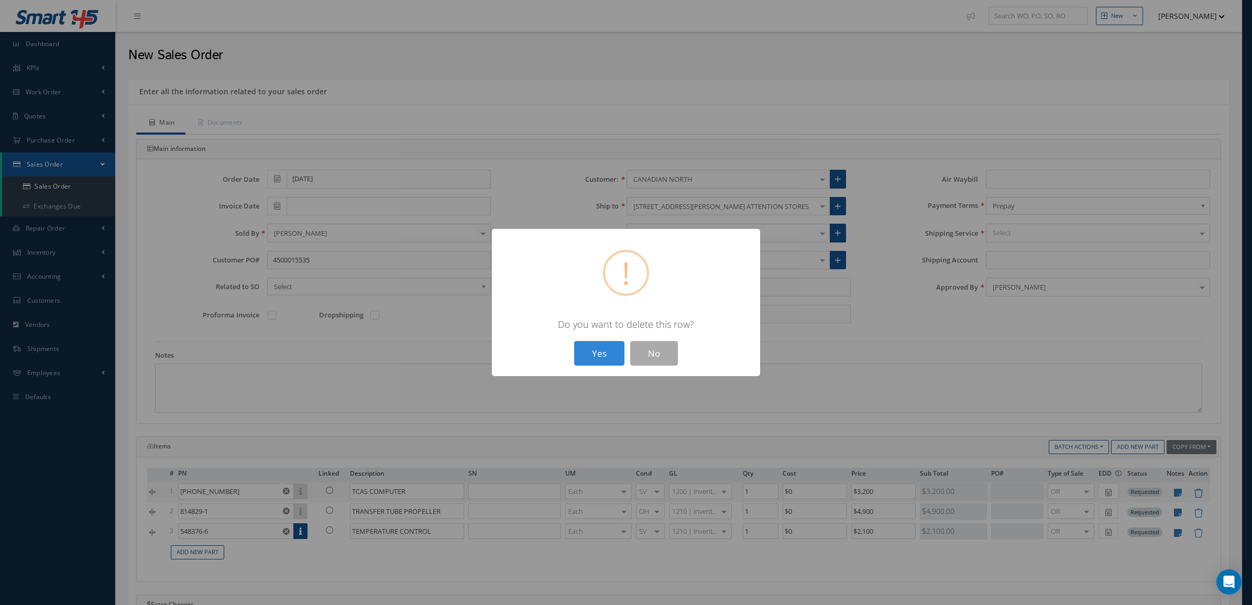
type input "TEMPERATURE CONTROL"
type input "$2,100"
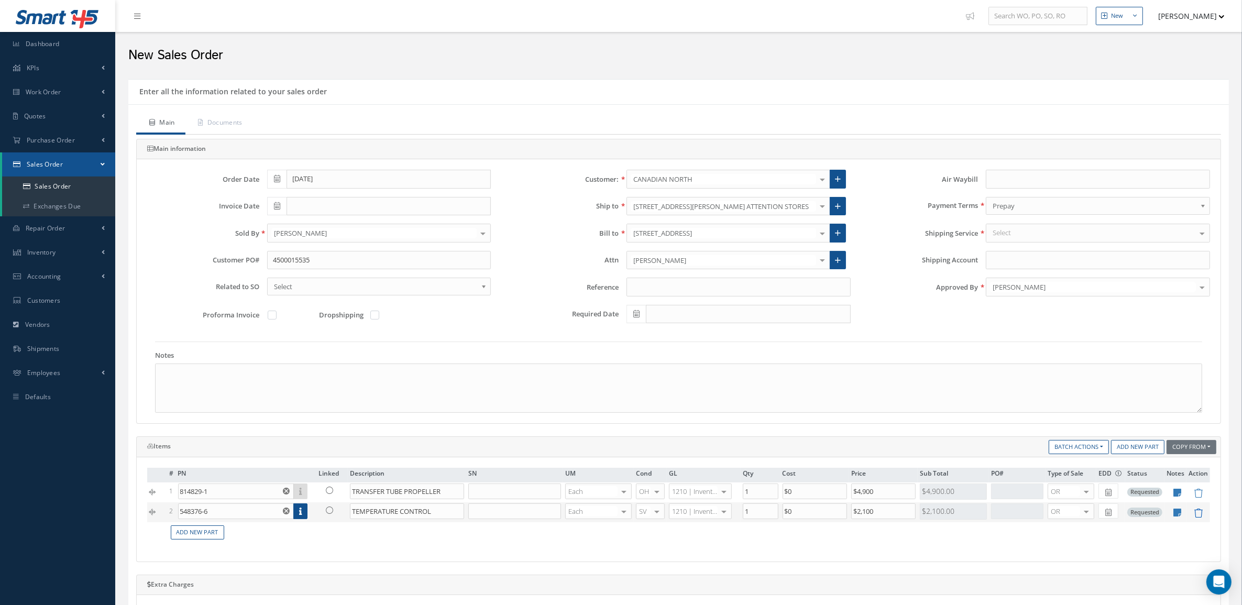
click at [1194, 517] on icon at bounding box center [1198, 513] width 9 height 9
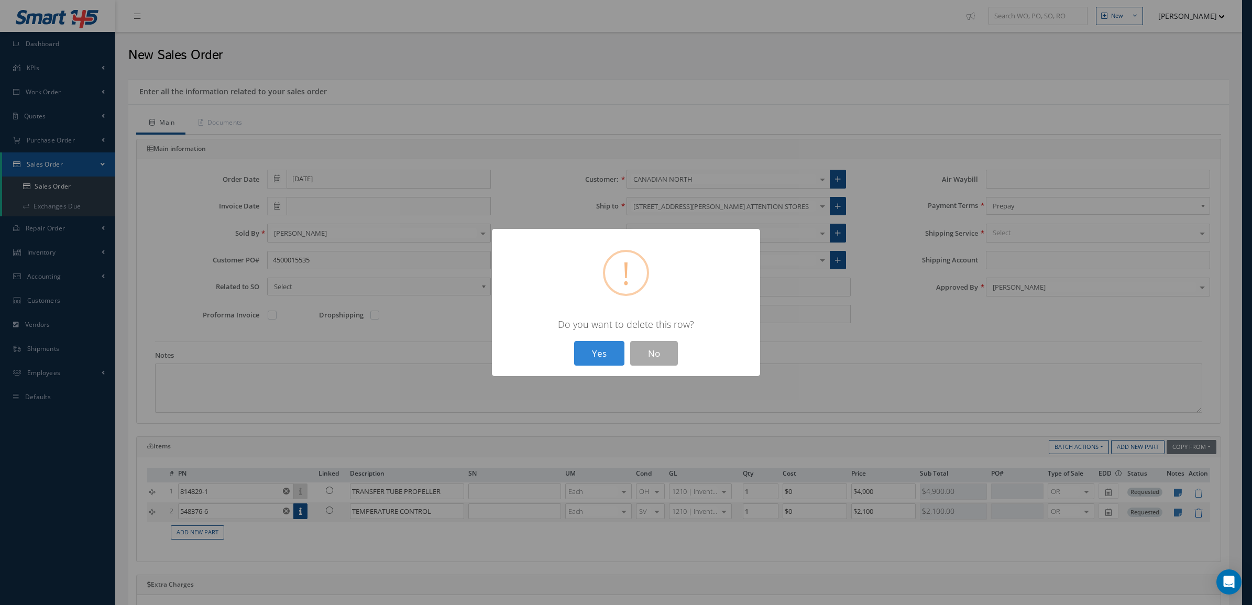
click at [574, 341] on button "Yes" at bounding box center [599, 353] width 50 height 25
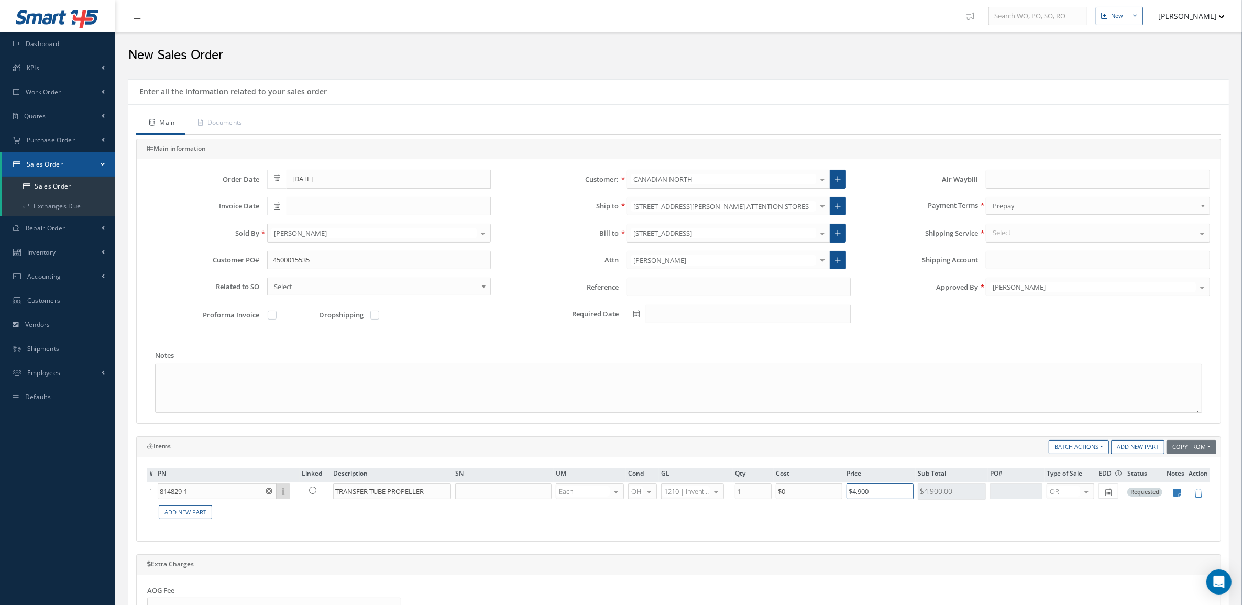
drag, startPoint x: 893, startPoint y: 499, endPoint x: 858, endPoint y: 505, distance: 35.6
click at [858, 505] on table "# PN Linked Description SN UM Cond GL Qty Cost Price Sub Total PO# Type of Sale…" at bounding box center [678, 495] width 1063 height 55
type input "$4,500"
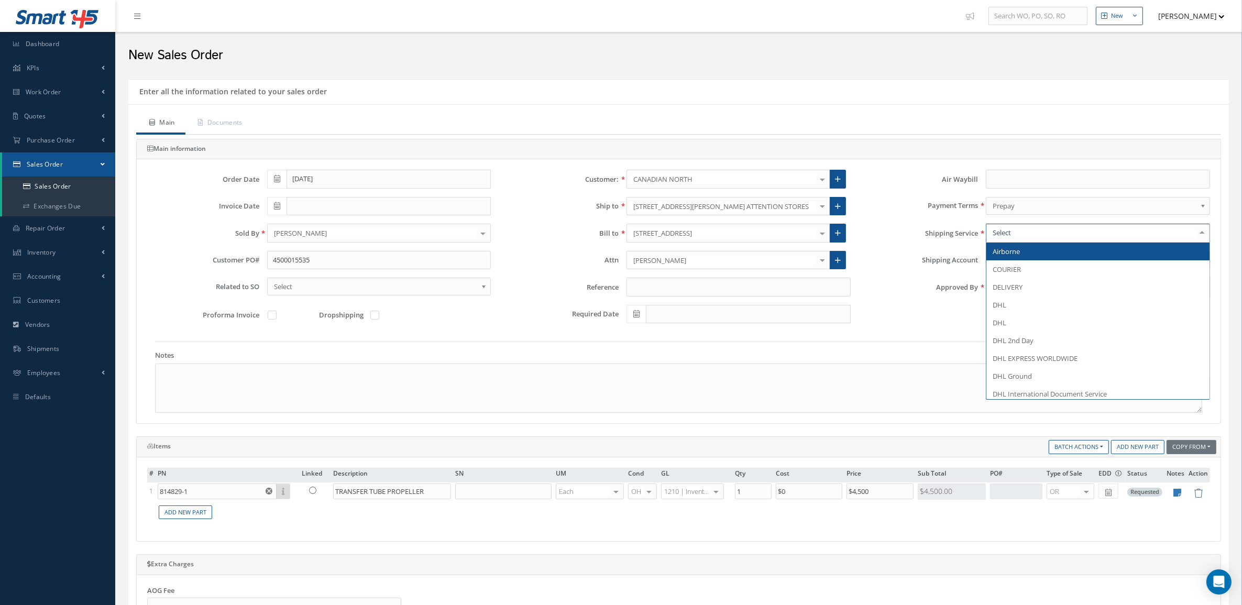
click at [1013, 234] on div at bounding box center [1098, 233] width 224 height 19
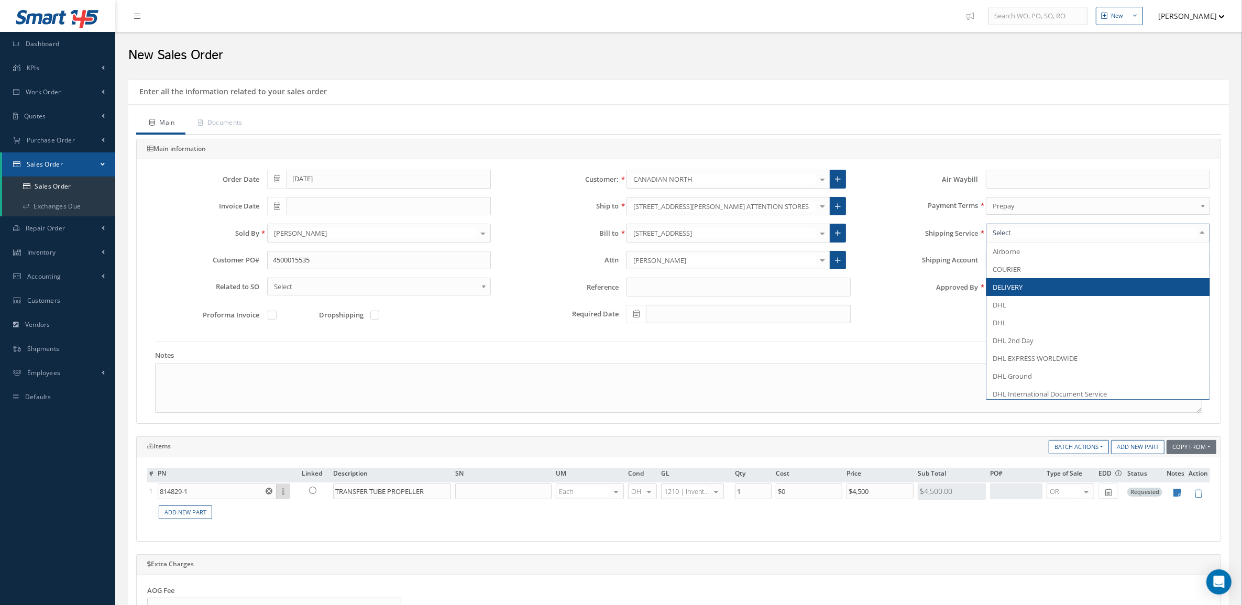
click at [1028, 283] on span "DELIVERY" at bounding box center [1098, 287] width 223 height 18
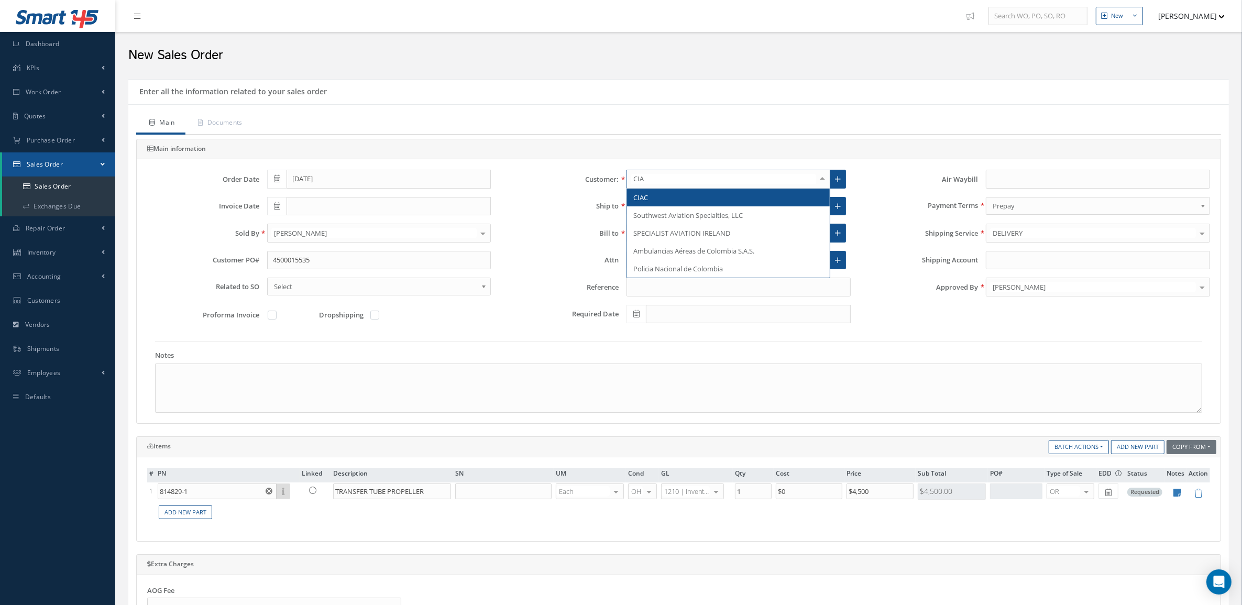
type input "CIAC"
click at [768, 197] on span "CIAC" at bounding box center [728, 198] width 203 height 18
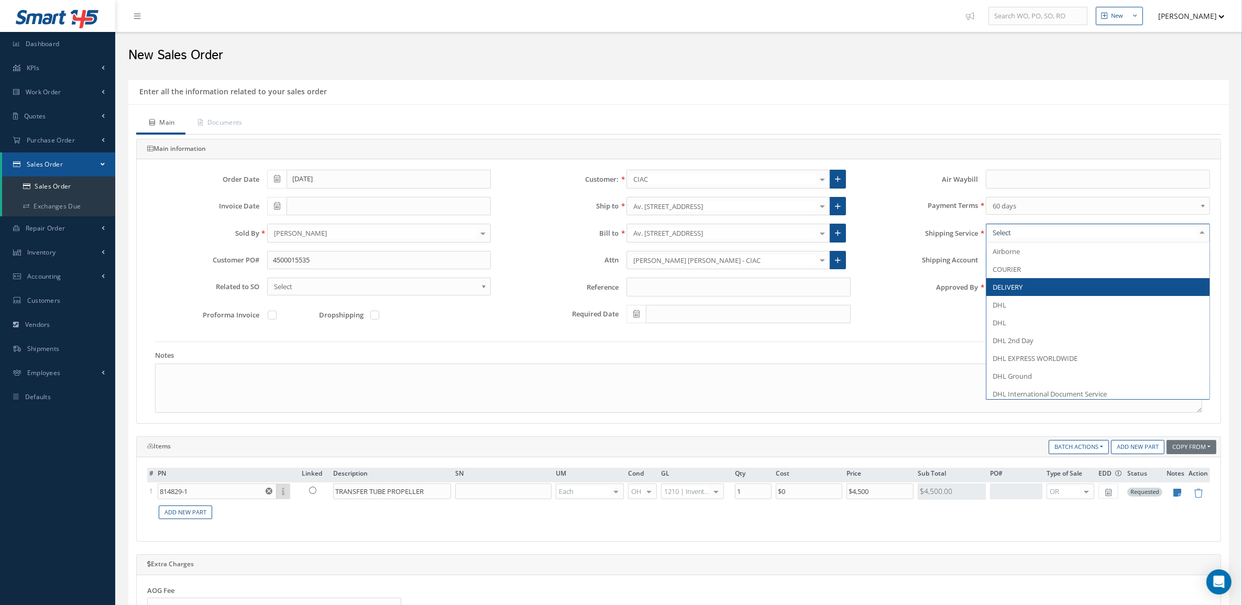
click at [1016, 291] on span "DELIVERY" at bounding box center [1008, 286] width 30 height 9
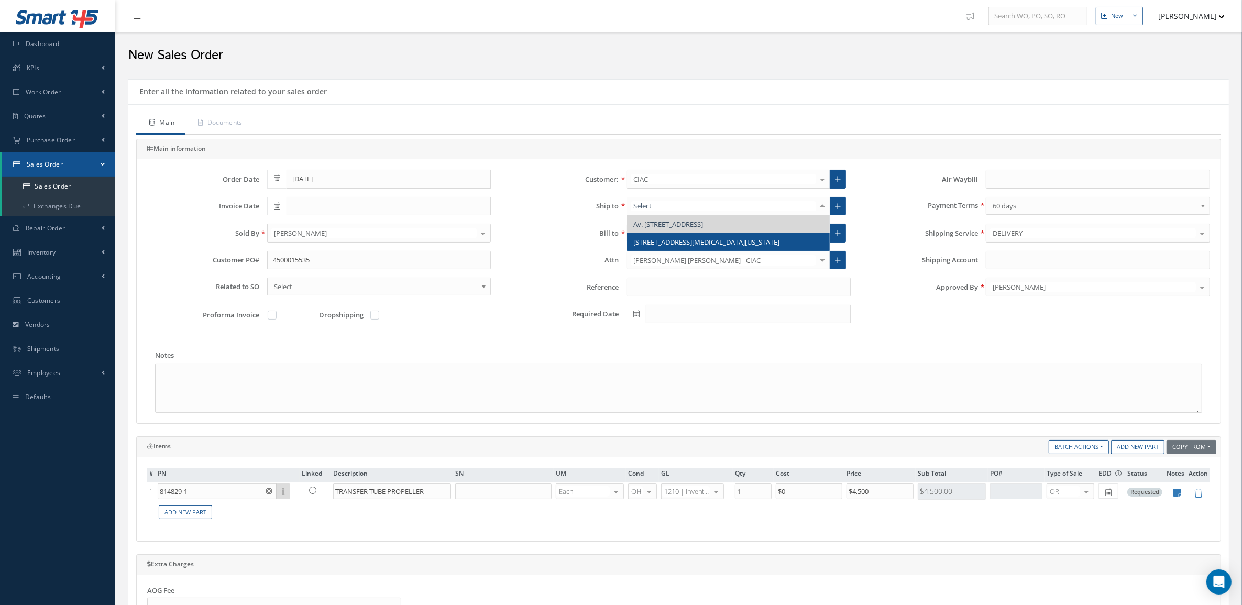
click at [780, 247] on span "1503 NW 82ND AVE, DORAL, FLORIDA 33126, United States" at bounding box center [706, 241] width 146 height 9
click at [246, 126] on link "Documents" at bounding box center [219, 124] width 68 height 22
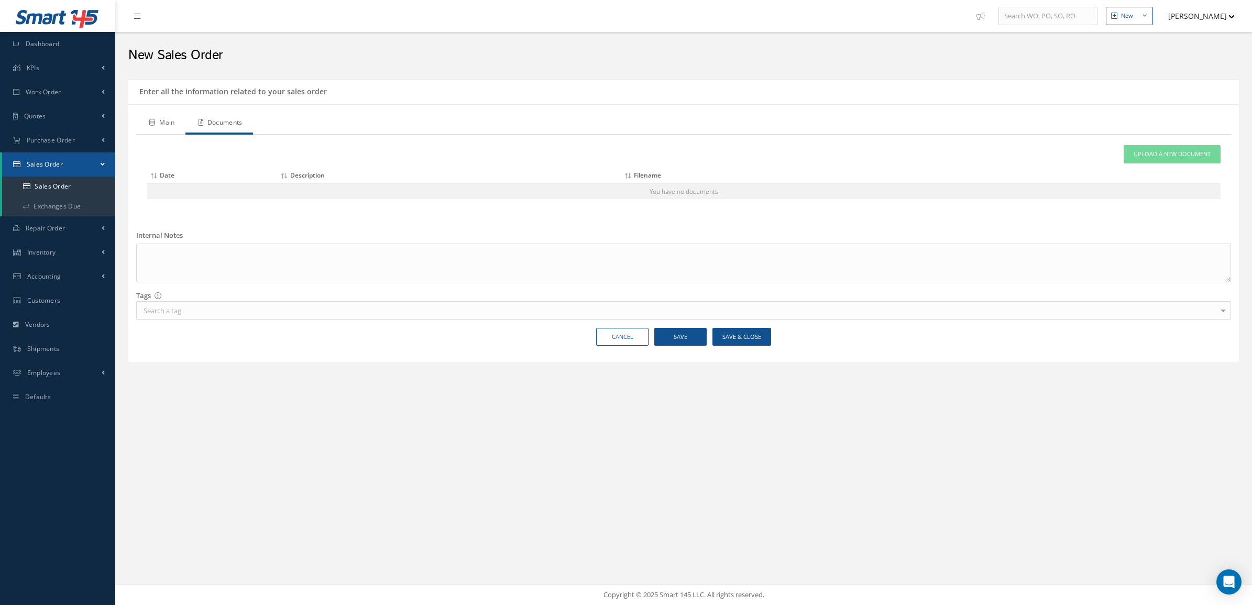
click at [168, 129] on link "Main" at bounding box center [160, 124] width 49 height 22
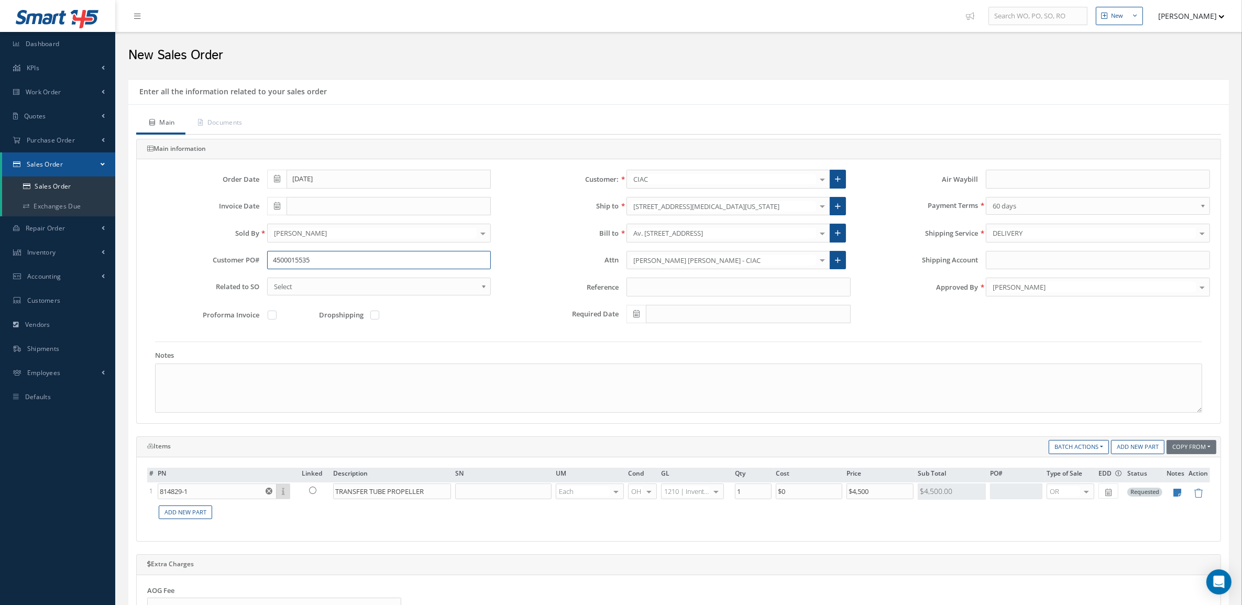
drag, startPoint x: 367, startPoint y: 265, endPoint x: 207, endPoint y: 265, distance: 159.3
click at [207, 265] on div "Customer PO# 4500015535" at bounding box center [318, 260] width 359 height 19
click at [1057, 526] on span "EX" at bounding box center [1056, 527] width 7 height 9
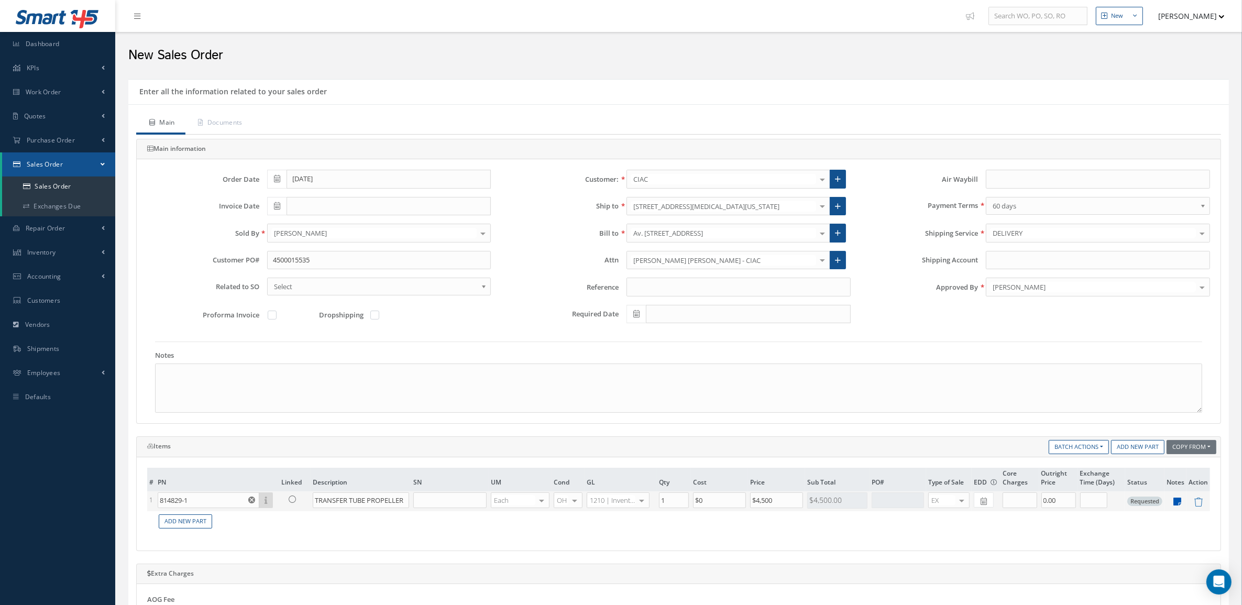
click at [1178, 504] on icon at bounding box center [1178, 501] width 8 height 9
type textarea "Stock FL. Tag By 3 Points Aviation corp. Tag Date: 9/2024 Warranty 1 year"
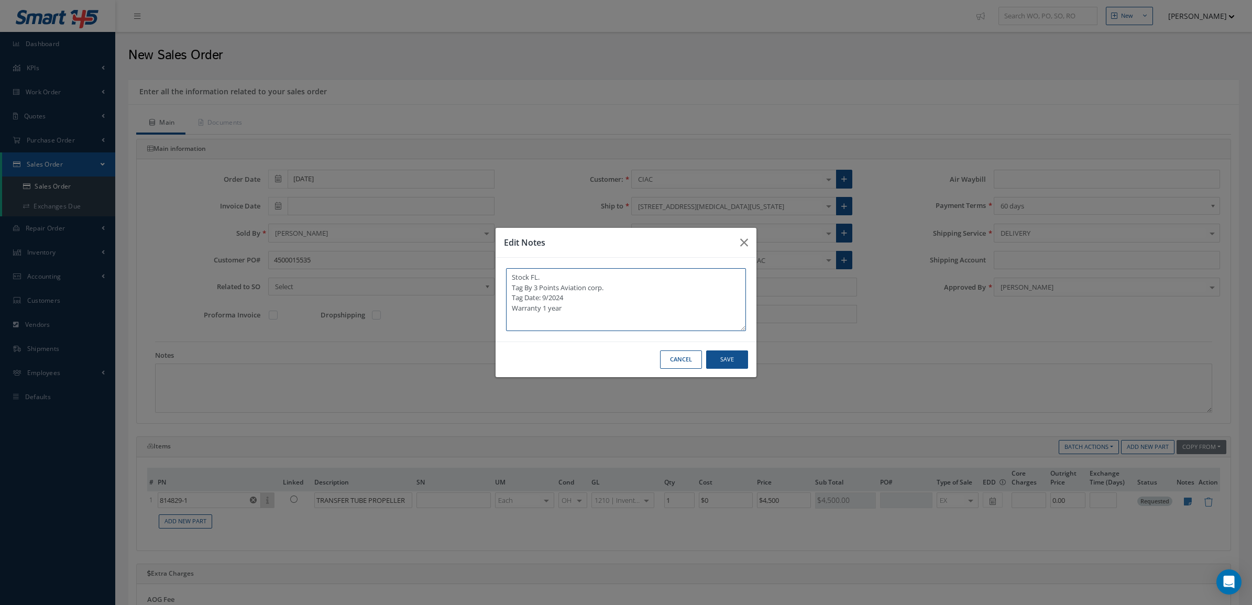
drag, startPoint x: 620, startPoint y: 313, endPoint x: 467, endPoint y: 270, distance: 158.9
click at [467, 270] on div "Edit Notes Stock FL. Tag By 3 Points Aviation corp. Tag Date: 9/2024 Warranty 1…" at bounding box center [626, 302] width 1252 height 605
click at [680, 363] on button "Cancel" at bounding box center [681, 360] width 42 height 18
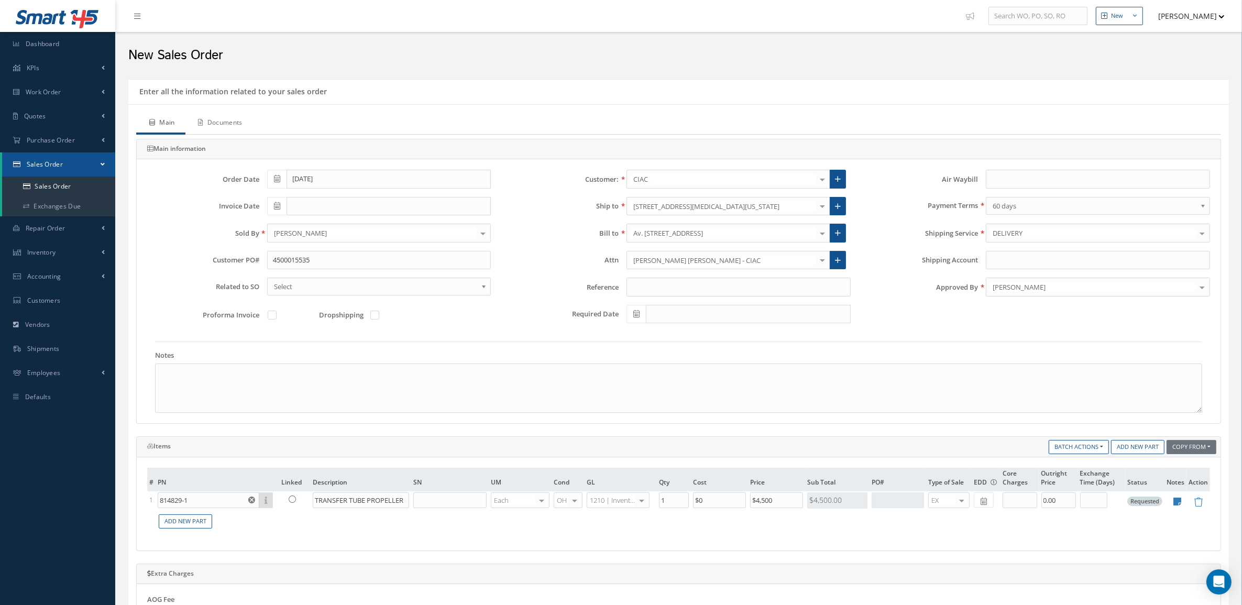
click at [249, 122] on link "Documents" at bounding box center [219, 124] width 68 height 22
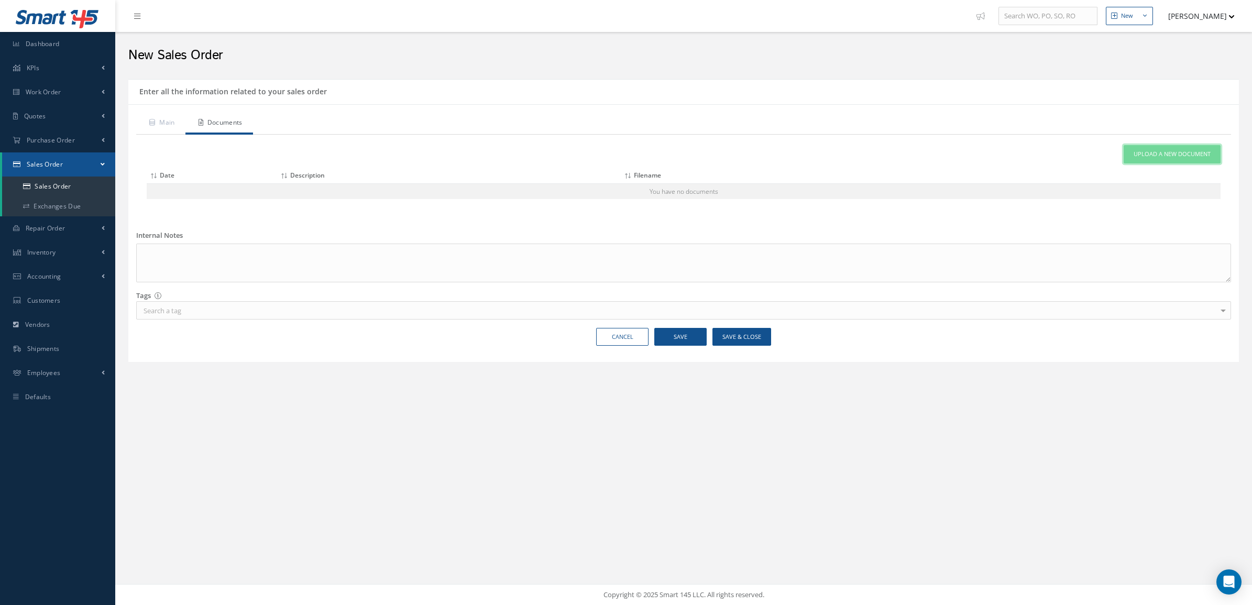
click at [1127, 150] on link "Upload a New Document" at bounding box center [1172, 154] width 97 height 18
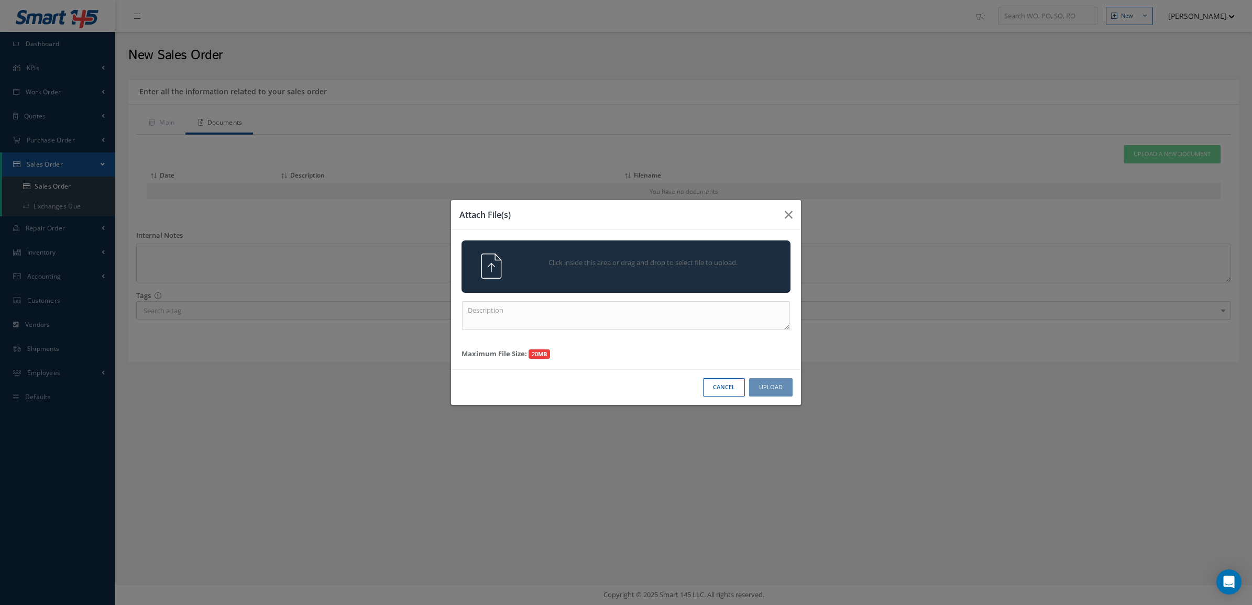
click at [656, 273] on div "Click inside this area or drag and drop to select file to upload." at bounding box center [640, 264] width 259 height 21
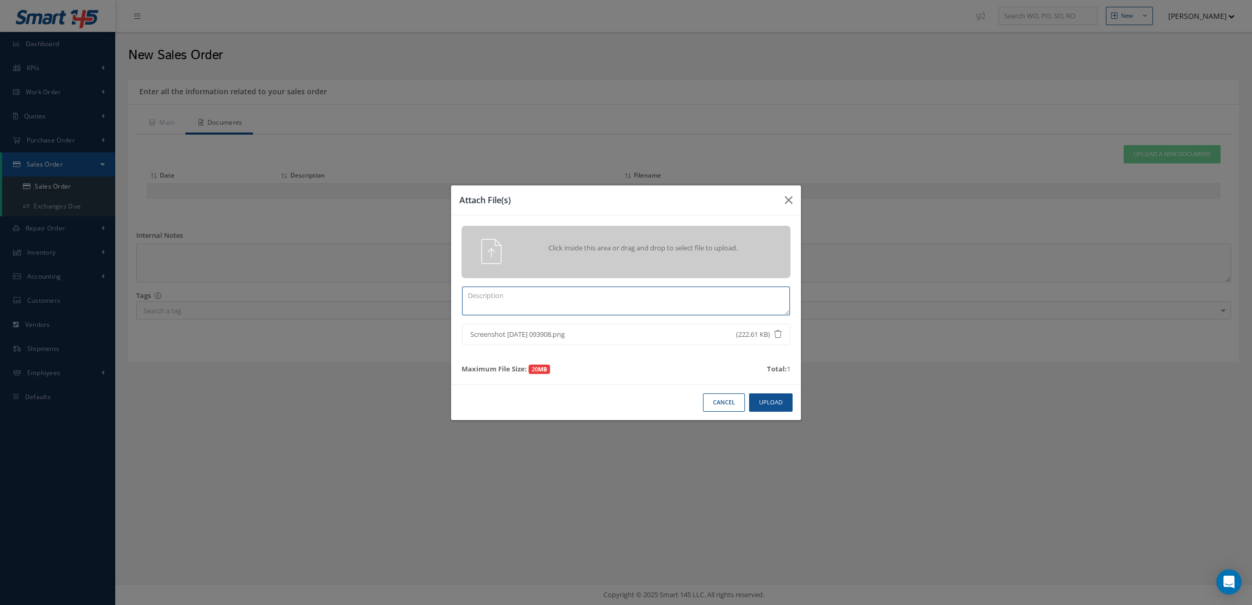
click at [729, 307] on textarea at bounding box center [626, 301] width 328 height 29
type textarea "PO"
click at [782, 412] on div "Cancel Upload" at bounding box center [626, 403] width 350 height 36
click at [779, 408] on button "Upload" at bounding box center [770, 402] width 43 height 18
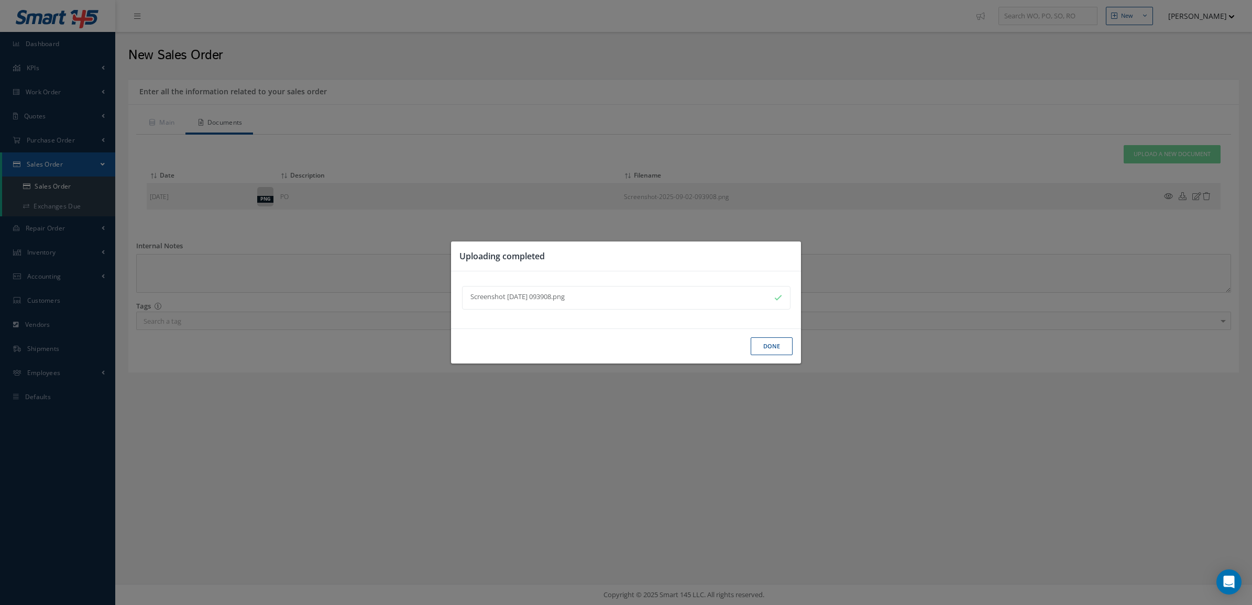
click at [773, 352] on button "Done" at bounding box center [772, 346] width 42 height 18
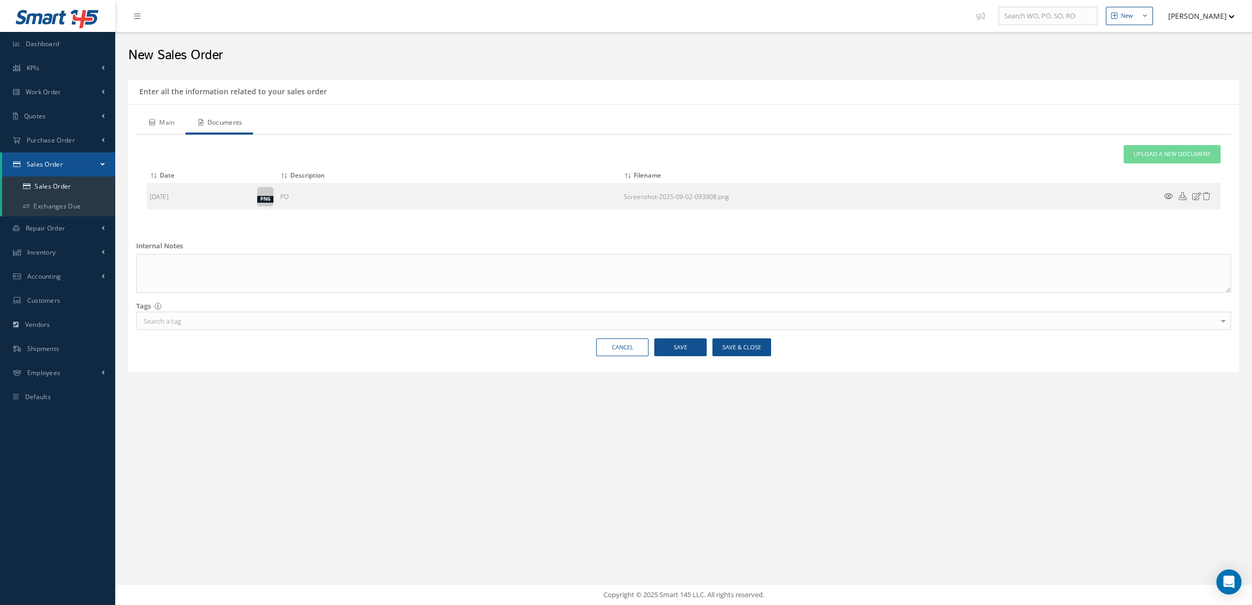
click at [160, 127] on link "Main" at bounding box center [160, 124] width 49 height 22
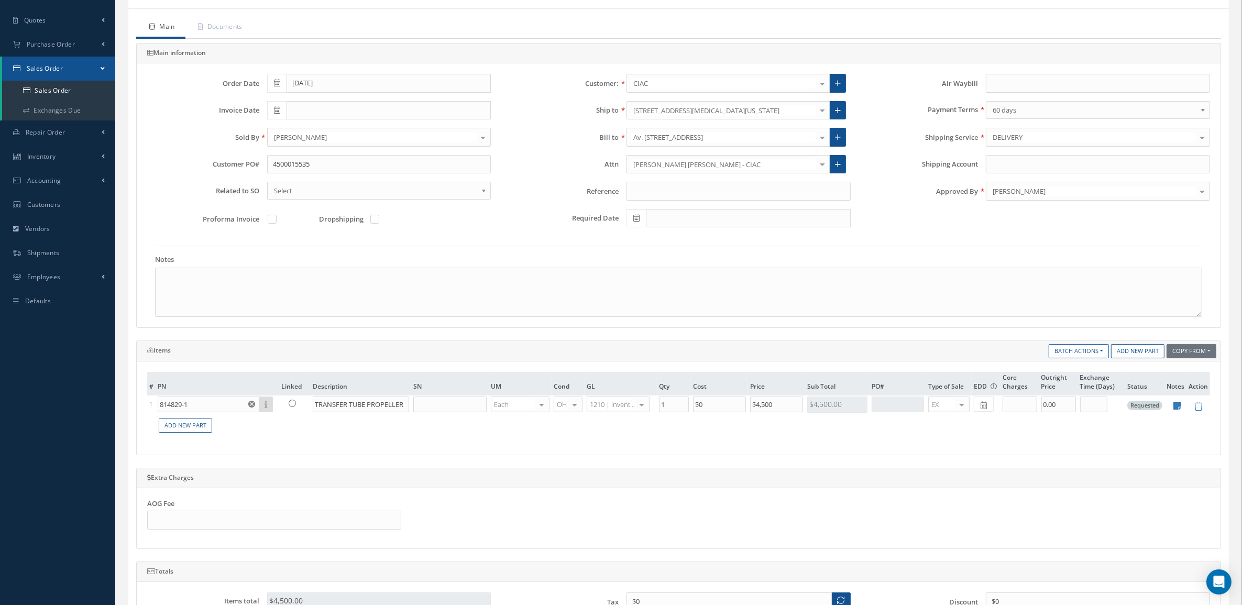
scroll to position [327, 0]
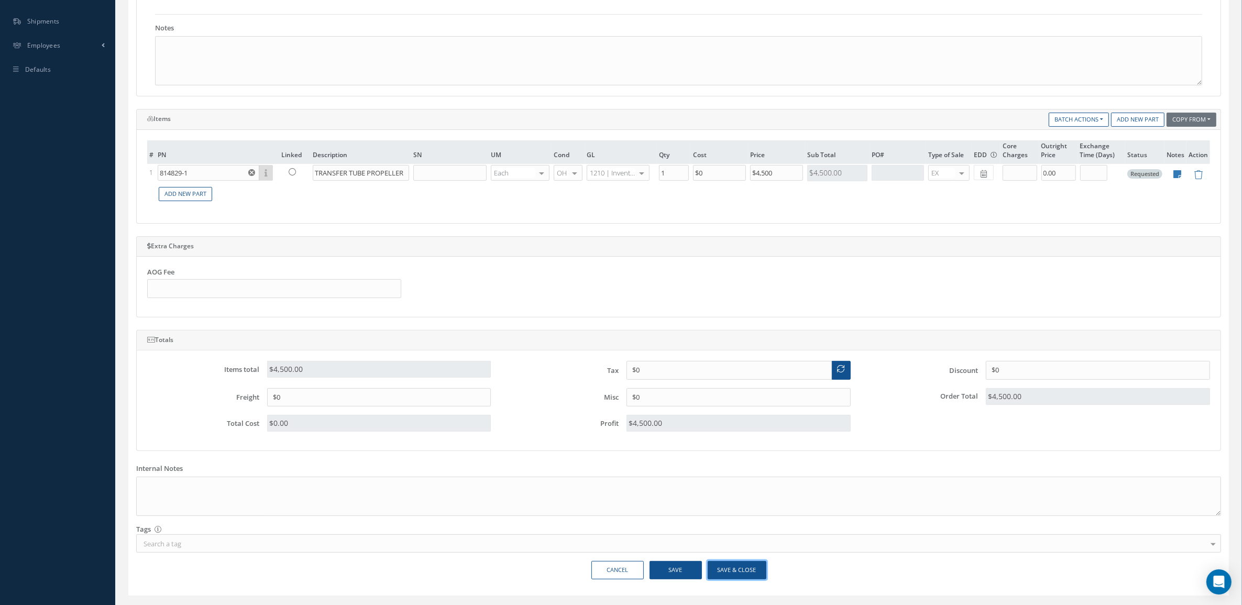
click at [742, 569] on button "Save & Close" at bounding box center [737, 570] width 59 height 18
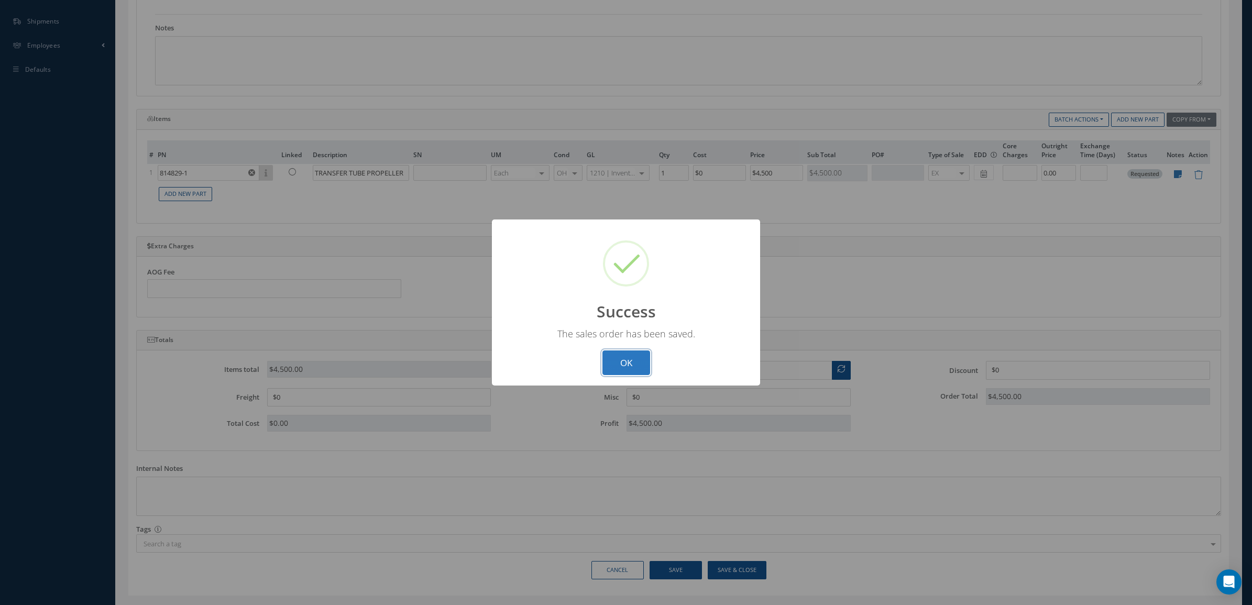
click at [645, 365] on button "OK" at bounding box center [627, 363] width 48 height 25
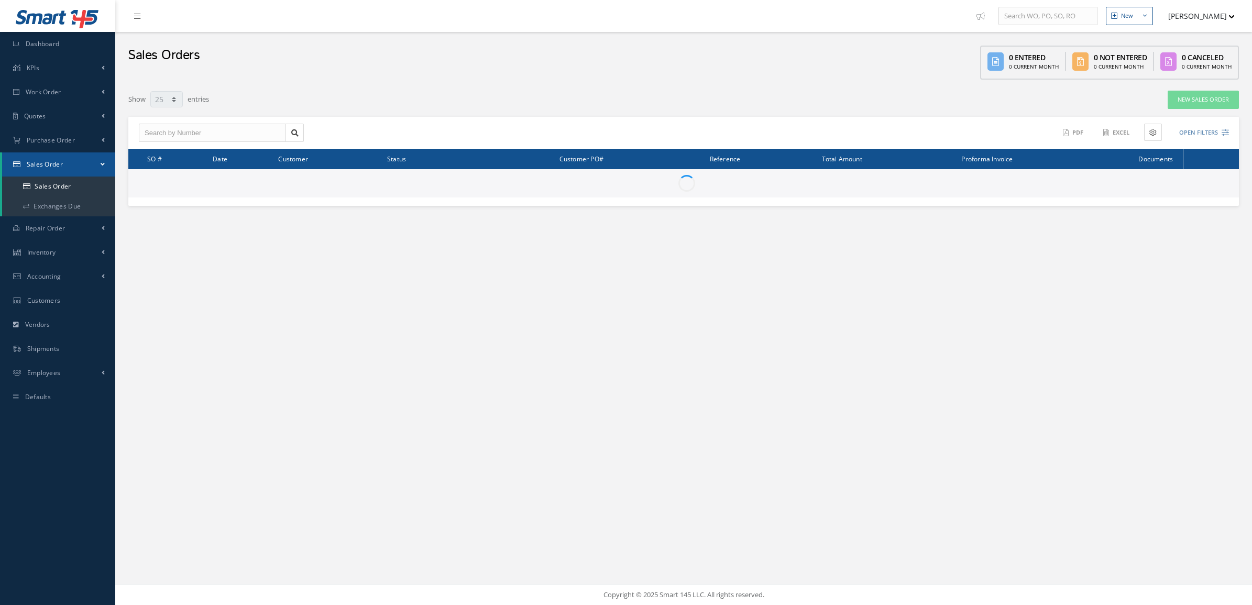
select select "25"
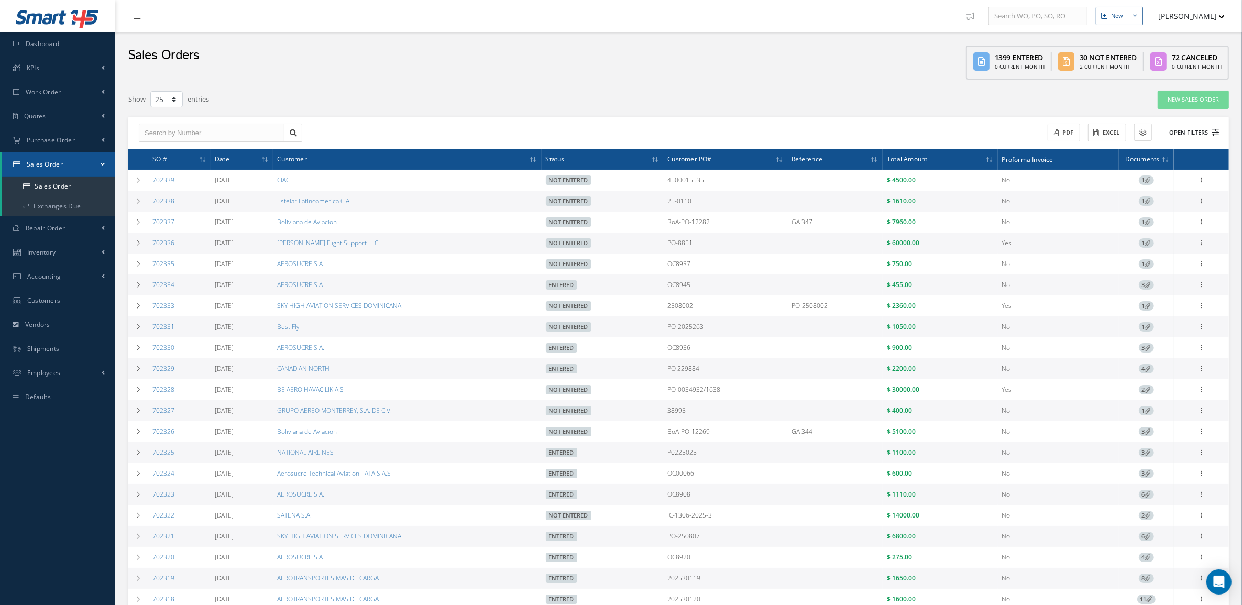
click at [1182, 129] on button "Open Filters" at bounding box center [1189, 132] width 59 height 17
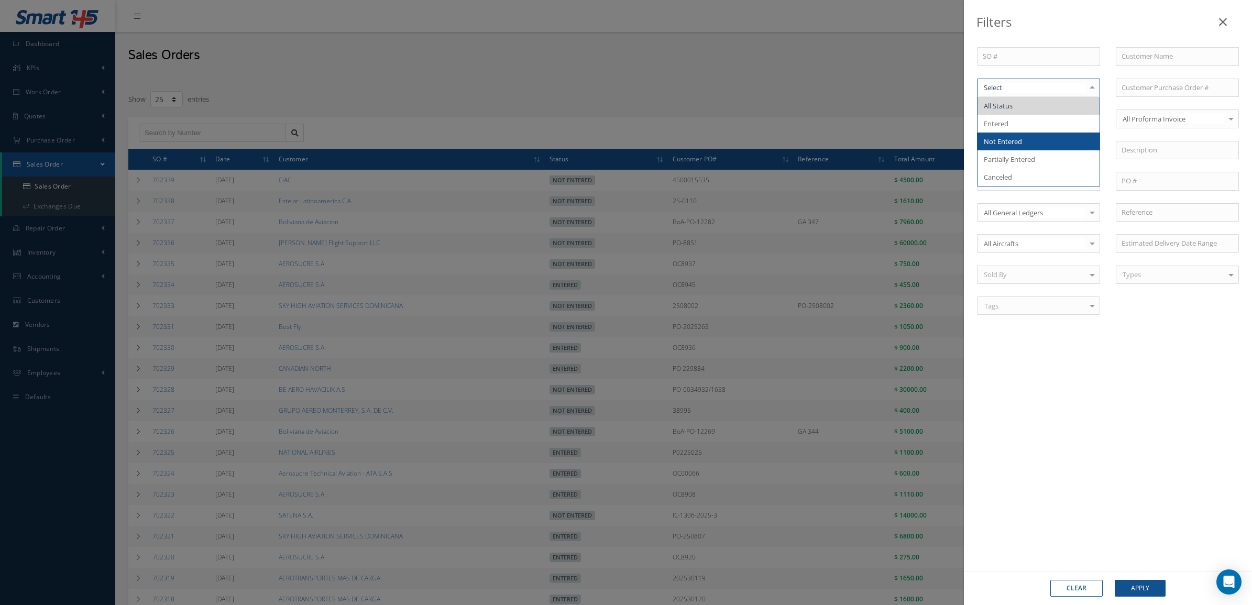
click at [1021, 137] on span "Not Entered" at bounding box center [1003, 141] width 38 height 9
click at [1138, 585] on button "Apply" at bounding box center [1140, 588] width 51 height 17
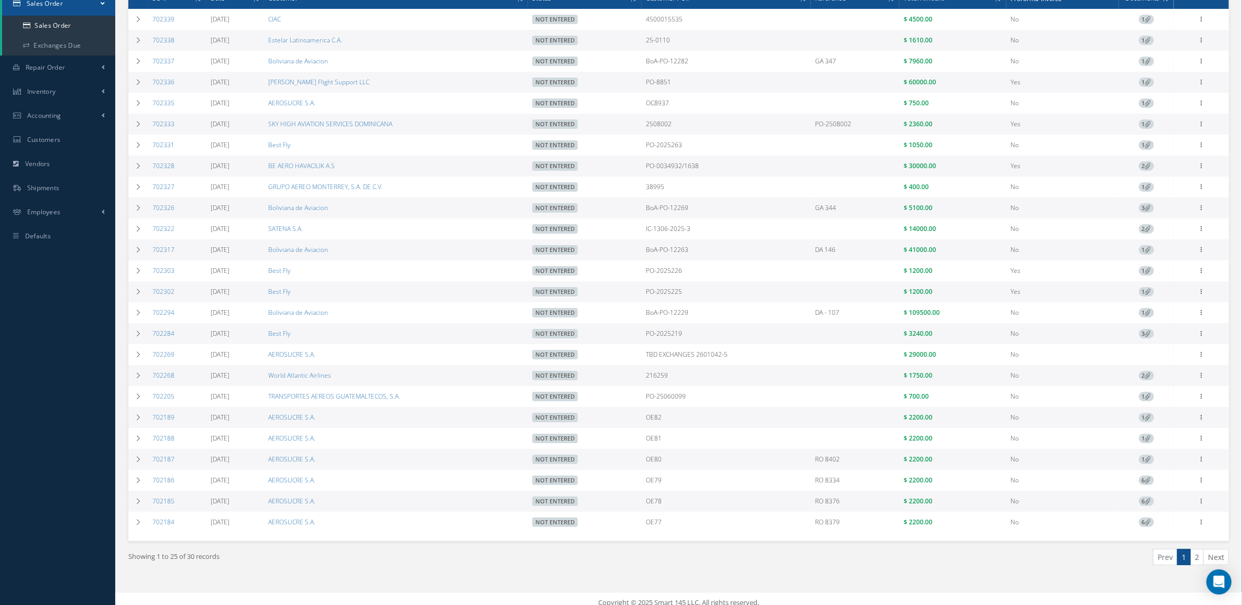
scroll to position [178, 0]
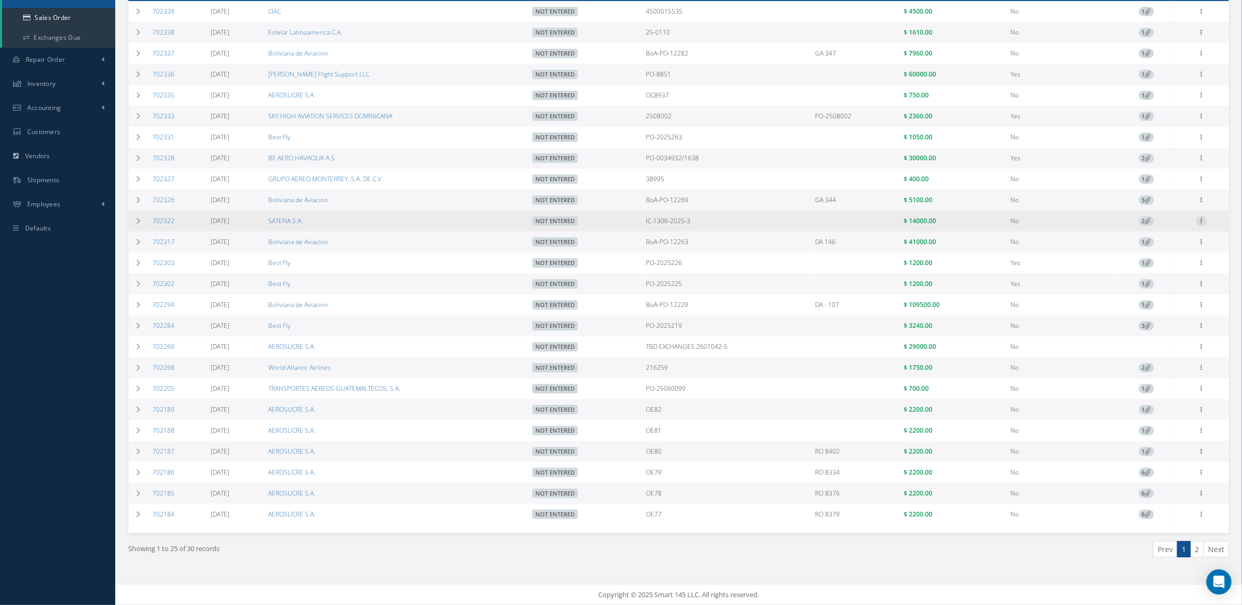
click at [1199, 216] on icon at bounding box center [1202, 220] width 10 height 8
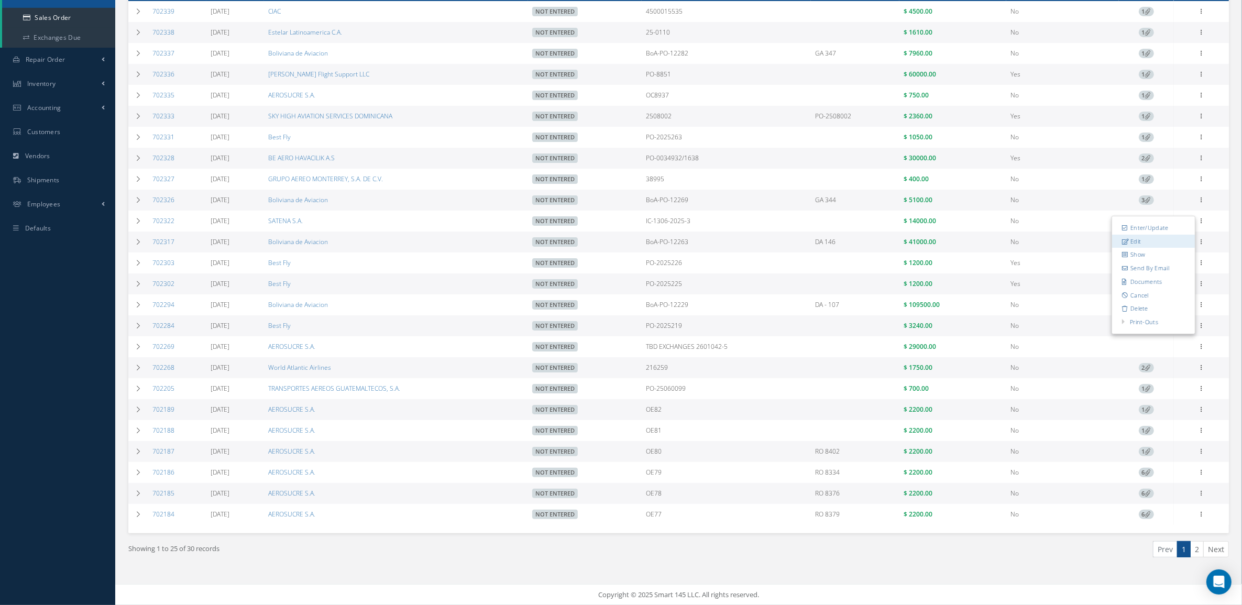
click at [1183, 235] on link "Edit" at bounding box center [1153, 242] width 83 height 14
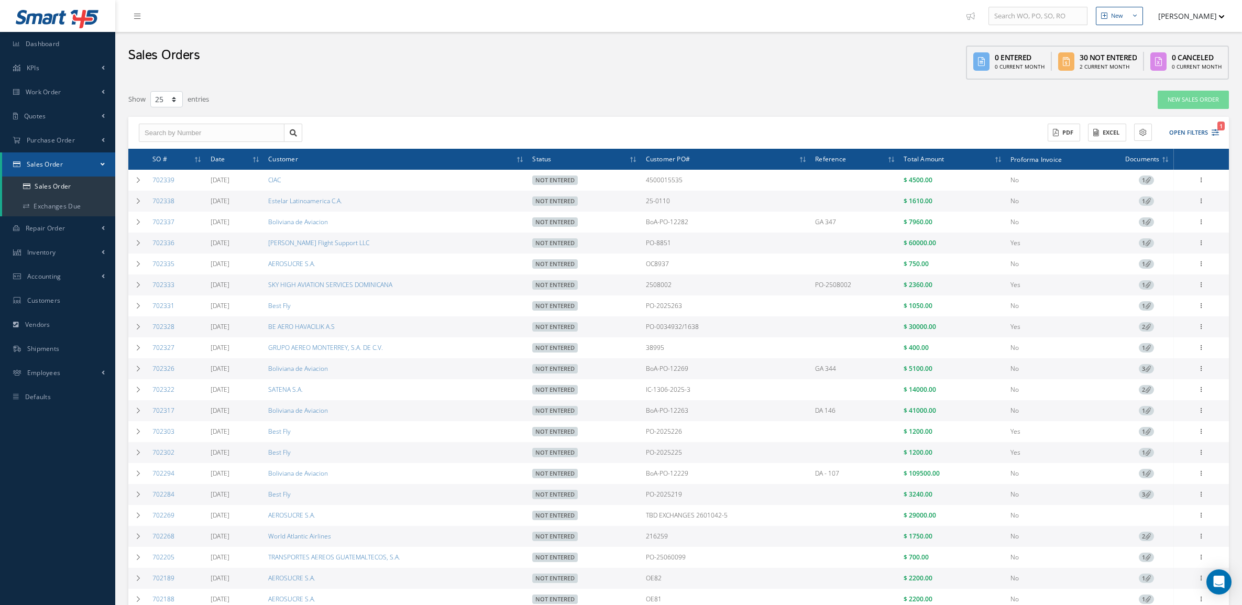
select select "25"
click at [16, 135] on link "Purchase Order" at bounding box center [57, 140] width 115 height 24
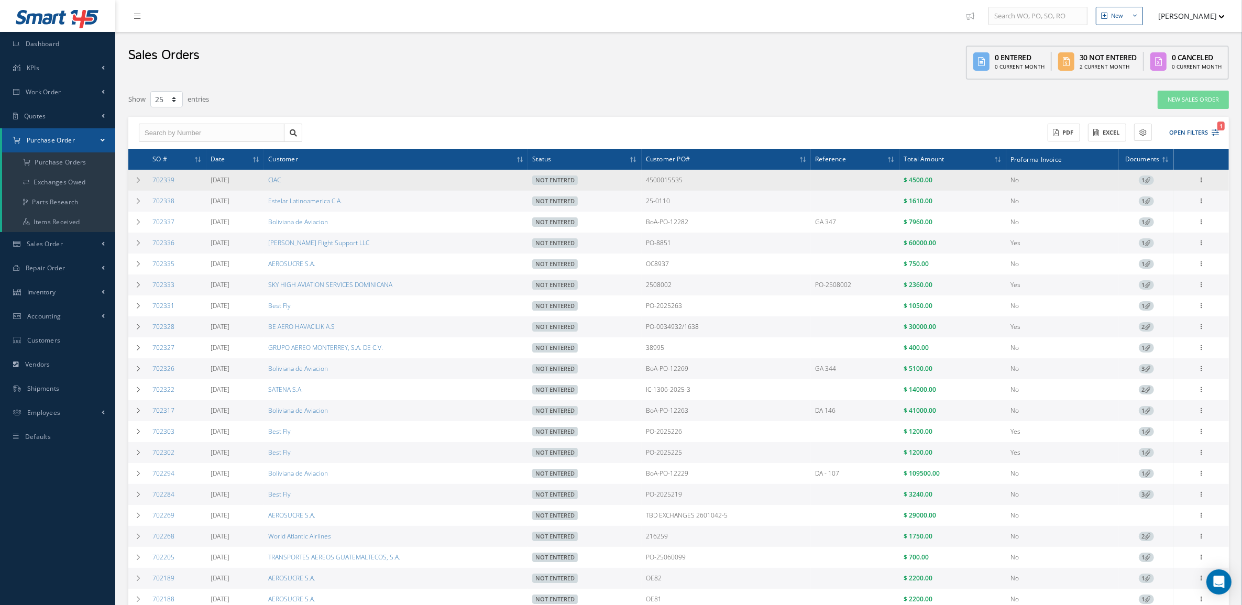
drag, startPoint x: 176, startPoint y: 179, endPoint x: 151, endPoint y: 183, distance: 25.6
click at [151, 183] on td "702339" at bounding box center [177, 180] width 58 height 21
copy link "702339"
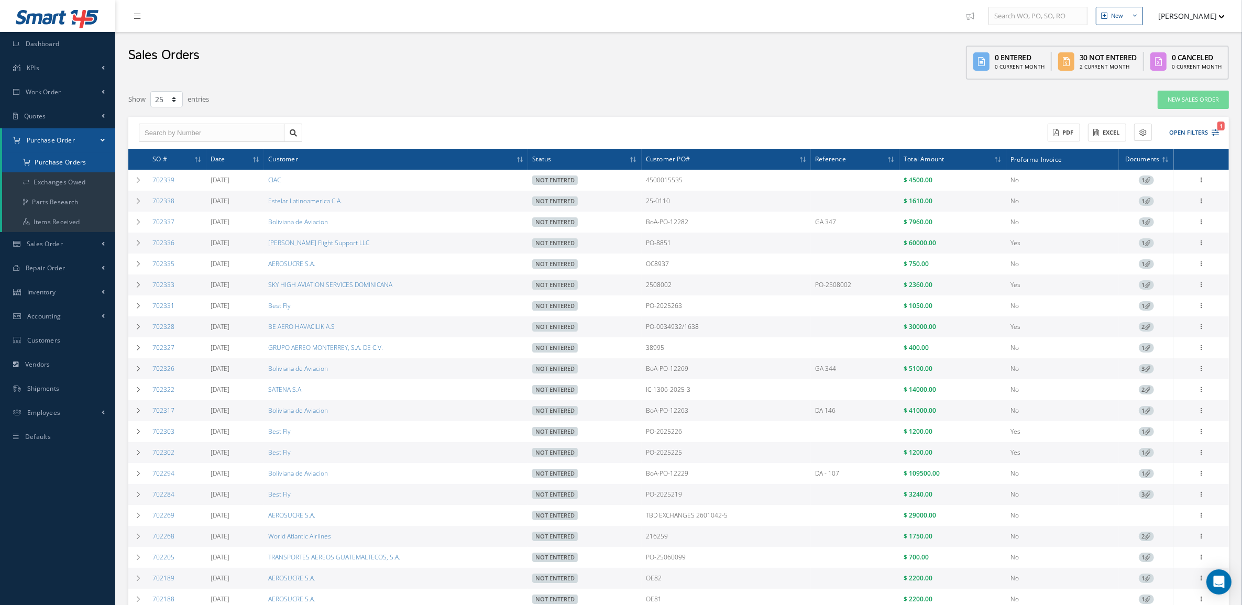
click at [67, 163] on a=1&status_id=2&status_id=3&status_id=5&collapsedFilters"] "Purchase Orders" at bounding box center [58, 162] width 113 height 20
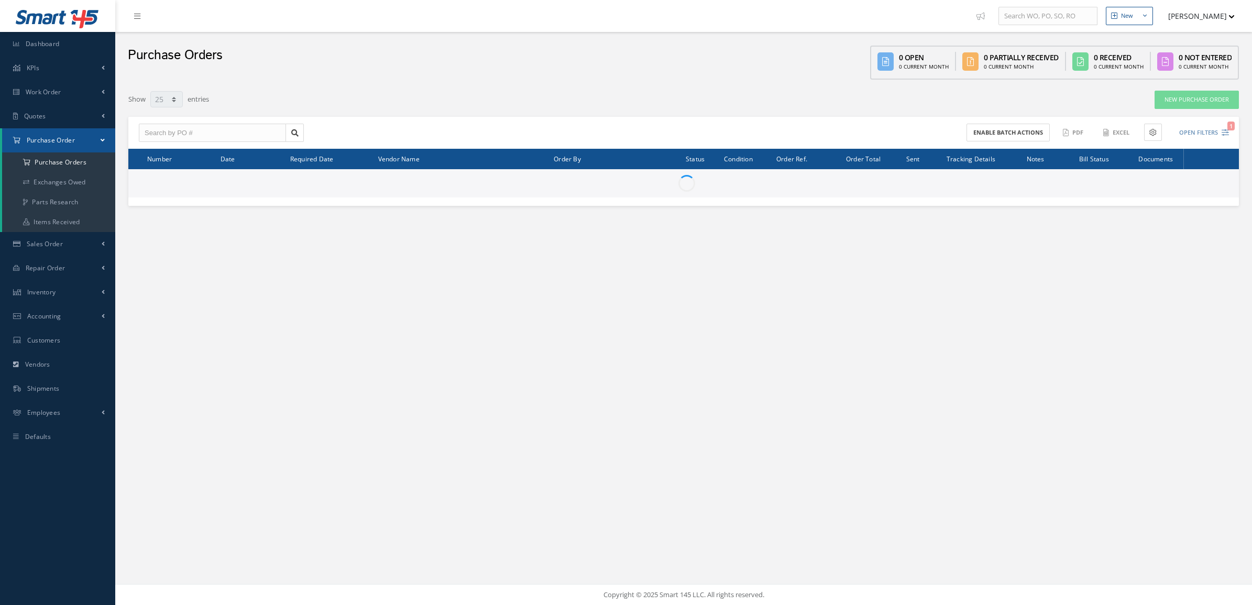
select select "25"
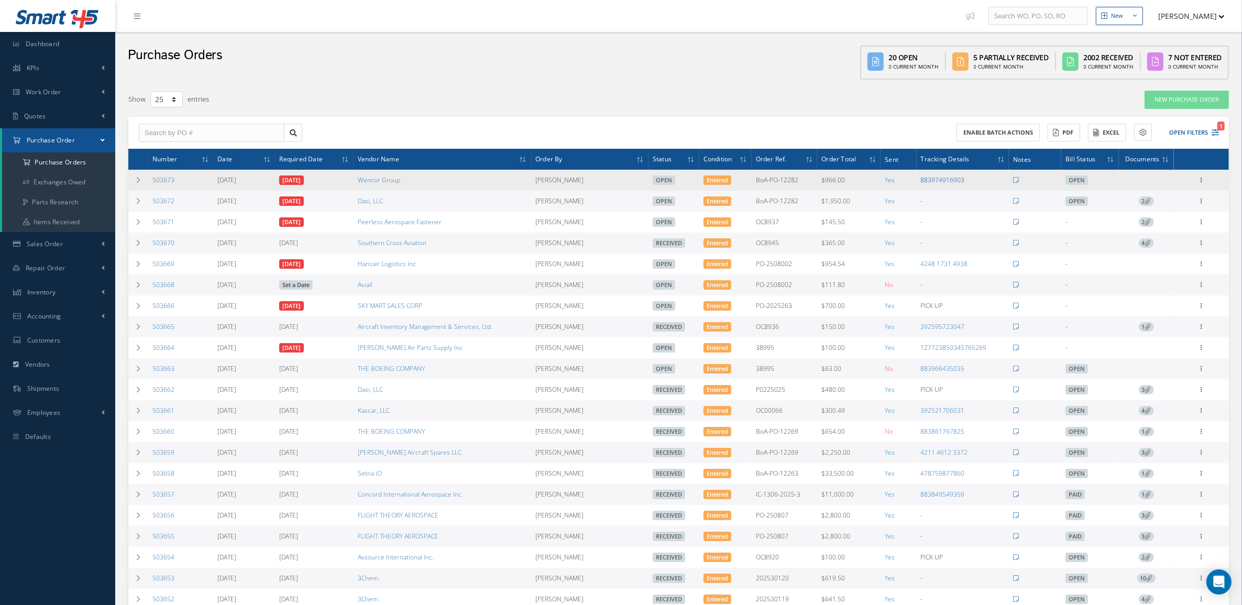
click at [931, 177] on link "883974916903" at bounding box center [943, 180] width 44 height 9
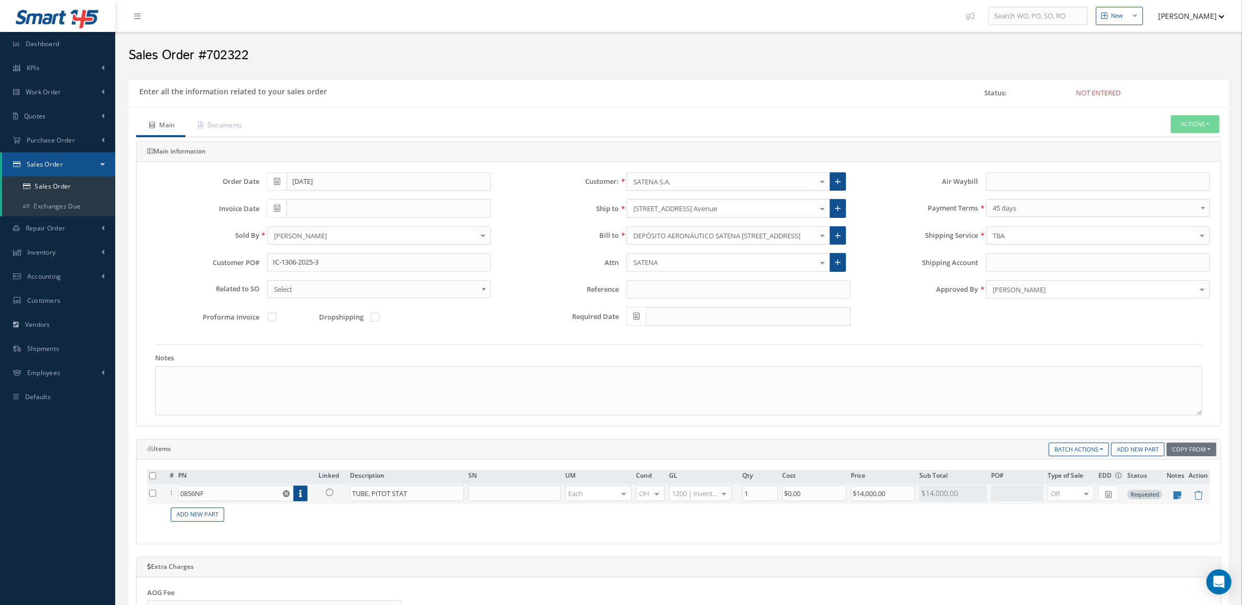
click at [338, 496] on link at bounding box center [332, 492] width 27 height 13
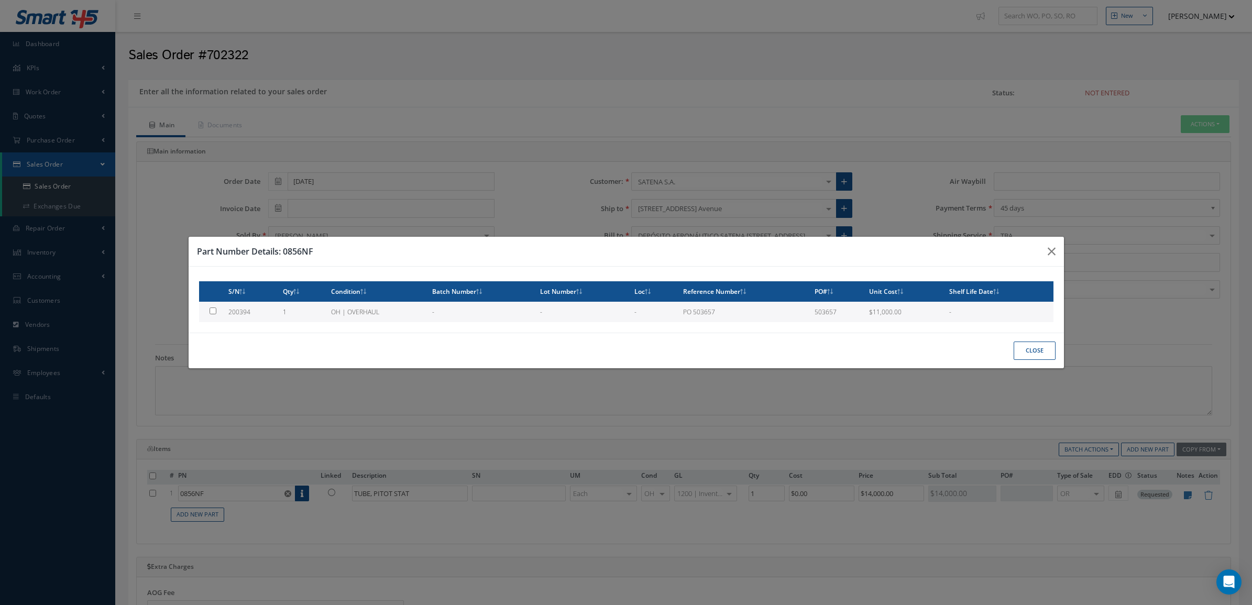
click at [327, 315] on td "OH | OVERHAUL" at bounding box center [377, 312] width 101 height 20
type input "200394"
type input "$11,000"
checkbox input "true"
click at [1025, 354] on button "Close" at bounding box center [1035, 351] width 42 height 18
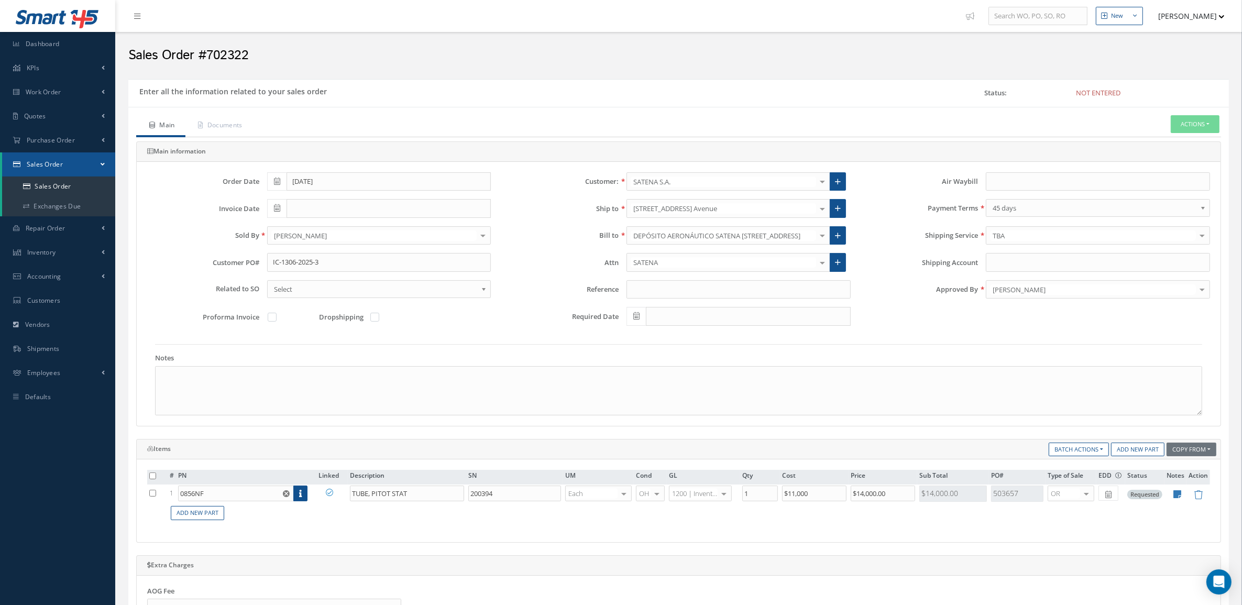
click at [232, 114] on div "Main Documents Actions Enter/Update Send By Email Documents Cancel Delete Print…" at bounding box center [678, 511] width 1101 height 808
click at [229, 121] on link "Documents" at bounding box center [219, 126] width 68 height 22
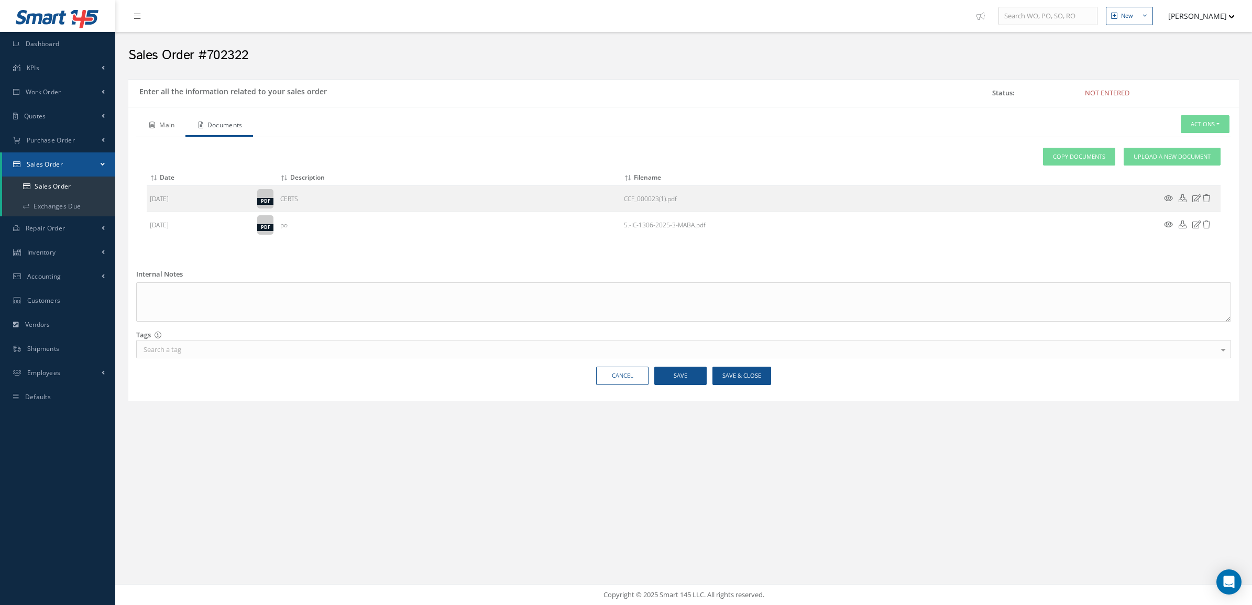
click at [153, 126] on icon at bounding box center [152, 125] width 6 height 6
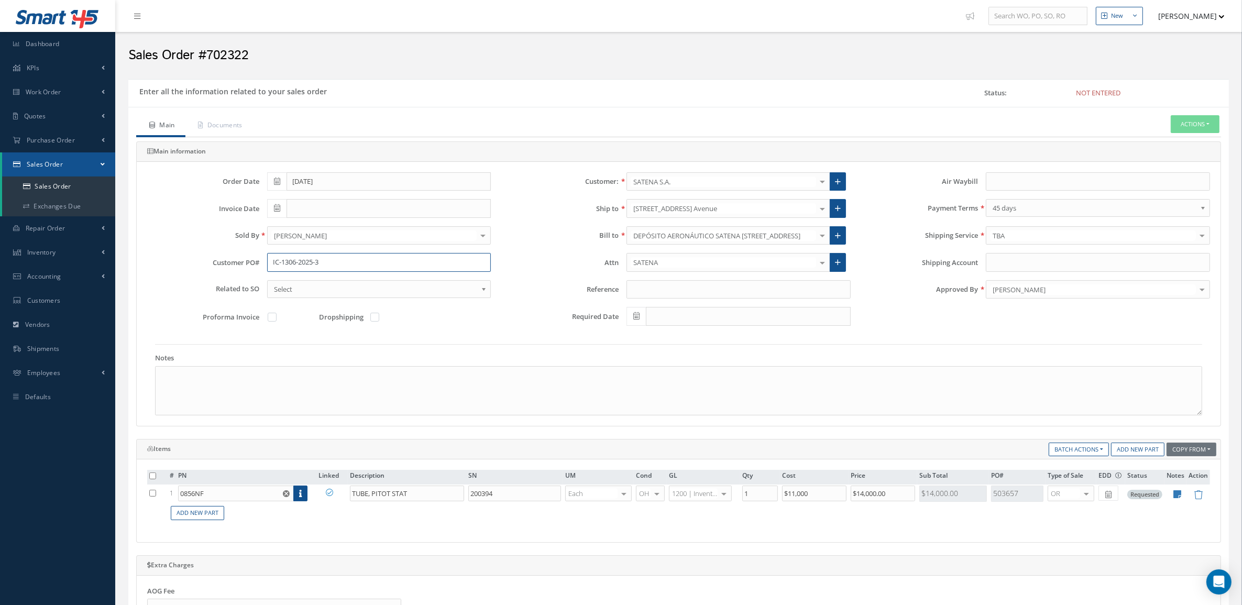
drag, startPoint x: 354, startPoint y: 265, endPoint x: 182, endPoint y: 260, distance: 172.4
click at [182, 260] on div "Customer PO# IC-1306-2025-3" at bounding box center [318, 262] width 359 height 19
